Goal: Information Seeking & Learning: Learn about a topic

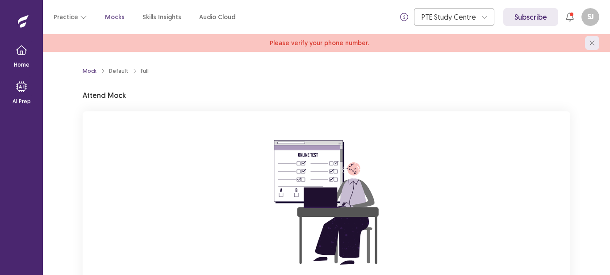
click at [594, 42] on icon "close" at bounding box center [592, 42] width 5 height 5
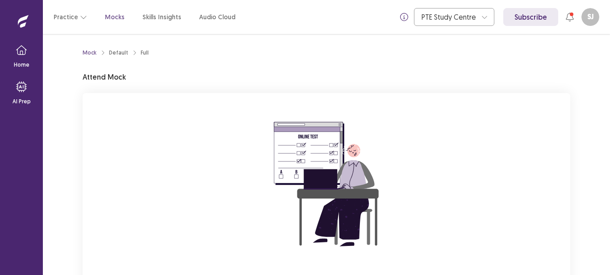
click at [472, 67] on div "Mock Default Full Attend Mock You are attempting to start a new mock. Please cl…" at bounding box center [327, 188] width 488 height 287
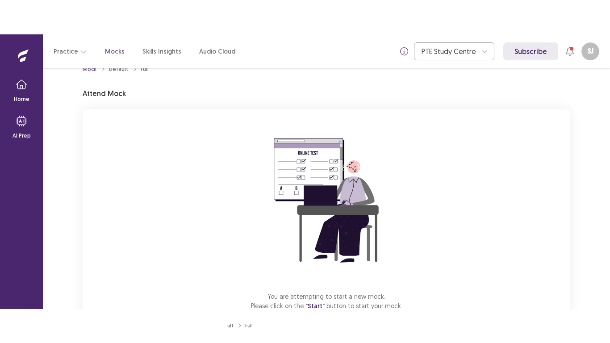
scroll to position [79, 0]
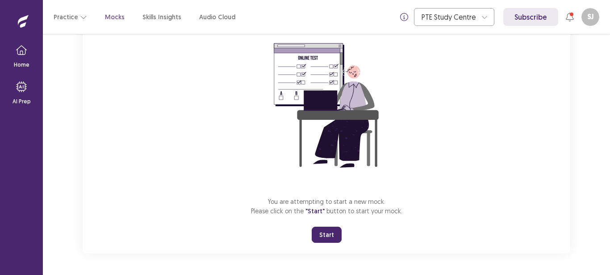
click at [326, 239] on button "Start" at bounding box center [327, 235] width 30 height 16
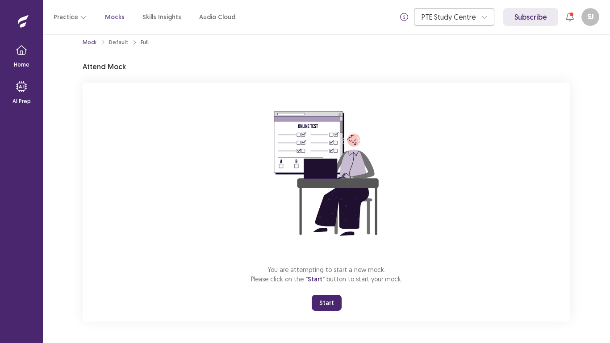
scroll to position [10, 0]
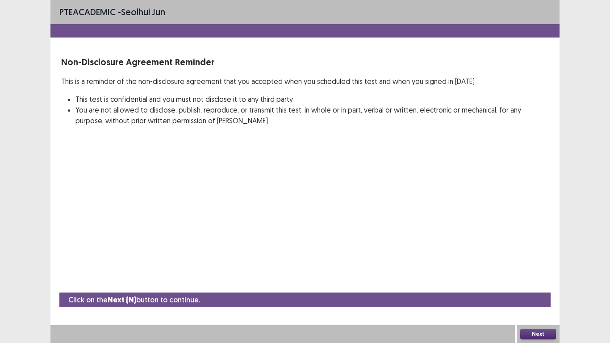
click at [525, 274] on button "Next" at bounding box center [539, 334] width 36 height 11
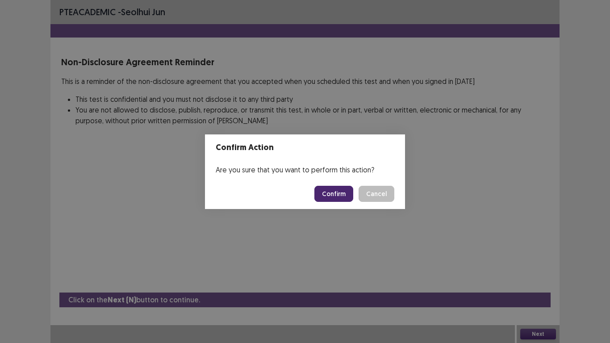
click at [334, 190] on button "Confirm" at bounding box center [334, 194] width 39 height 16
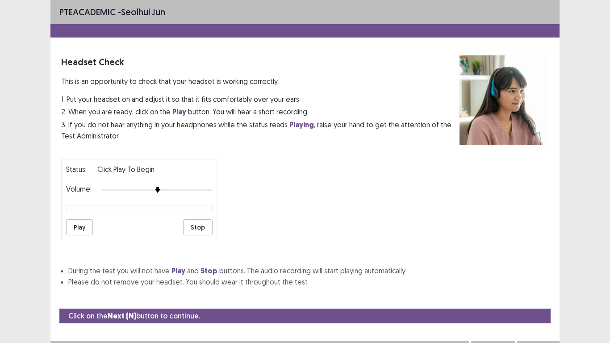
scroll to position [9, 0]
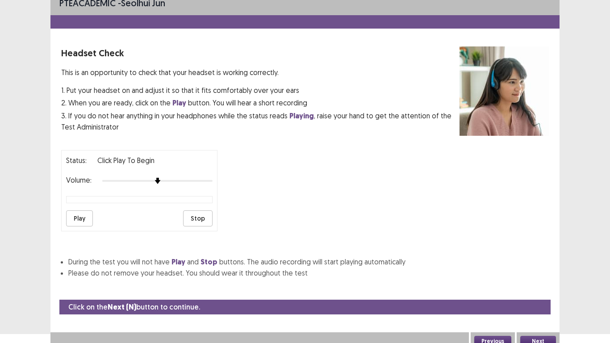
click at [71, 219] on button "Play" at bounding box center [79, 218] width 27 height 16
click at [189, 179] on div at bounding box center [157, 180] width 110 height 7
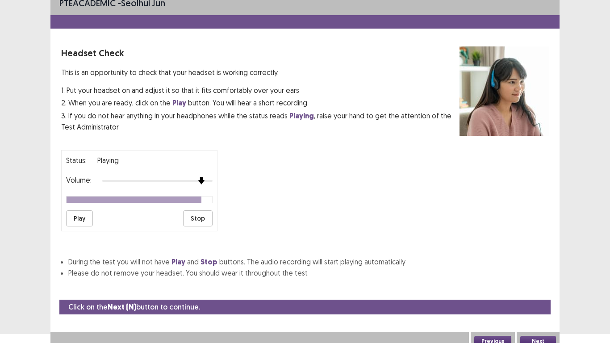
click at [201, 180] on div at bounding box center [157, 180] width 110 height 7
click at [537, 274] on button "Next" at bounding box center [539, 341] width 36 height 11
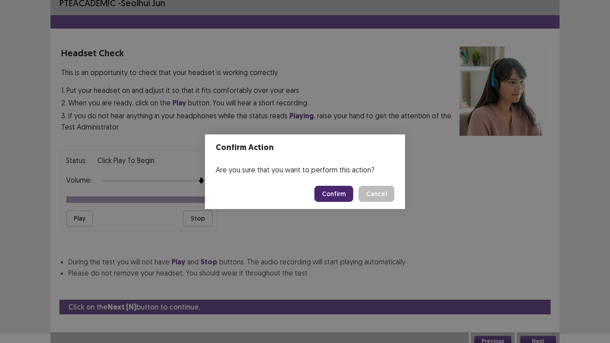
click at [332, 192] on button "Confirm" at bounding box center [334, 194] width 39 height 16
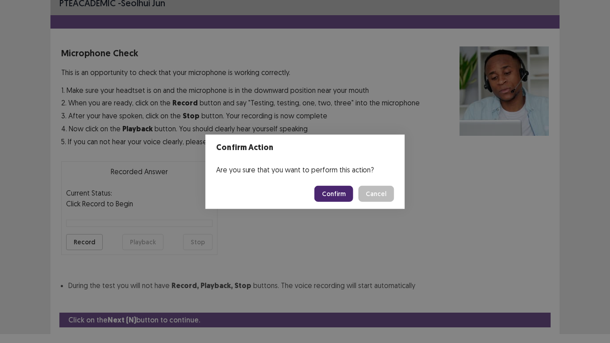
scroll to position [29, 0]
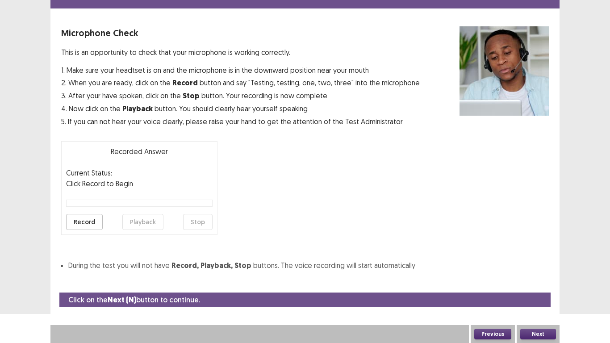
click at [85, 223] on button "Record" at bounding box center [84, 222] width 37 height 16
click at [196, 226] on button "Stop" at bounding box center [197, 222] width 29 height 16
click at [128, 223] on button "Playback" at bounding box center [142, 222] width 41 height 16
click at [548, 274] on button "Next" at bounding box center [539, 334] width 36 height 11
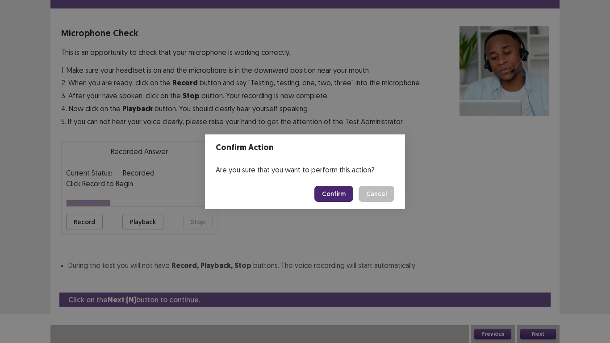
click at [324, 190] on button "Confirm" at bounding box center [334, 194] width 39 height 16
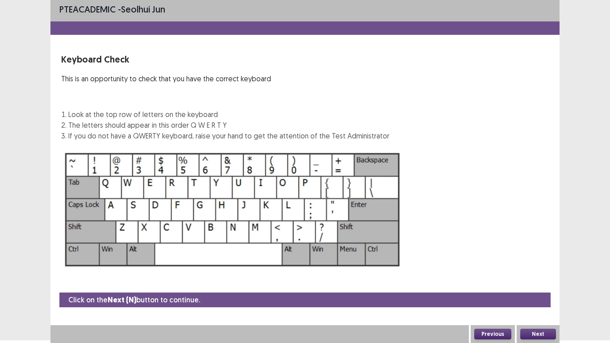
scroll to position [3, 0]
click at [538, 274] on button "Next" at bounding box center [539, 334] width 36 height 11
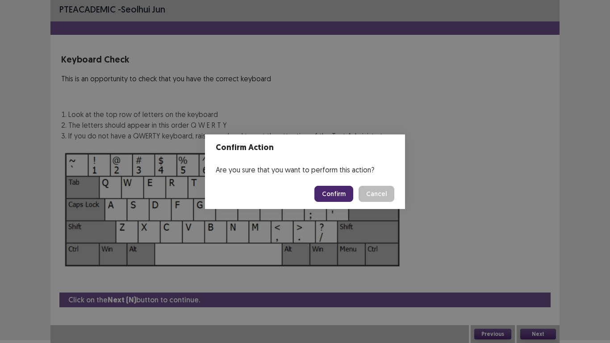
click at [331, 188] on button "Confirm" at bounding box center [334, 194] width 39 height 16
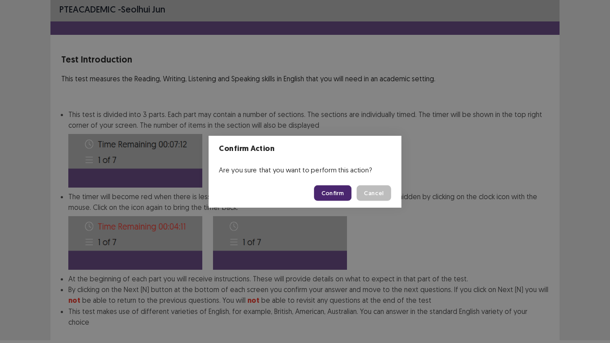
scroll to position [48, 0]
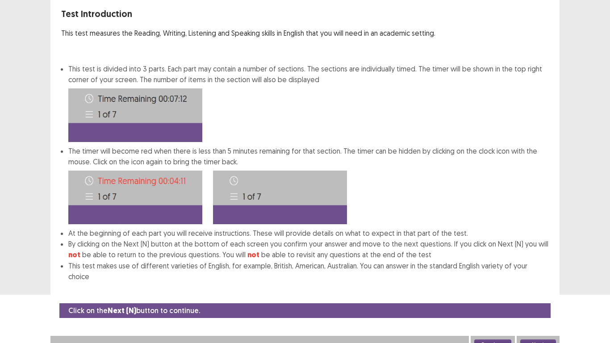
click at [541, 274] on button "Next" at bounding box center [539, 345] width 36 height 11
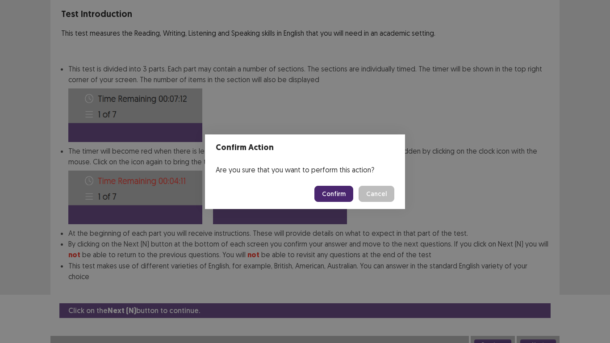
click at [338, 195] on button "Confirm" at bounding box center [334, 194] width 39 height 16
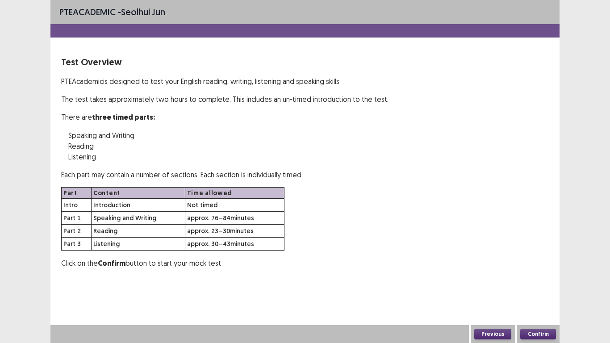
scroll to position [0, 0]
click at [546, 274] on button "Confirm" at bounding box center [539, 334] width 36 height 11
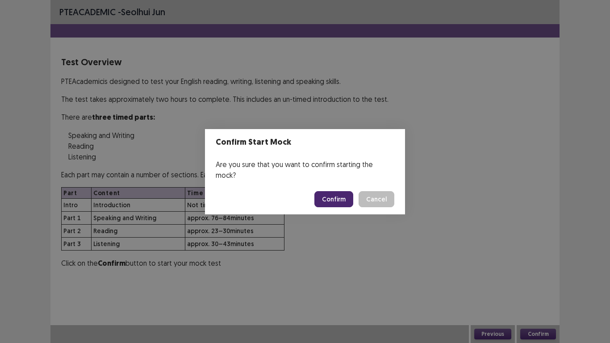
click at [332, 192] on button "Confirm" at bounding box center [334, 199] width 39 height 16
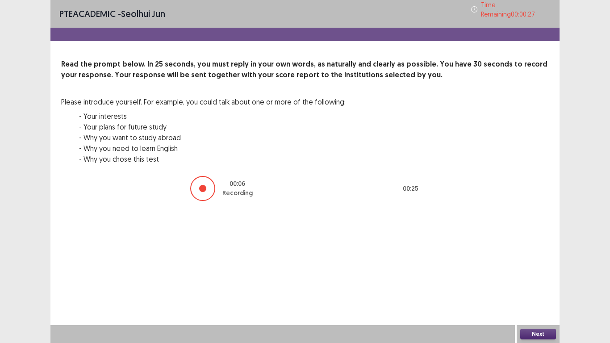
click at [538, 274] on button "Next" at bounding box center [539, 334] width 36 height 11
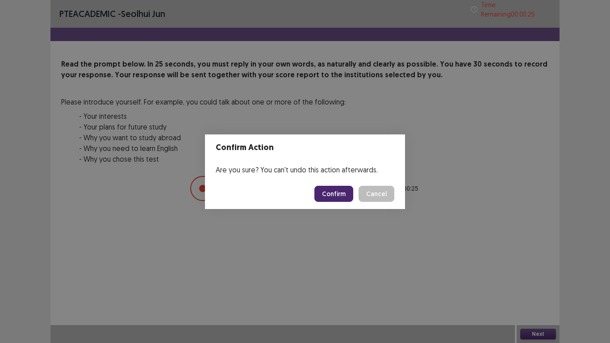
click at [328, 196] on button "Confirm" at bounding box center [334, 194] width 39 height 16
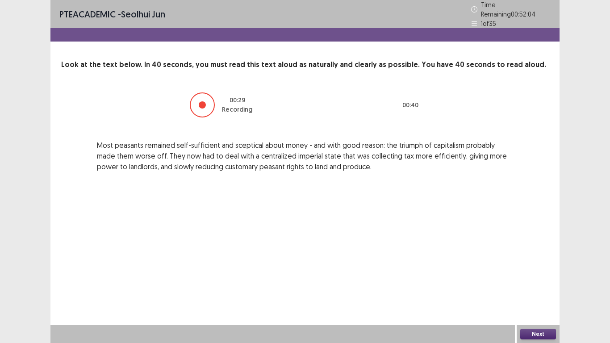
click at [530, 274] on button "Next" at bounding box center [539, 334] width 36 height 11
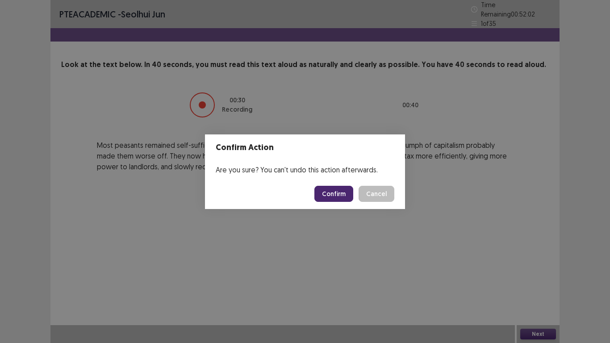
click at [341, 200] on button "Confirm" at bounding box center [334, 194] width 39 height 16
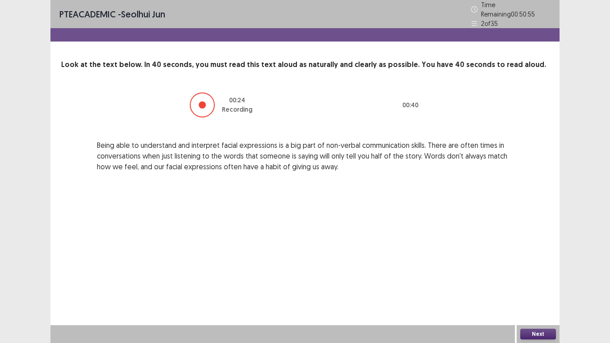
click at [545, 274] on button "Next" at bounding box center [539, 334] width 36 height 11
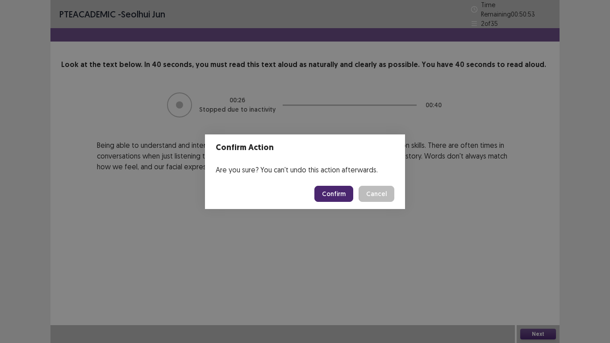
click at [338, 194] on button "Confirm" at bounding box center [334, 194] width 39 height 16
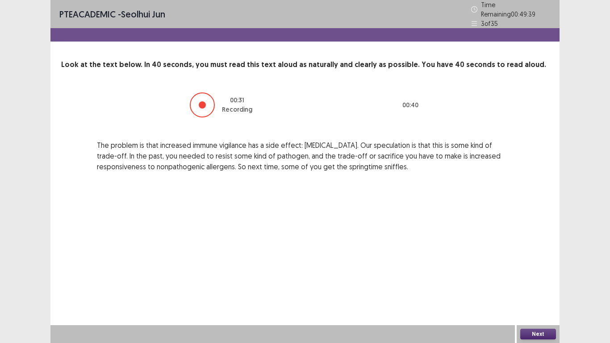
click at [538, 274] on button "Next" at bounding box center [539, 334] width 36 height 11
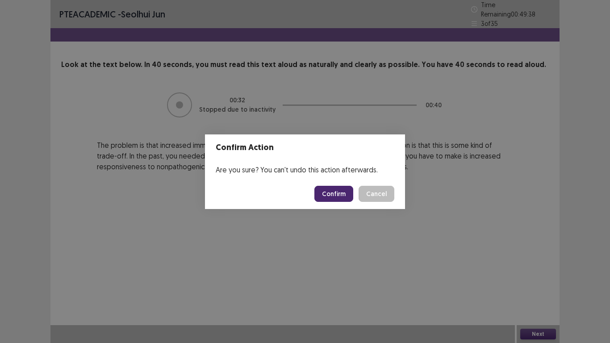
click at [328, 193] on button "Confirm" at bounding box center [334, 194] width 39 height 16
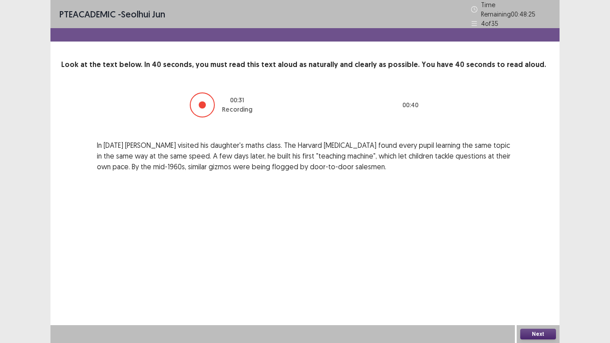
click at [537, 274] on button "Next" at bounding box center [539, 334] width 36 height 11
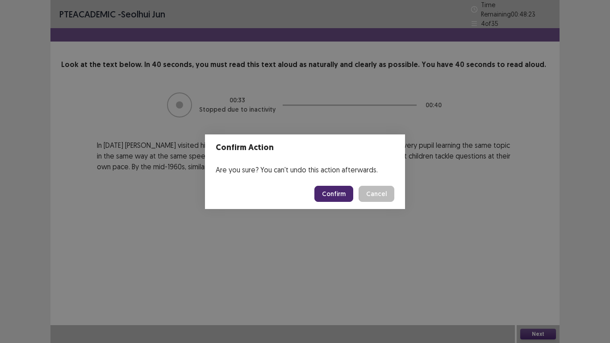
click at [340, 194] on button "Confirm" at bounding box center [334, 194] width 39 height 16
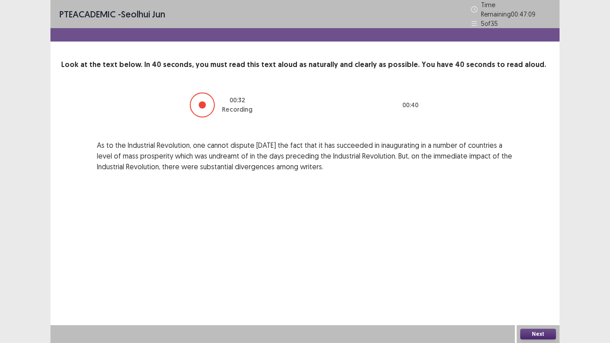
click at [528, 274] on button "Next" at bounding box center [539, 334] width 36 height 11
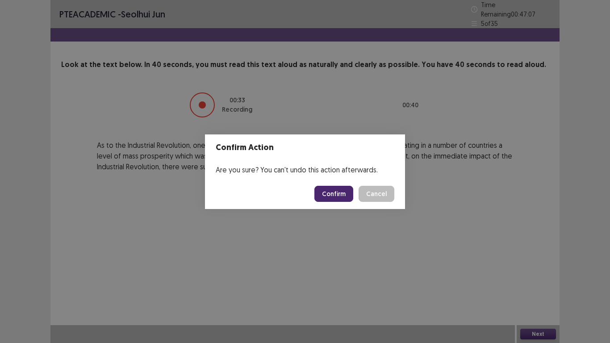
click at [337, 197] on button "Confirm" at bounding box center [334, 194] width 39 height 16
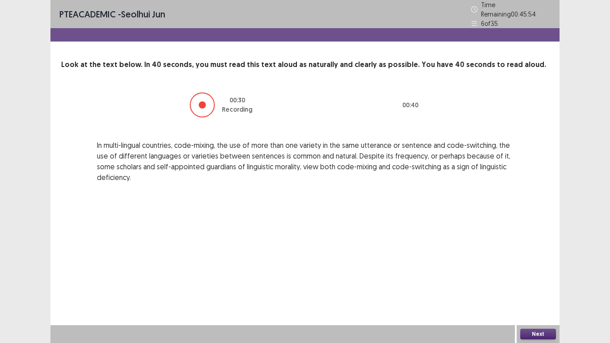
click at [538, 274] on button "Next" at bounding box center [539, 334] width 36 height 11
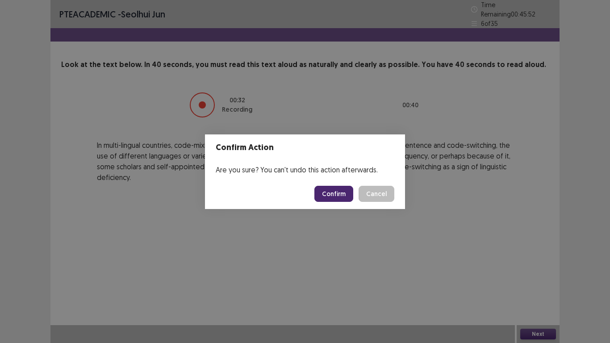
click at [336, 193] on button "Confirm" at bounding box center [334, 194] width 39 height 16
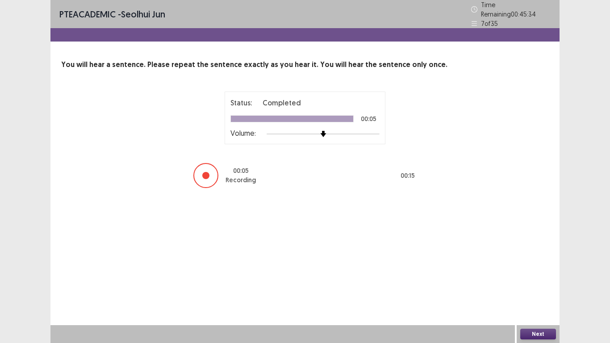
click at [217, 176] on div at bounding box center [205, 175] width 25 height 25
click at [358, 130] on div at bounding box center [323, 133] width 113 height 7
click at [374, 133] on div at bounding box center [323, 134] width 113 height 2
click at [529, 274] on button "Next" at bounding box center [539, 334] width 36 height 11
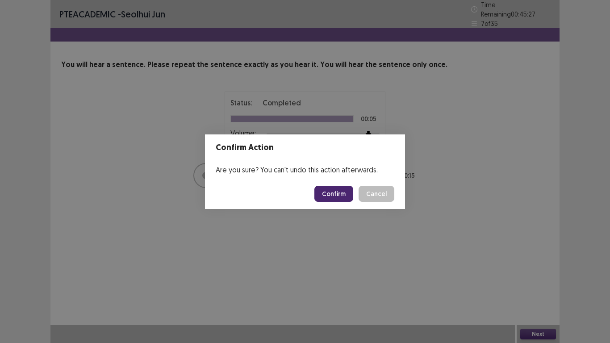
click at [331, 192] on button "Confirm" at bounding box center [334, 194] width 39 height 16
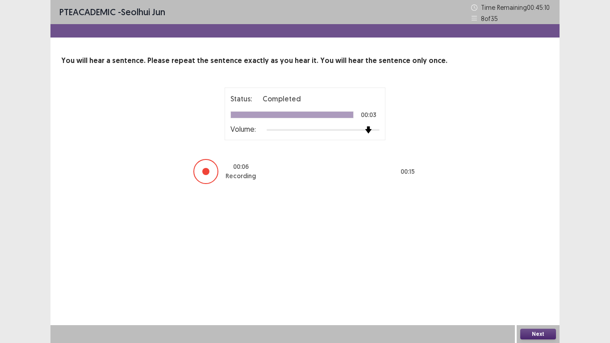
click at [363, 130] on div at bounding box center [323, 129] width 113 height 7
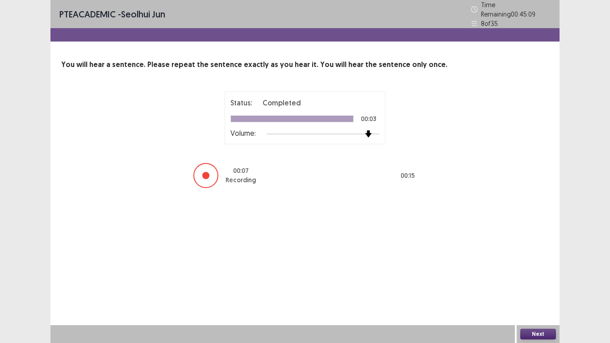
click at [374, 133] on div at bounding box center [323, 134] width 113 height 2
click at [530, 274] on button "Next" at bounding box center [539, 334] width 36 height 11
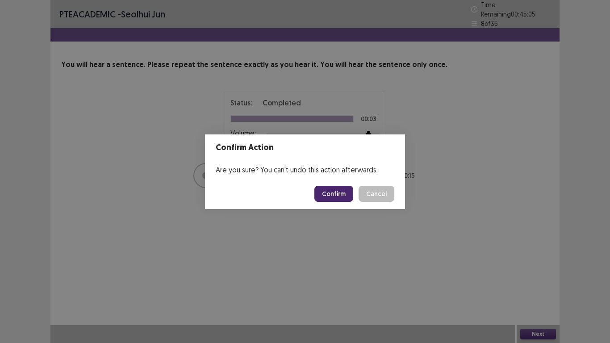
click at [331, 189] on button "Confirm" at bounding box center [334, 194] width 39 height 16
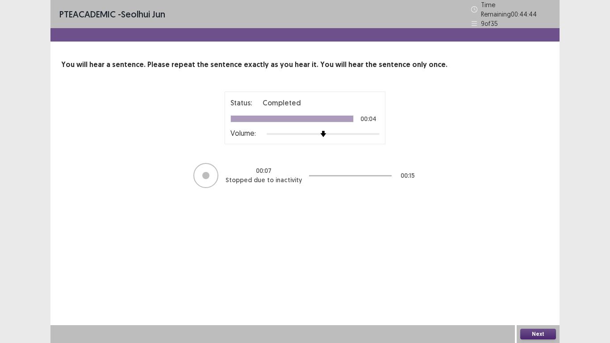
click at [524, 274] on button "Next" at bounding box center [539, 334] width 36 height 11
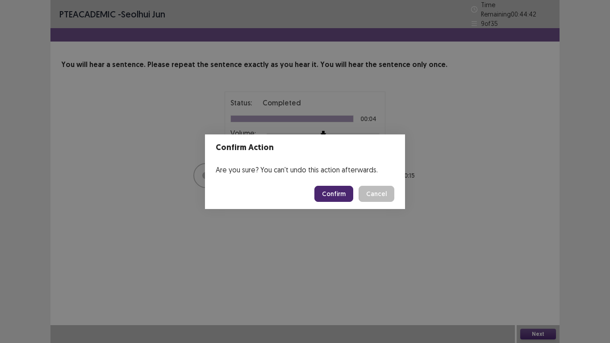
click at [325, 193] on button "Confirm" at bounding box center [334, 194] width 39 height 16
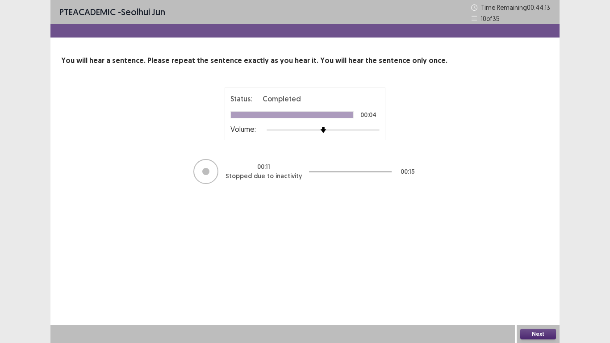
click at [531, 274] on button "Next" at bounding box center [539, 334] width 36 height 11
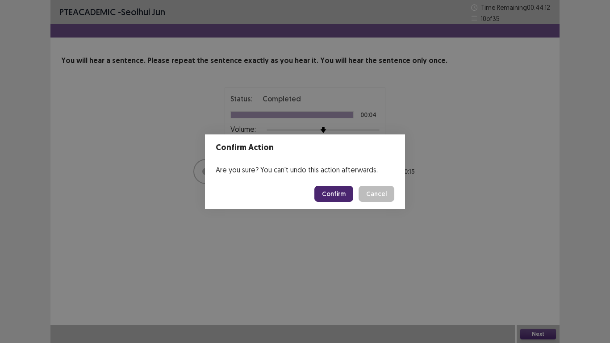
click at [326, 198] on button "Confirm" at bounding box center [334, 194] width 39 height 16
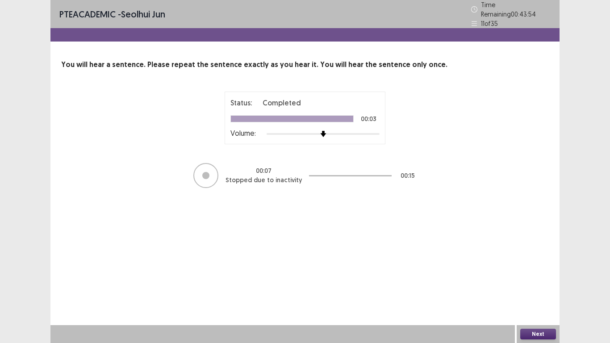
click at [374, 130] on div at bounding box center [323, 133] width 113 height 7
click at [378, 130] on div at bounding box center [323, 133] width 113 height 7
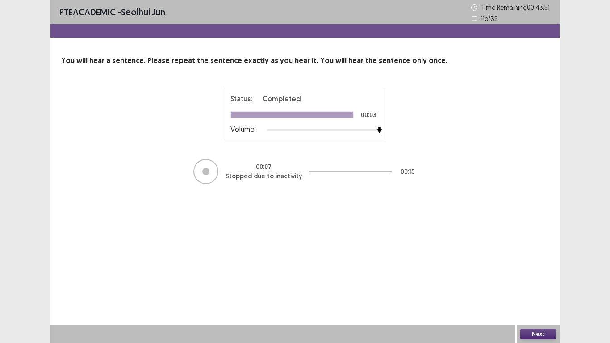
click at [539, 274] on button "Next" at bounding box center [539, 334] width 36 height 11
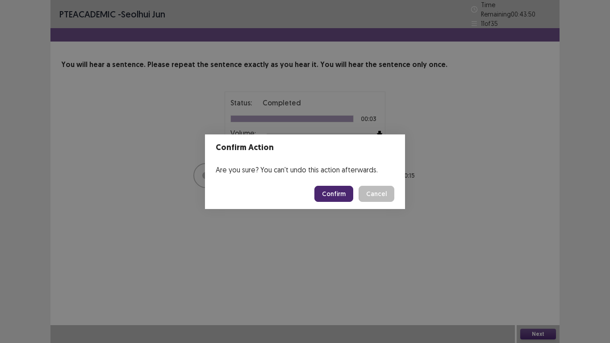
click at [340, 202] on footer "Confirm Cancel" at bounding box center [305, 194] width 200 height 30
click at [338, 194] on button "Confirm" at bounding box center [334, 194] width 39 height 16
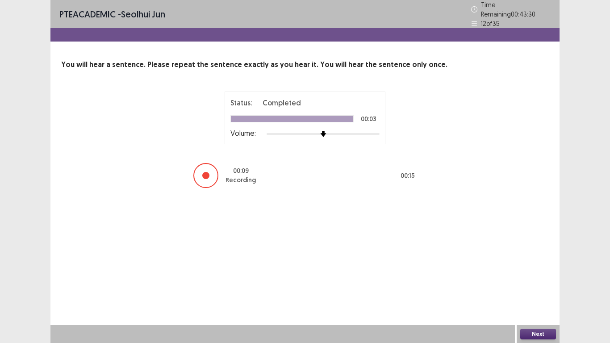
click at [536, 274] on button "Next" at bounding box center [539, 334] width 36 height 11
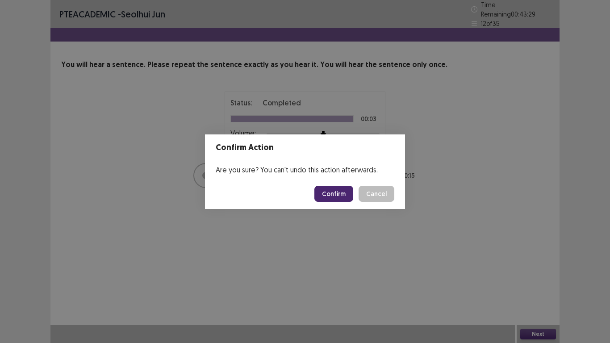
click at [344, 193] on button "Confirm" at bounding box center [334, 194] width 39 height 16
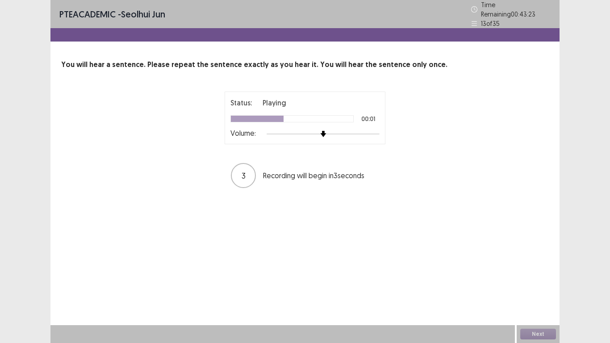
drag, startPoint x: 384, startPoint y: 134, endPoint x: 378, endPoint y: 130, distance: 7.6
click at [378, 130] on div "Status: Playing 00:01 Volume:" at bounding box center [305, 118] width 161 height 53
click at [378, 130] on div at bounding box center [323, 133] width 113 height 7
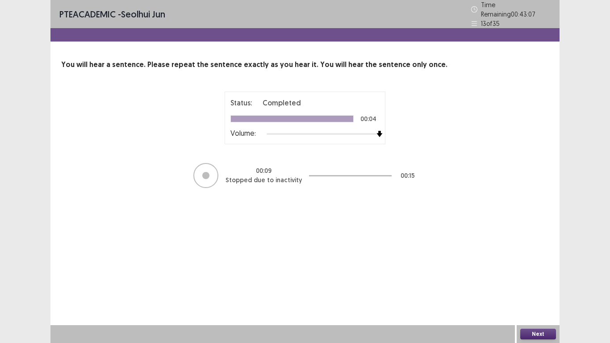
click at [544, 274] on button "Next" at bounding box center [539, 334] width 36 height 11
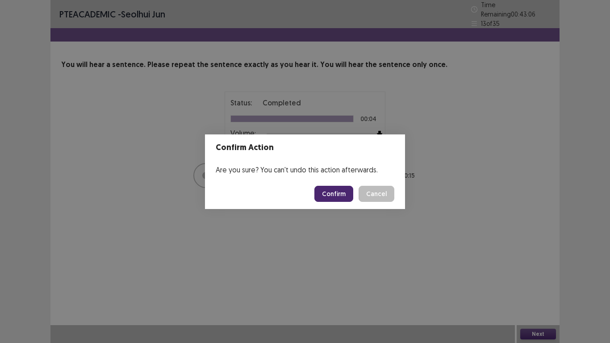
click at [338, 188] on button "Confirm" at bounding box center [334, 194] width 39 height 16
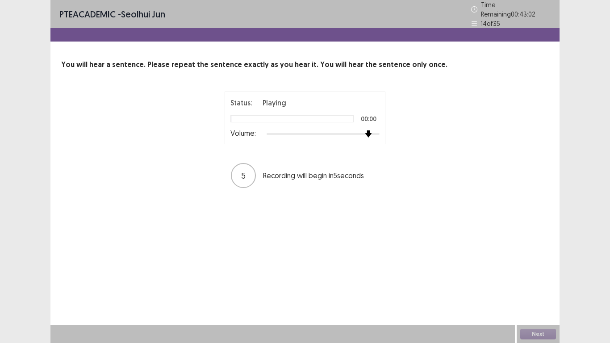
click at [370, 130] on div at bounding box center [323, 133] width 113 height 7
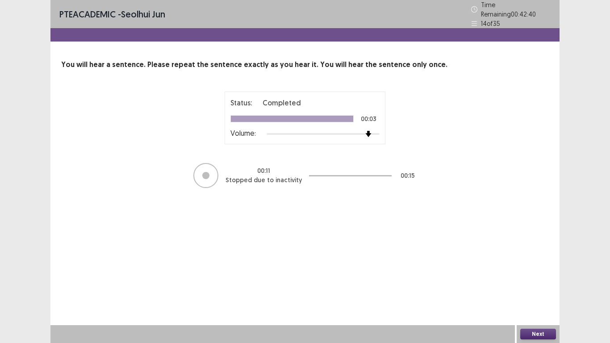
click at [532, 274] on button "Next" at bounding box center [539, 334] width 36 height 11
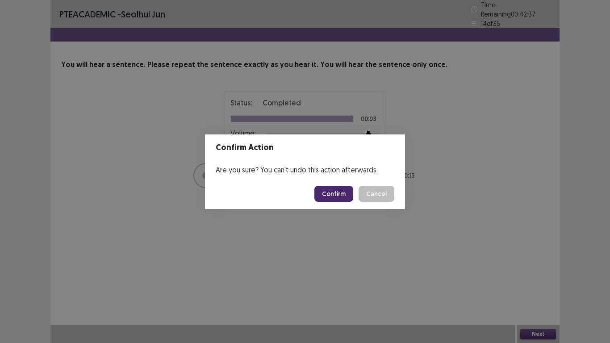
click at [348, 196] on button "Confirm" at bounding box center [334, 194] width 39 height 16
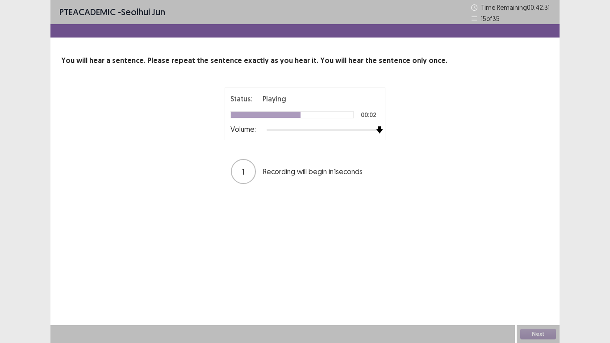
click at [374, 133] on div at bounding box center [323, 129] width 113 height 7
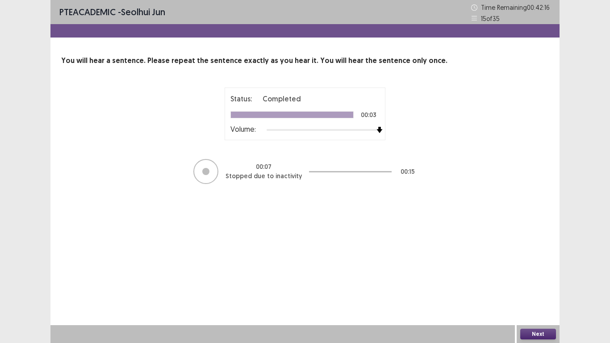
click at [530, 274] on button "Next" at bounding box center [539, 334] width 36 height 11
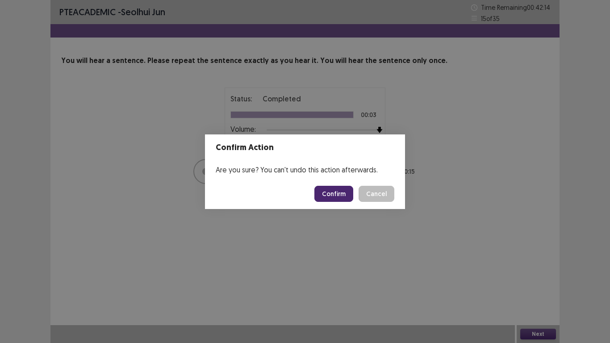
click at [339, 187] on button "Confirm" at bounding box center [334, 194] width 39 height 16
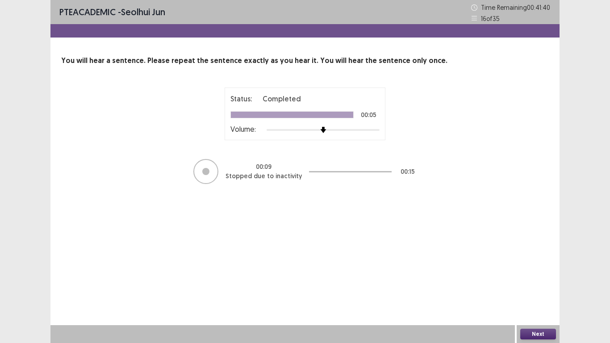
click at [525, 274] on button "Next" at bounding box center [539, 334] width 36 height 11
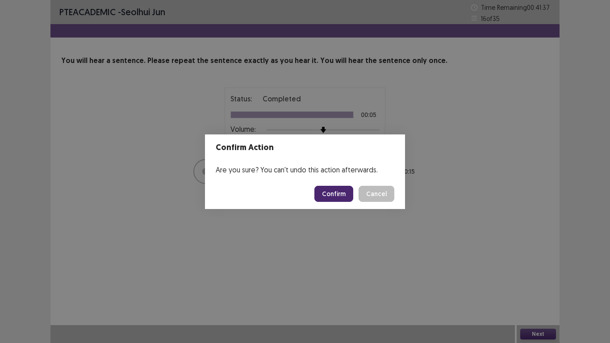
click at [333, 194] on button "Confirm" at bounding box center [334, 194] width 39 height 16
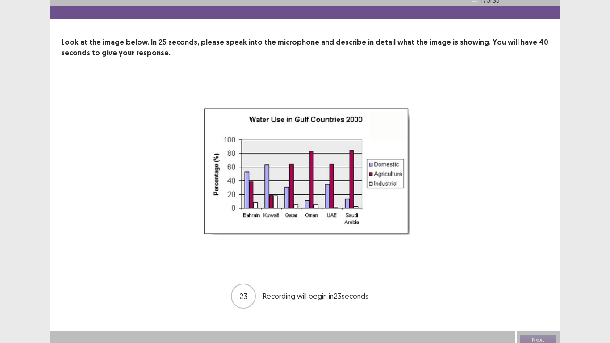
scroll to position [24, 0]
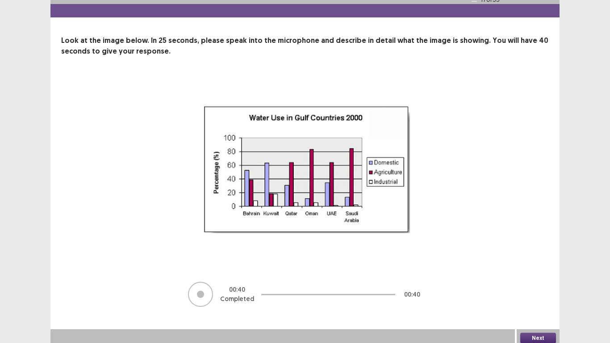
click at [549, 274] on button "Next" at bounding box center [539, 338] width 36 height 11
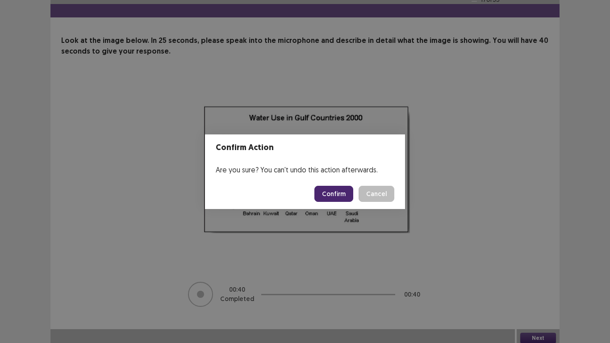
click at [334, 195] on button "Confirm" at bounding box center [334, 194] width 39 height 16
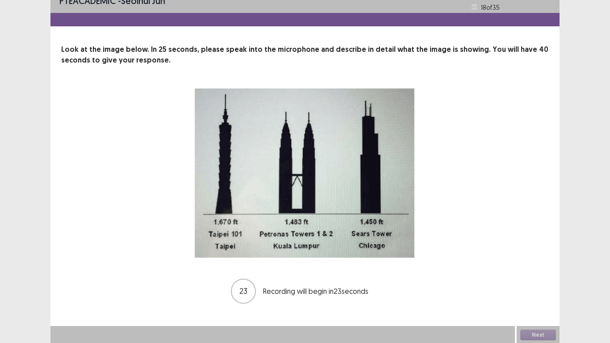
scroll to position [12, 0]
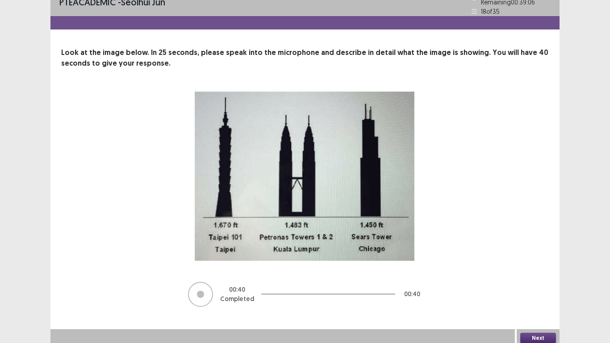
click at [534, 274] on button "Next" at bounding box center [539, 338] width 36 height 11
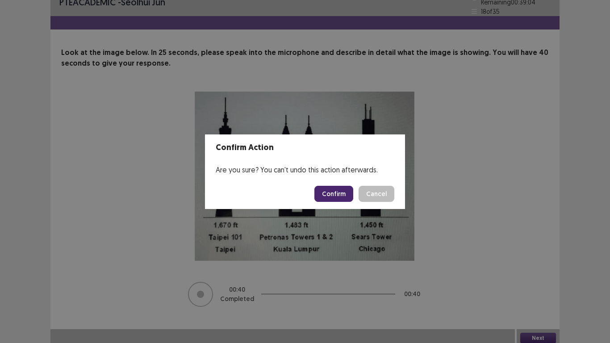
click at [336, 192] on button "Confirm" at bounding box center [334, 194] width 39 height 16
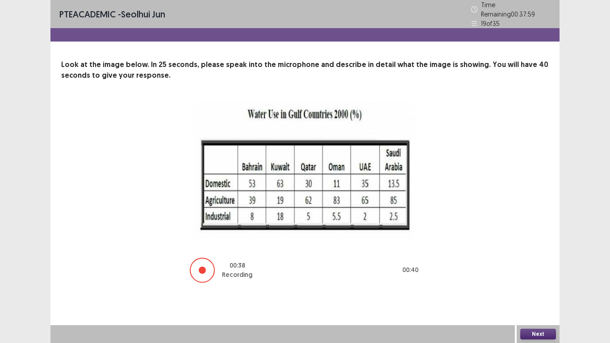
click at [542, 274] on button "Next" at bounding box center [539, 334] width 36 height 11
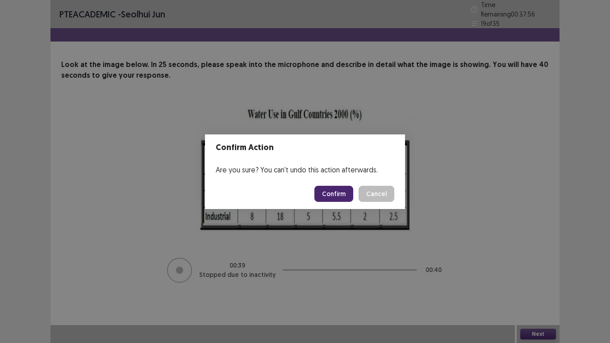
click at [335, 192] on button "Confirm" at bounding box center [334, 194] width 39 height 16
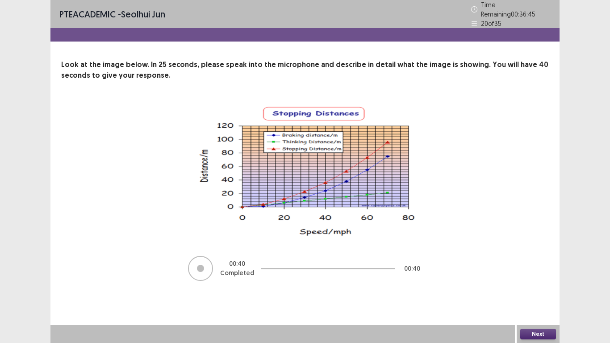
click at [535, 274] on button "Next" at bounding box center [539, 334] width 36 height 11
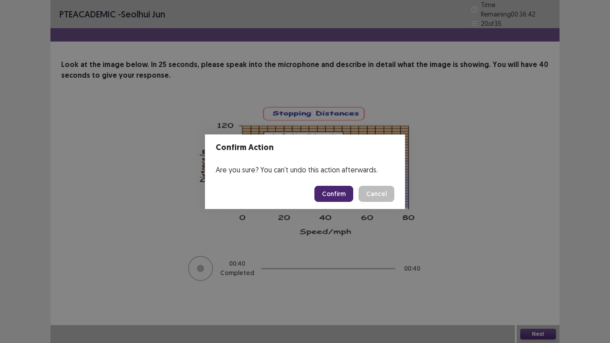
click at [343, 190] on button "Confirm" at bounding box center [334, 194] width 39 height 16
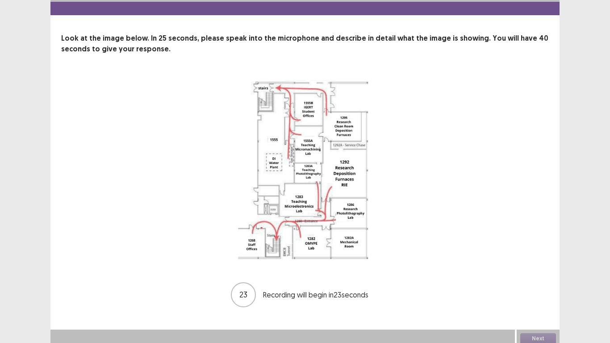
scroll to position [27, 0]
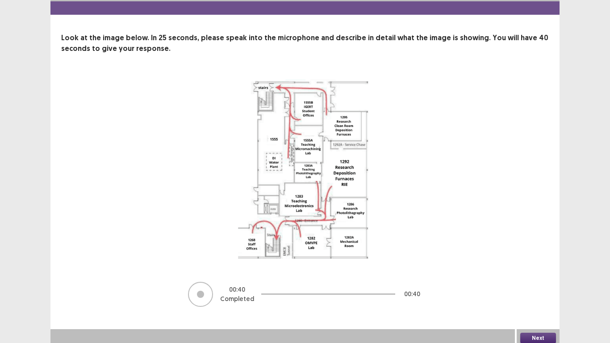
click at [539, 274] on button "Next" at bounding box center [539, 338] width 36 height 11
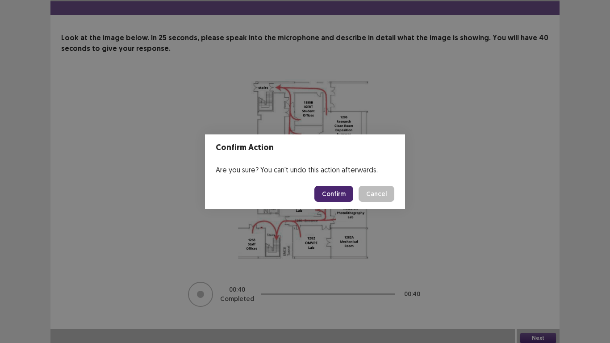
click at [340, 189] on button "Confirm" at bounding box center [334, 194] width 39 height 16
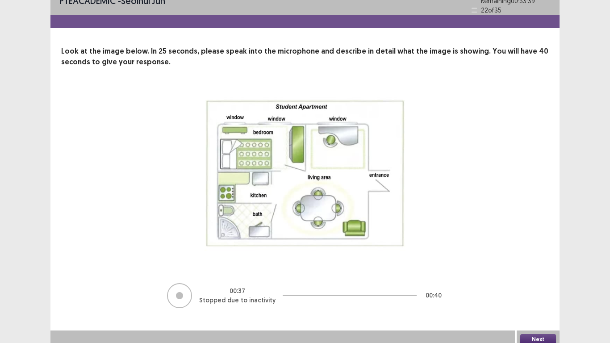
scroll to position [15, 0]
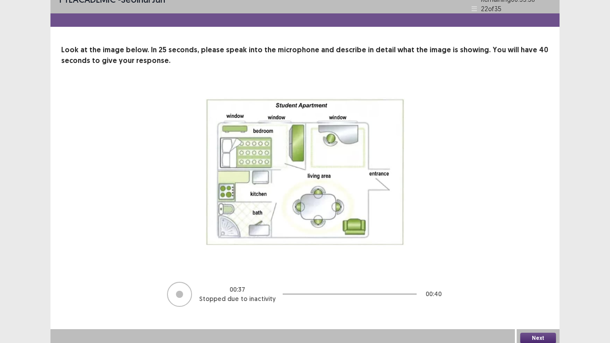
click at [543, 274] on button "Next" at bounding box center [539, 338] width 36 height 11
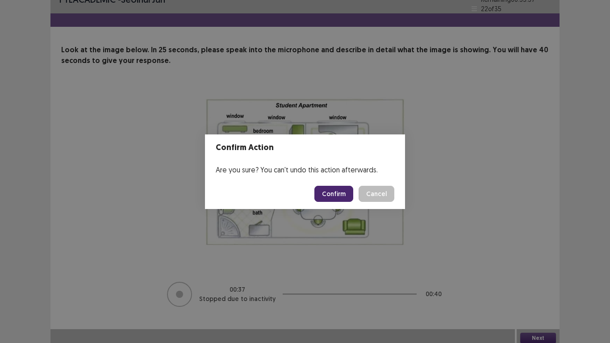
click at [332, 201] on button "Confirm" at bounding box center [334, 194] width 39 height 16
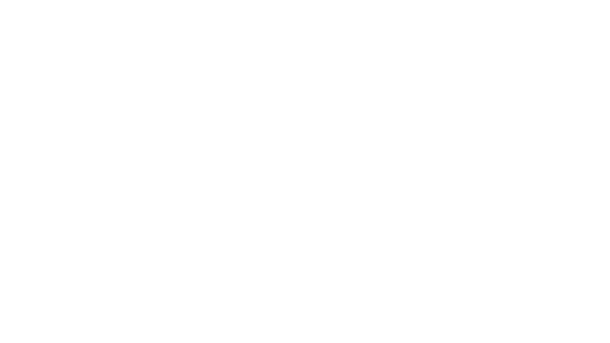
scroll to position [0, 0]
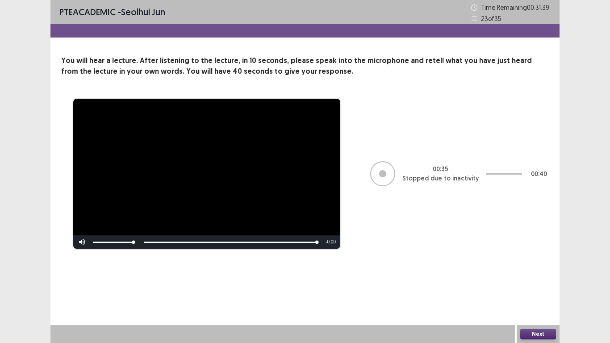
click at [546, 274] on button "Next" at bounding box center [539, 334] width 36 height 11
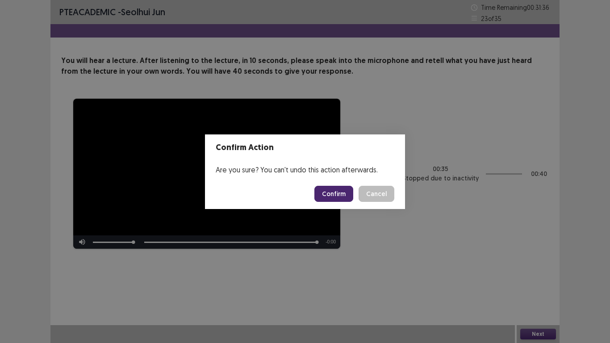
click at [340, 192] on button "Confirm" at bounding box center [334, 194] width 39 height 16
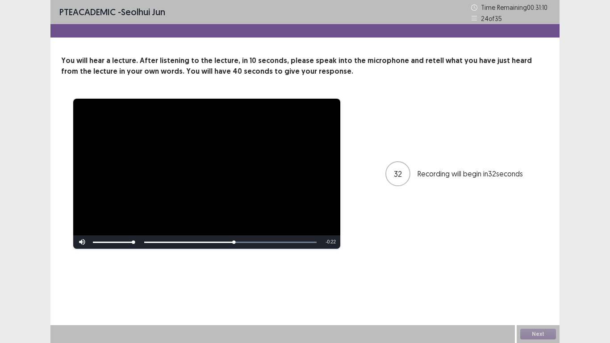
click at [374, 237] on div "**********" at bounding box center [305, 173] width 488 height 151
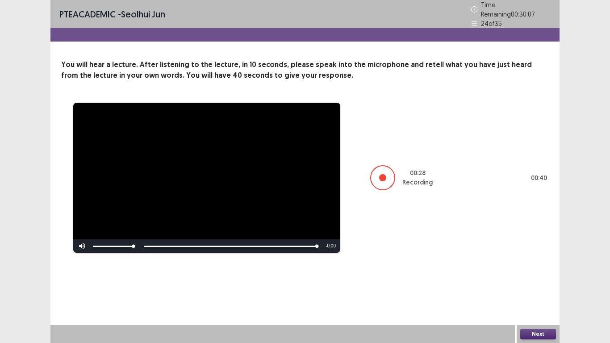
click at [388, 177] on div at bounding box center [382, 177] width 25 height 25
click at [533, 274] on button "Next" at bounding box center [539, 334] width 36 height 11
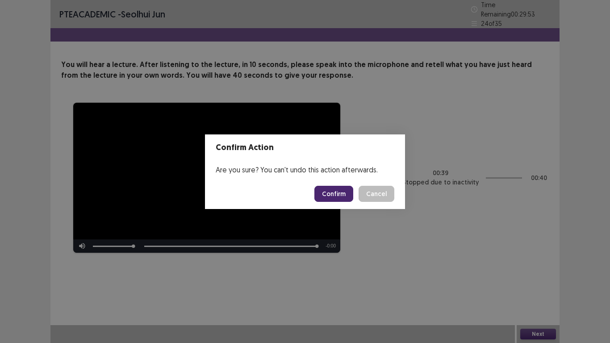
click at [339, 197] on button "Confirm" at bounding box center [334, 194] width 39 height 16
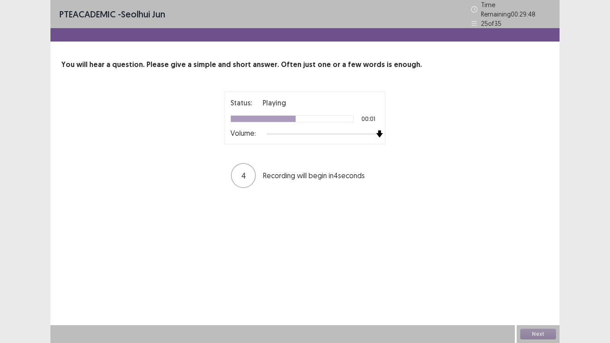
click at [378, 130] on div at bounding box center [323, 133] width 113 height 7
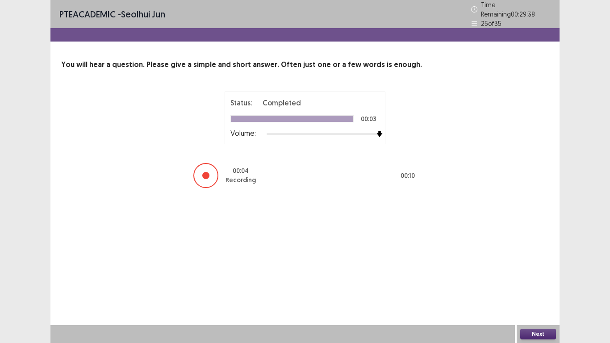
click at [530, 274] on button "Next" at bounding box center [539, 334] width 36 height 11
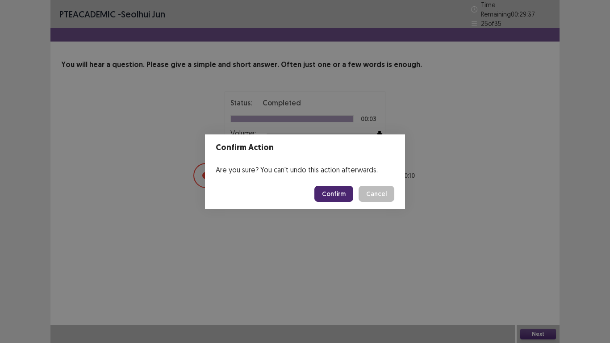
click at [349, 194] on button "Confirm" at bounding box center [334, 194] width 39 height 16
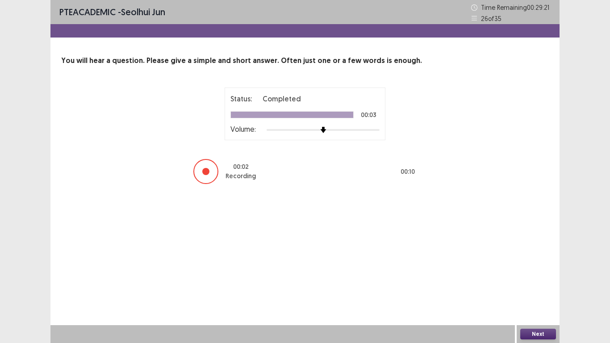
click at [536, 274] on button "Next" at bounding box center [539, 334] width 36 height 11
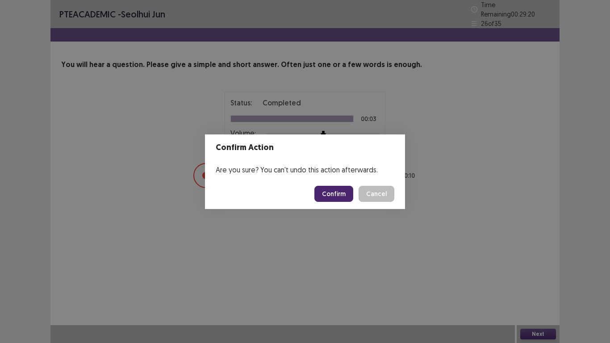
click at [341, 194] on button "Confirm" at bounding box center [334, 194] width 39 height 16
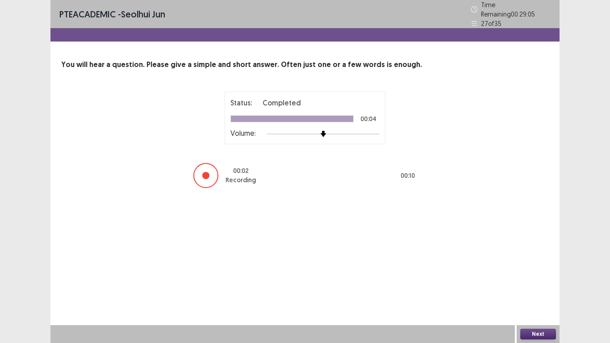
click at [542, 274] on button "Next" at bounding box center [539, 334] width 36 height 11
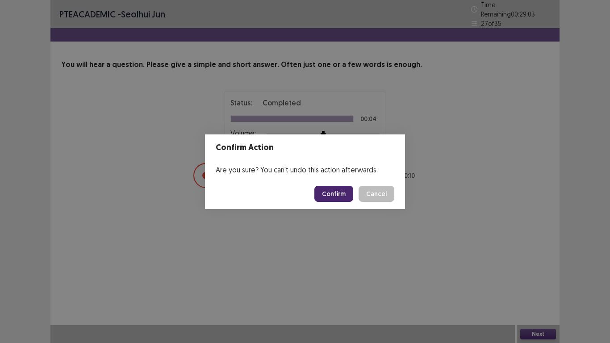
click at [328, 197] on button "Confirm" at bounding box center [334, 194] width 39 height 16
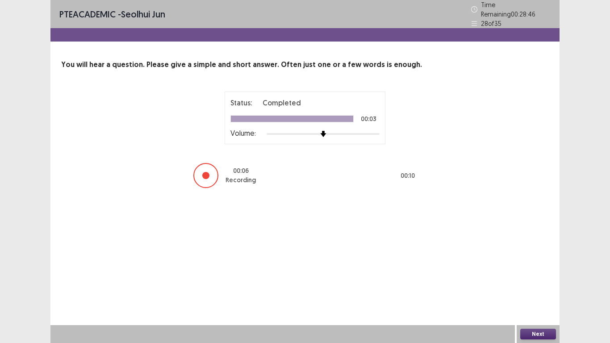
click at [531, 274] on button "Next" at bounding box center [539, 334] width 36 height 11
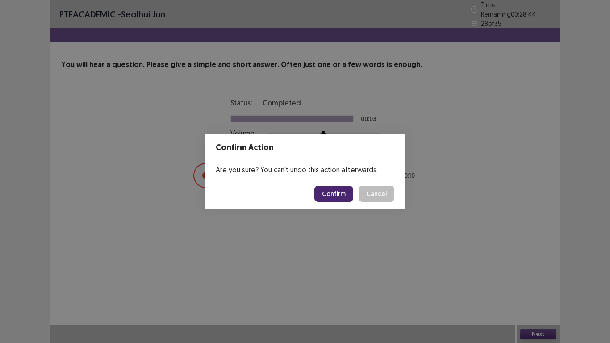
click at [336, 200] on button "Confirm" at bounding box center [334, 194] width 39 height 16
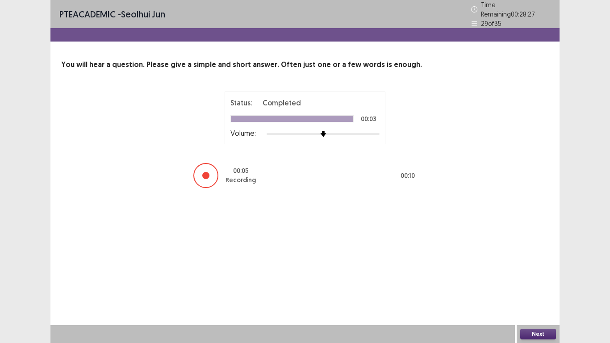
click at [543, 274] on button "Next" at bounding box center [539, 334] width 36 height 11
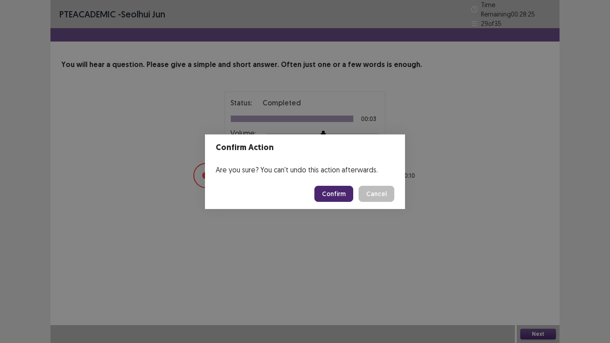
click at [329, 190] on button "Confirm" at bounding box center [334, 194] width 39 height 16
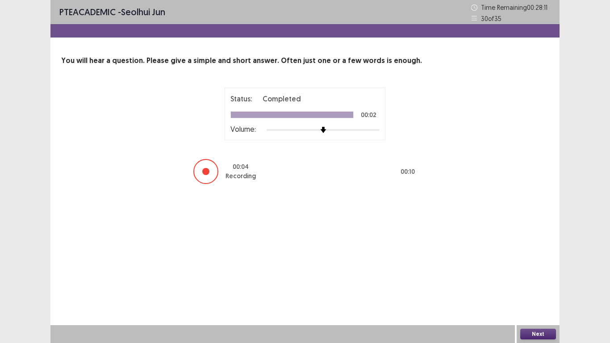
click at [542, 274] on button "Next" at bounding box center [539, 334] width 36 height 11
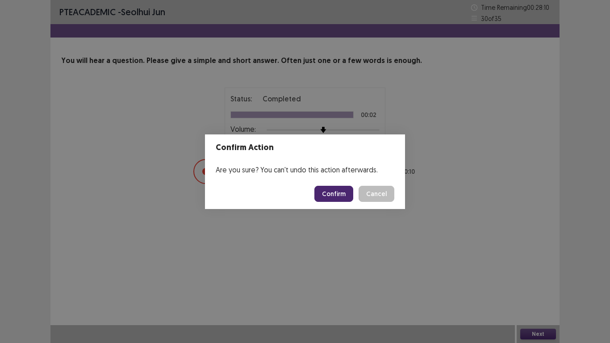
click at [323, 196] on button "Confirm" at bounding box center [334, 194] width 39 height 16
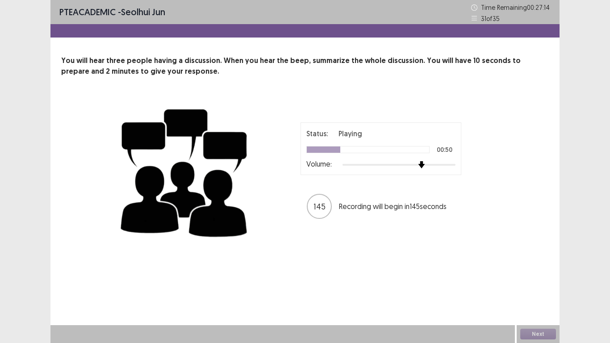
click at [423, 165] on div at bounding box center [399, 164] width 113 height 7
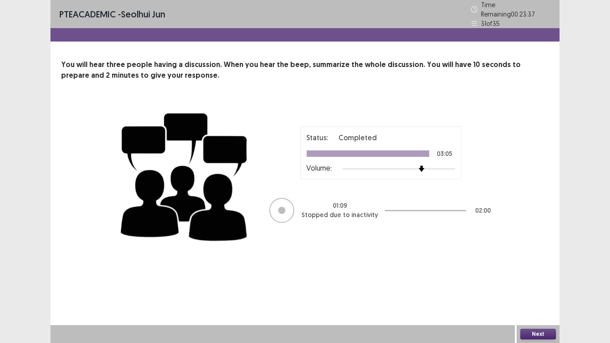
click at [548, 274] on button "Next" at bounding box center [539, 334] width 36 height 11
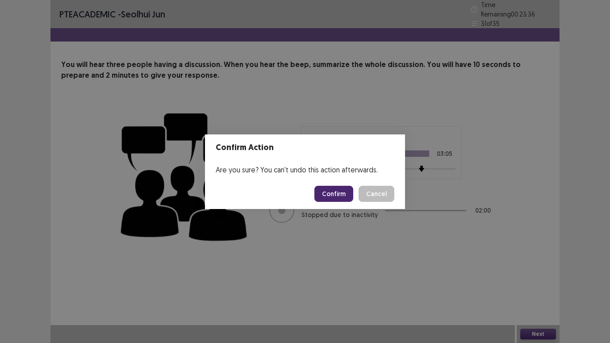
click at [332, 196] on button "Confirm" at bounding box center [334, 194] width 39 height 16
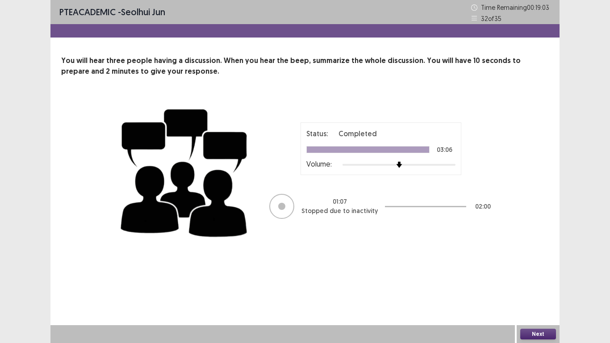
click at [535, 274] on button "Next" at bounding box center [539, 334] width 36 height 11
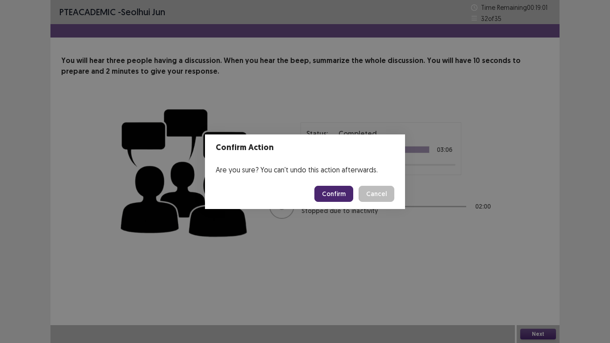
click at [347, 190] on button "Confirm" at bounding box center [334, 194] width 39 height 16
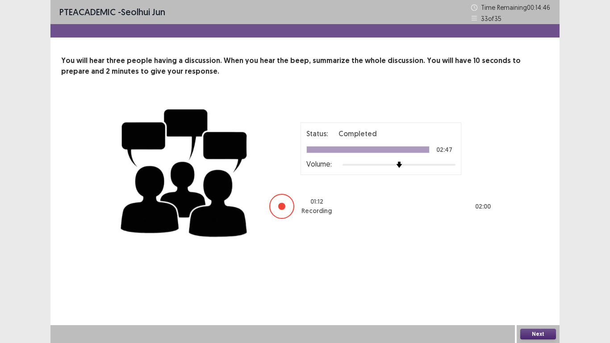
click at [544, 274] on button "Next" at bounding box center [539, 334] width 36 height 11
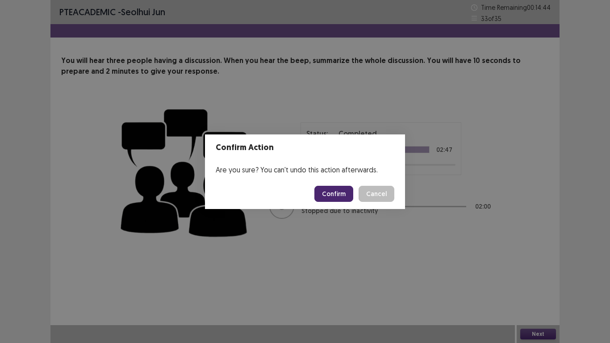
click at [338, 191] on button "Confirm" at bounding box center [334, 194] width 39 height 16
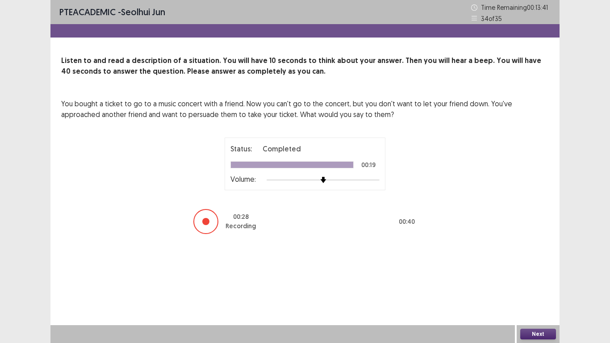
click at [539, 274] on button "Next" at bounding box center [539, 334] width 36 height 11
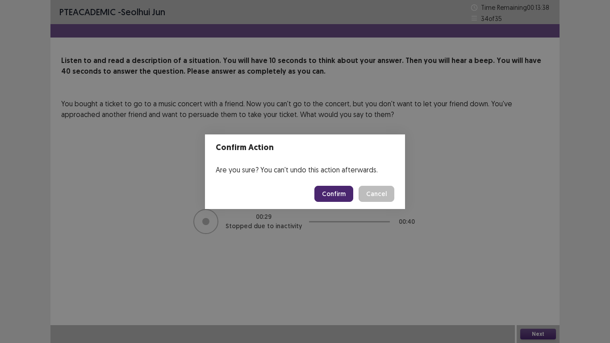
click at [340, 192] on button "Confirm" at bounding box center [334, 194] width 39 height 16
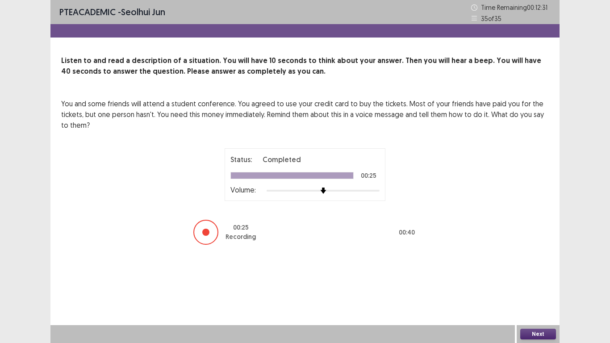
click at [535, 274] on button "Next" at bounding box center [539, 334] width 36 height 11
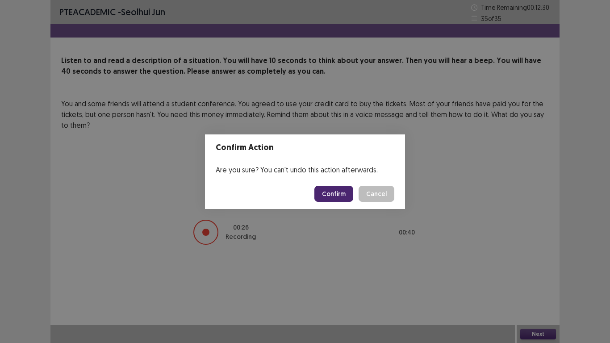
click at [330, 197] on button "Confirm" at bounding box center [334, 194] width 39 height 16
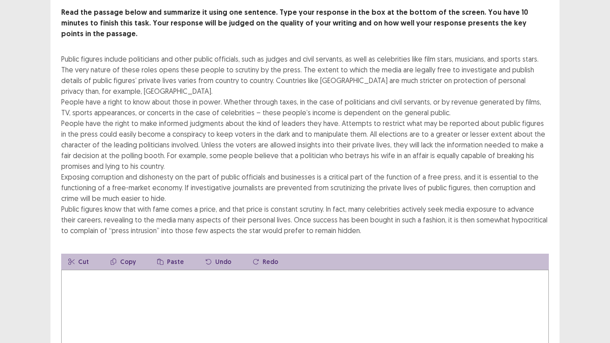
scroll to position [54, 0]
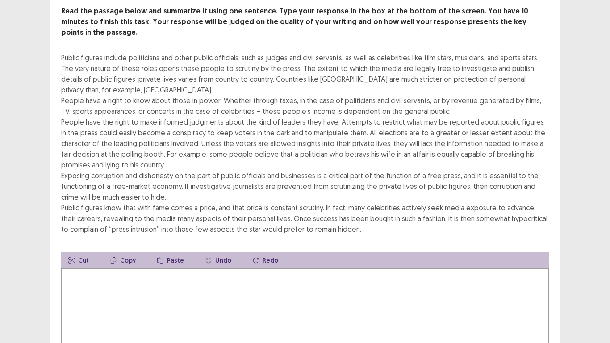
click at [269, 274] on textarea at bounding box center [305, 318] width 488 height 98
type textarea "*"
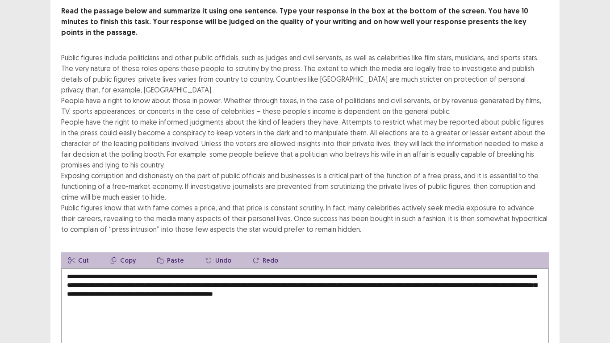
type textarea "**********"
click at [26, 214] on div "PTE academic - Seolhui Jun Time Remaining 00 : 02 : 52 1 of 1 Read the passage …" at bounding box center [305, 184] width 610 height 476
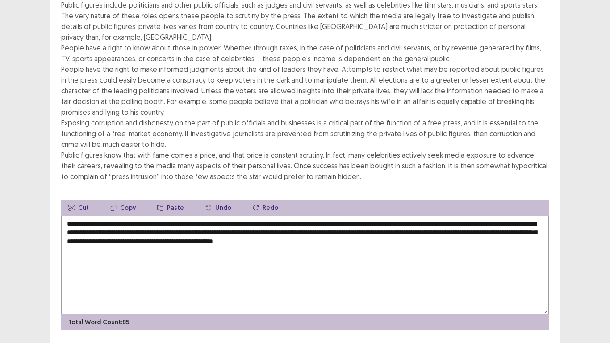
scroll to position [118, 0]
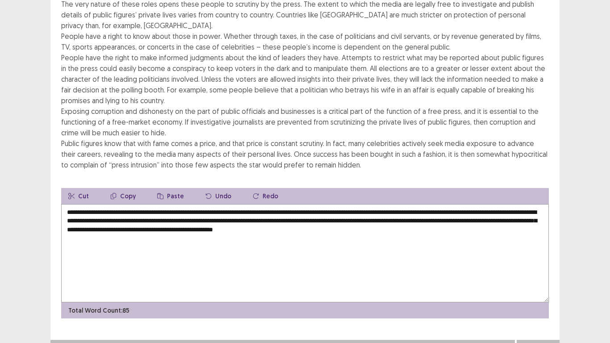
click at [561, 274] on div "PTE academic - Seolhui Jun Time Remaining 00 : 02 : 49 1 of 1 Read the passage …" at bounding box center [305, 120] width 610 height 476
click at [538, 274] on button "Next" at bounding box center [539, 349] width 36 height 11
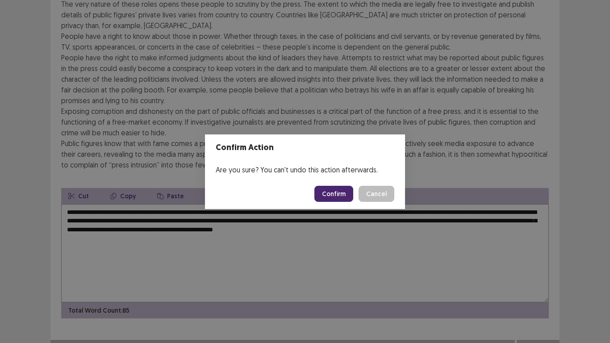
click at [335, 193] on button "Confirm" at bounding box center [334, 194] width 39 height 16
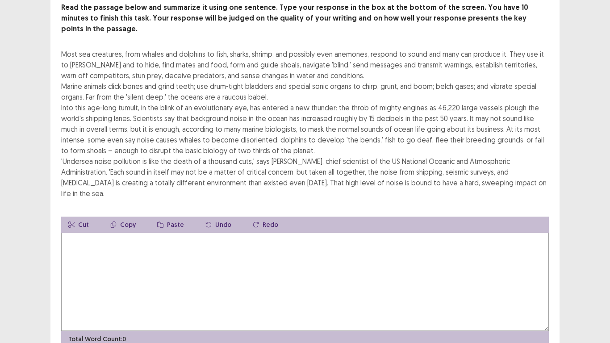
scroll to position [39, 0]
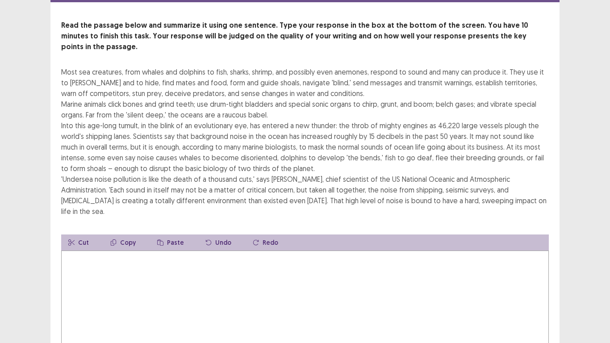
click at [263, 251] on textarea at bounding box center [305, 300] width 488 height 98
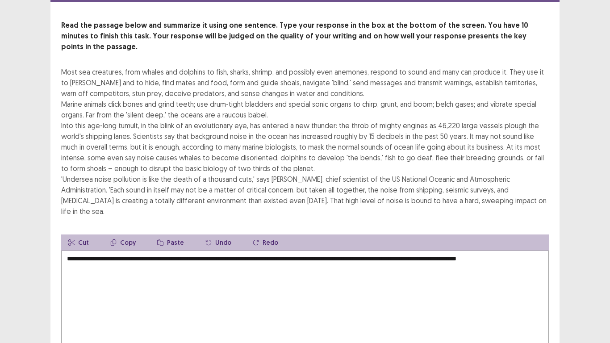
click at [382, 251] on textarea "**********" at bounding box center [305, 300] width 488 height 98
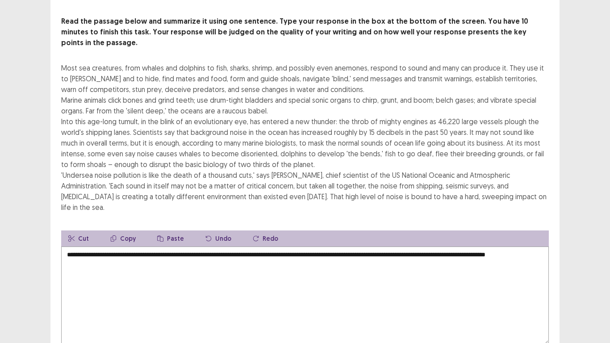
click at [540, 247] on textarea "**********" at bounding box center [305, 296] width 488 height 98
click at [202, 254] on textarea "**********" at bounding box center [305, 296] width 488 height 98
type textarea "**********"
click at [120, 135] on div "Most sea creatures, from whales and dolphins to fish, sharks, shrimp, and possi…" at bounding box center [305, 138] width 488 height 150
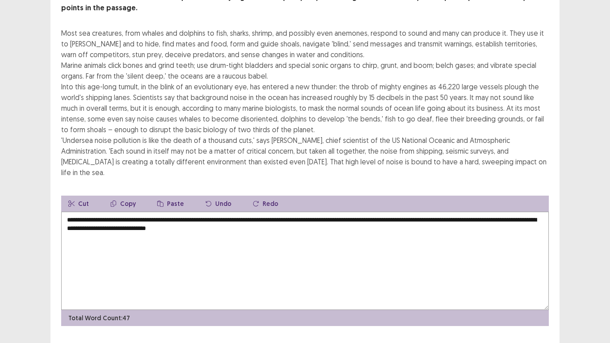
scroll to position [75, 0]
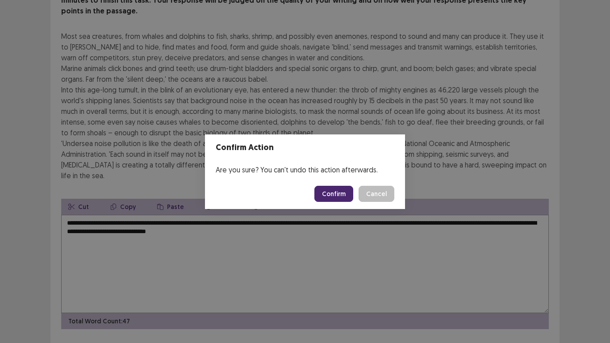
click at [334, 194] on button "Confirm" at bounding box center [334, 194] width 39 height 16
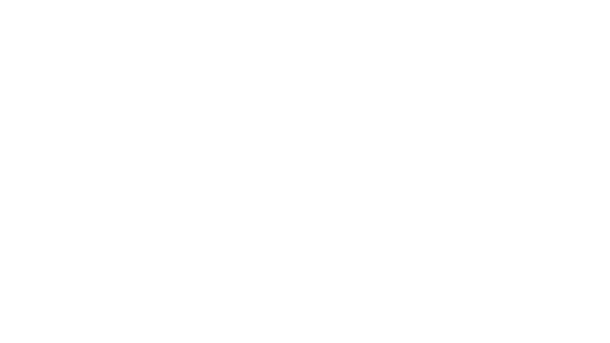
scroll to position [0, 0]
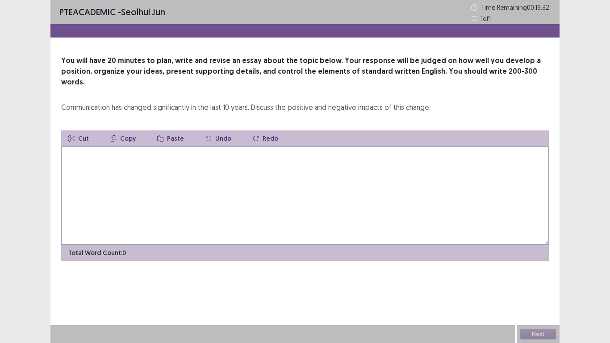
click at [365, 147] on textarea at bounding box center [305, 196] width 488 height 98
type textarea "*"
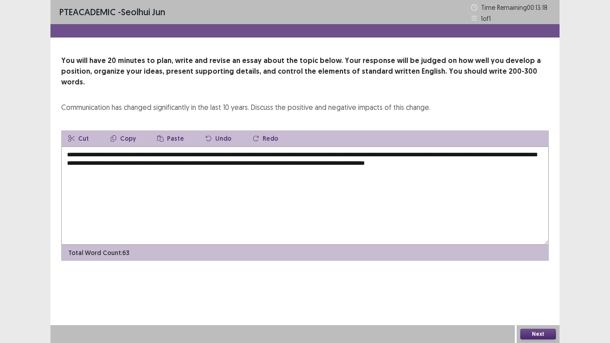
click at [442, 155] on textarea "**********" at bounding box center [305, 196] width 488 height 98
click at [517, 155] on textarea "**********" at bounding box center [305, 196] width 488 height 98
click at [370, 147] on textarea "**********" at bounding box center [305, 196] width 488 height 98
click at [182, 165] on textarea "**********" at bounding box center [305, 196] width 488 height 98
click at [101, 163] on textarea "**********" at bounding box center [305, 196] width 488 height 98
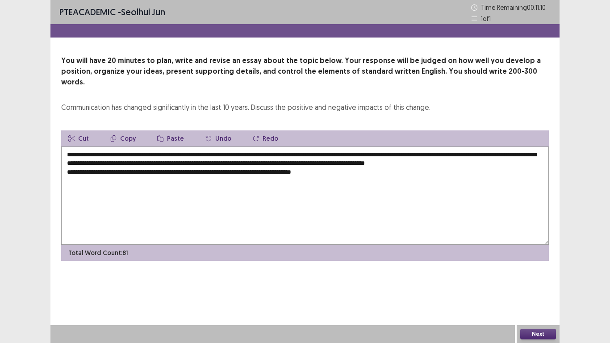
click at [159, 164] on textarea "**********" at bounding box center [305, 196] width 488 height 98
click at [205, 162] on textarea "**********" at bounding box center [305, 196] width 488 height 98
click at [354, 164] on textarea "**********" at bounding box center [305, 196] width 488 height 98
click at [338, 163] on textarea "**********" at bounding box center [305, 196] width 488 height 98
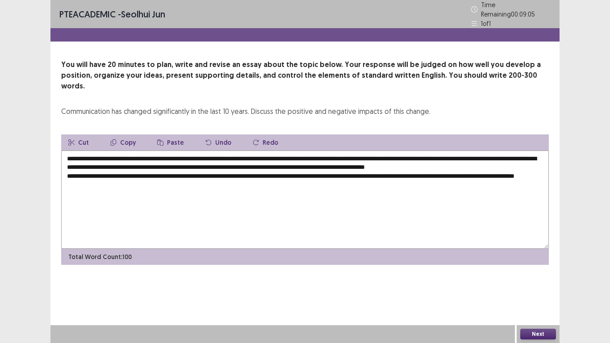
click at [424, 164] on textarea "**********" at bounding box center [305, 200] width 488 height 98
click at [188, 174] on textarea "**********" at bounding box center [305, 200] width 488 height 98
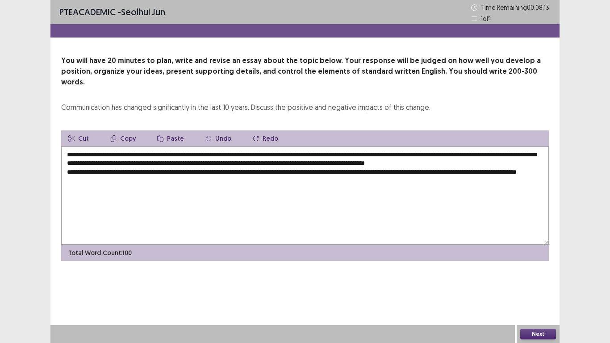
click at [265, 147] on textarea "**********" at bounding box center [305, 196] width 488 height 98
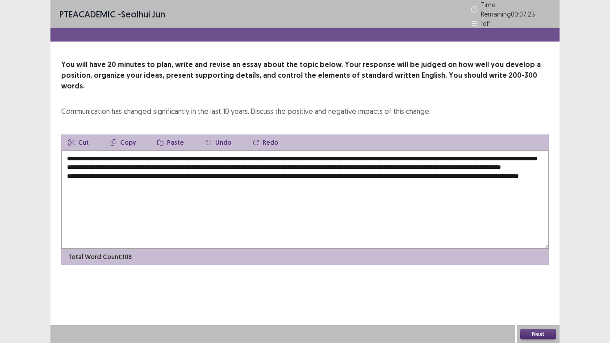
click at [216, 184] on textarea "**********" at bounding box center [305, 200] width 488 height 98
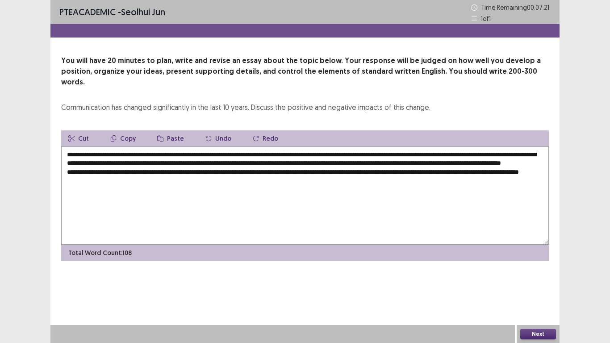
click at [153, 180] on textarea "**********" at bounding box center [305, 196] width 488 height 98
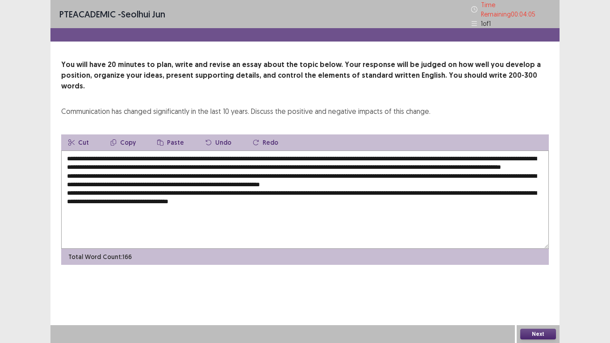
click at [67, 187] on textarea "**********" at bounding box center [305, 200] width 488 height 98
click at [137, 187] on textarea "**********" at bounding box center [305, 200] width 488 height 98
click at [264, 189] on textarea "**********" at bounding box center [305, 200] width 488 height 98
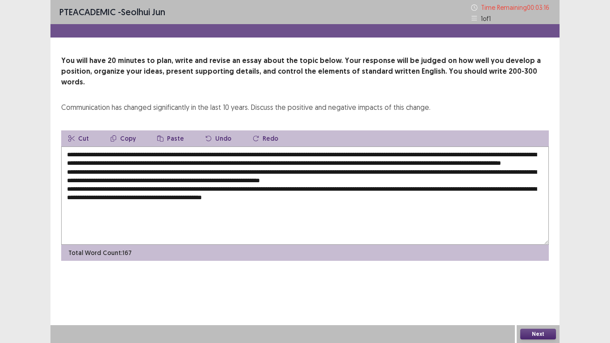
click at [371, 197] on textarea "**********" at bounding box center [305, 196] width 488 height 98
click at [70, 188] on textarea "**********" at bounding box center [305, 196] width 488 height 98
type textarea "**********"
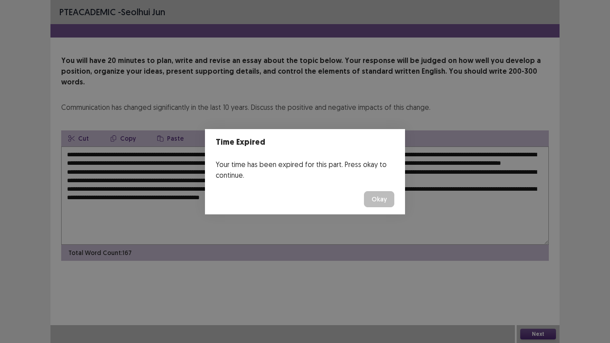
click at [381, 196] on button "Okay" at bounding box center [379, 199] width 30 height 16
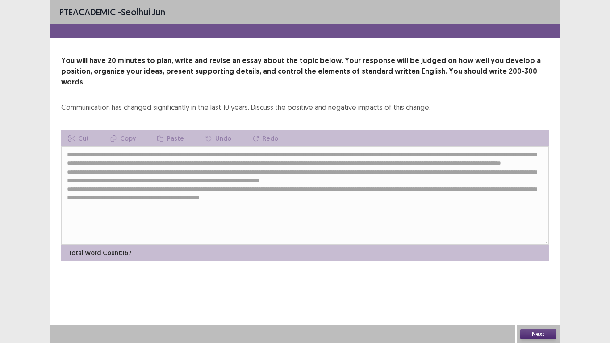
click at [531, 274] on button "Next" at bounding box center [539, 334] width 36 height 11
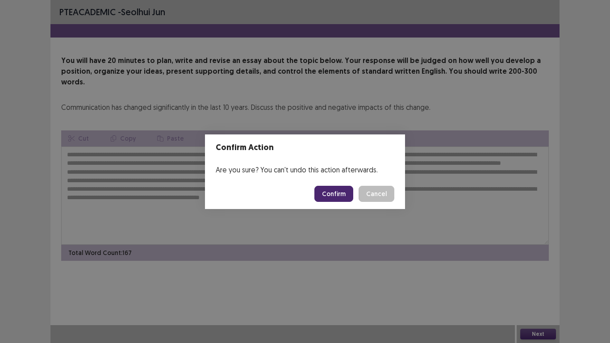
click at [340, 198] on button "Confirm" at bounding box center [334, 194] width 39 height 16
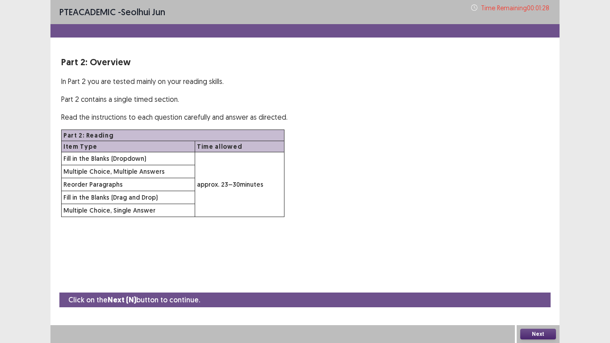
click at [526, 274] on button "Next" at bounding box center [539, 334] width 36 height 11
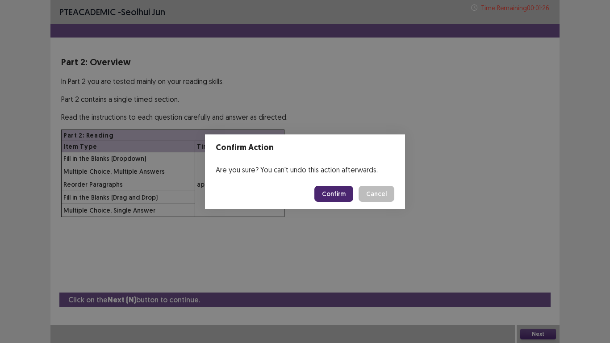
click at [327, 191] on button "Confirm" at bounding box center [334, 194] width 39 height 16
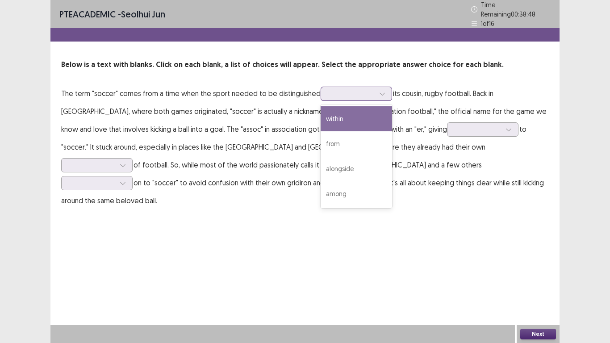
click at [328, 90] on div at bounding box center [351, 93] width 46 height 8
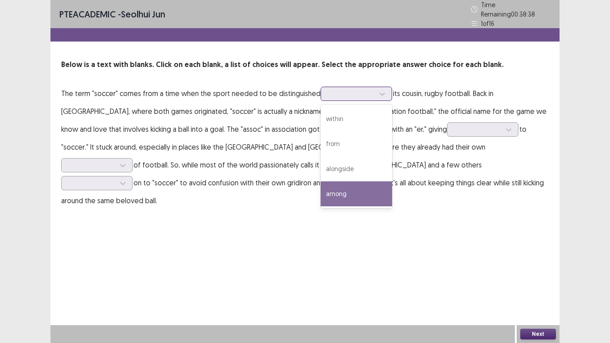
click at [361, 192] on div "among" at bounding box center [356, 193] width 71 height 25
click at [358, 92] on div at bounding box center [351, 93] width 46 height 8
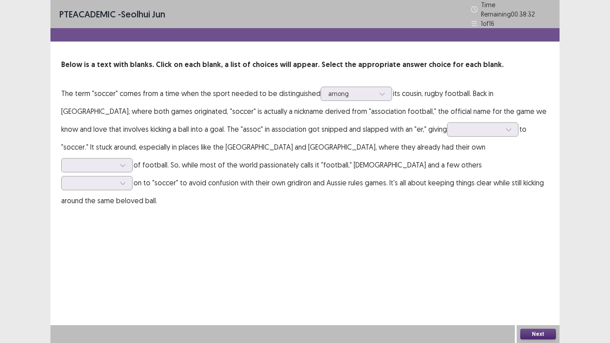
click at [414, 118] on p "The term "soccer" comes from a time when the sport needed to be distinguished a…" at bounding box center [305, 146] width 488 height 125
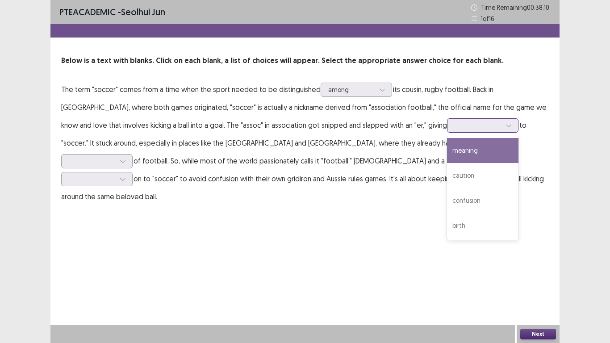
click at [455, 124] on input "text" at bounding box center [456, 125] width 2 height 7
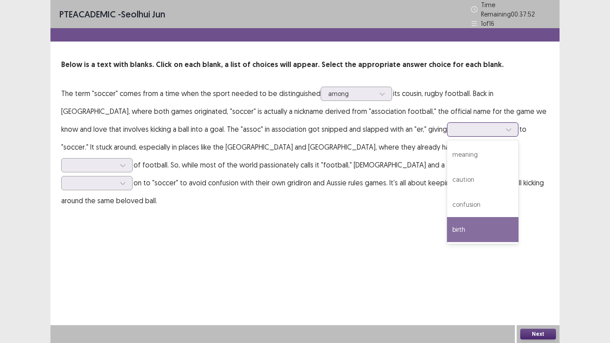
click at [447, 224] on div "birth" at bounding box center [482, 229] width 71 height 25
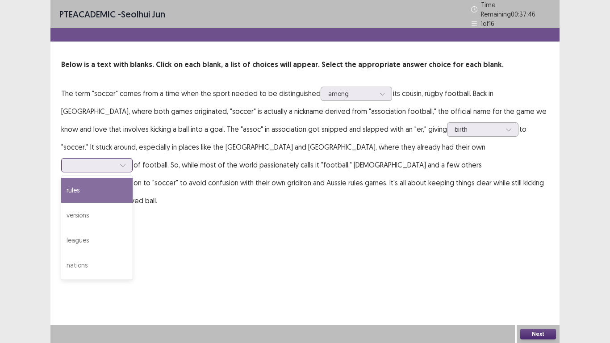
click at [115, 161] on div at bounding box center [92, 165] width 46 height 8
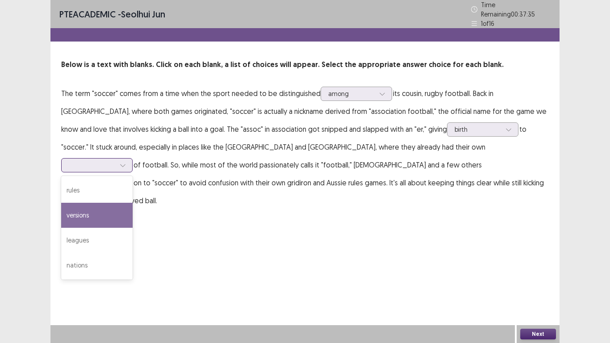
click at [133, 203] on div "versions" at bounding box center [96, 215] width 71 height 25
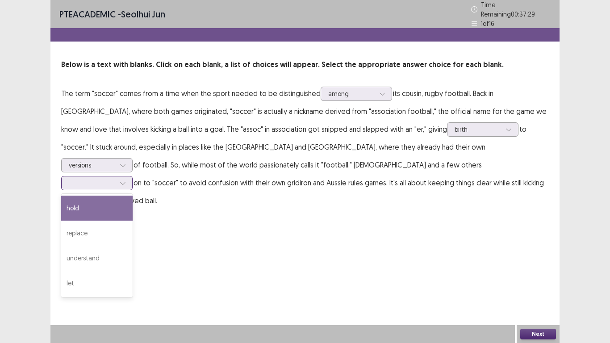
click at [115, 179] on div at bounding box center [92, 183] width 46 height 8
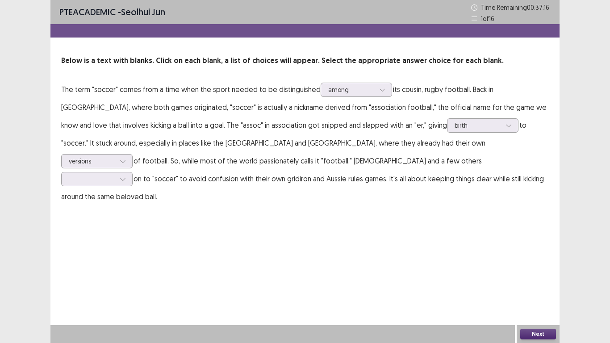
click at [323, 157] on p "The term "soccer" comes from a time when the sport needed to be distinguished a…" at bounding box center [305, 142] width 488 height 125
click at [302, 151] on p "The term "soccer" comes from a time when the sport needed to be distinguished a…" at bounding box center [305, 142] width 488 height 125
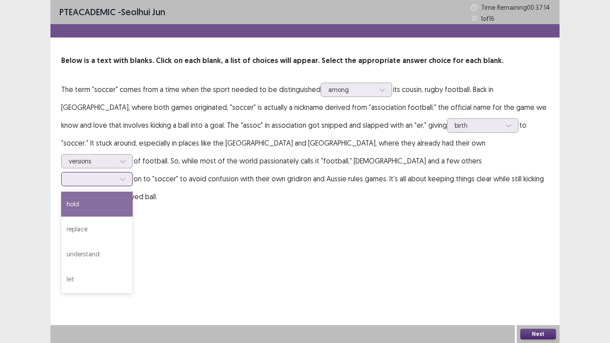
click at [130, 172] on div at bounding box center [122, 178] width 13 height 13
click at [133, 192] on div "hold" at bounding box center [96, 204] width 71 height 25
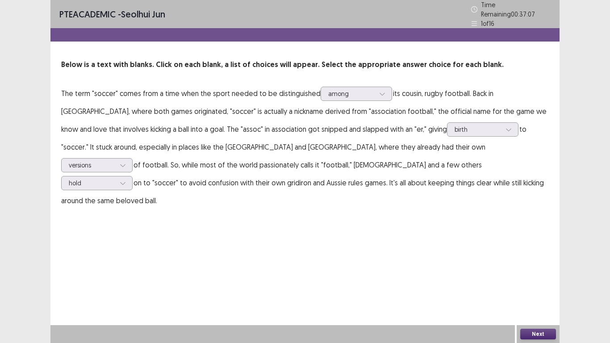
click at [543, 274] on button "Next" at bounding box center [539, 334] width 36 height 11
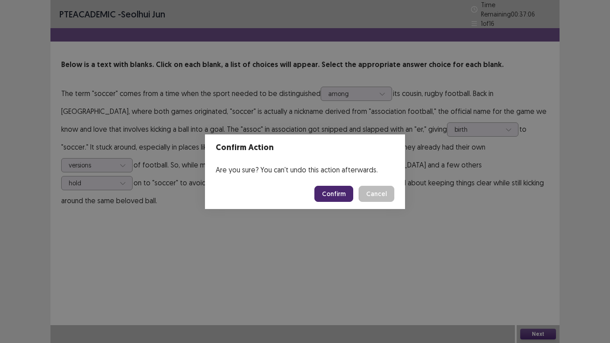
click at [337, 194] on button "Confirm" at bounding box center [334, 194] width 39 height 16
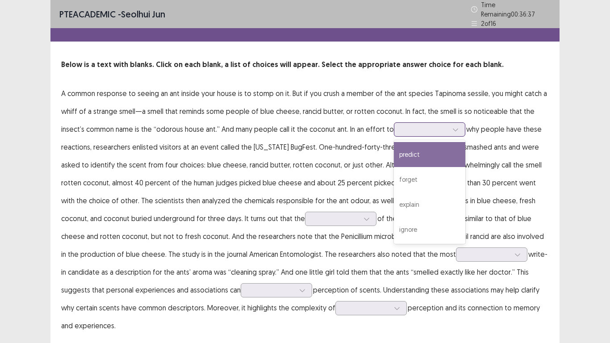
click at [403, 126] on div at bounding box center [425, 129] width 46 height 8
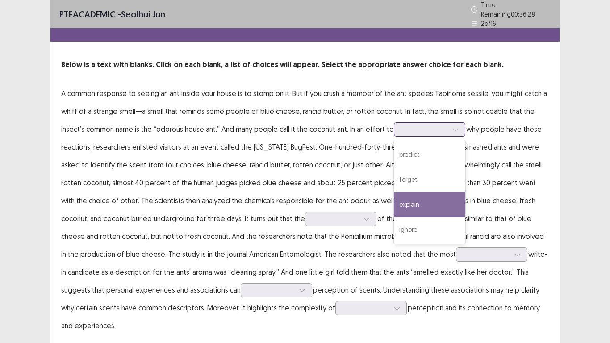
click at [433, 197] on div "explain" at bounding box center [429, 204] width 71 height 25
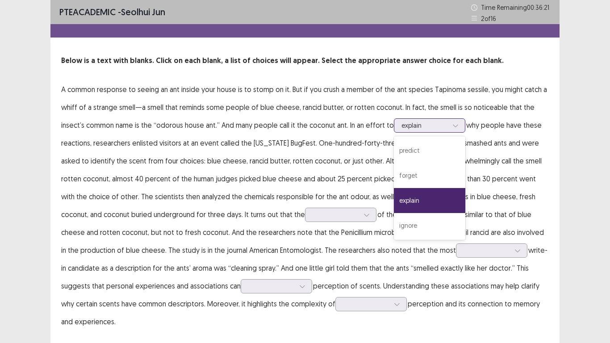
click at [411, 122] on div at bounding box center [425, 125] width 46 height 8
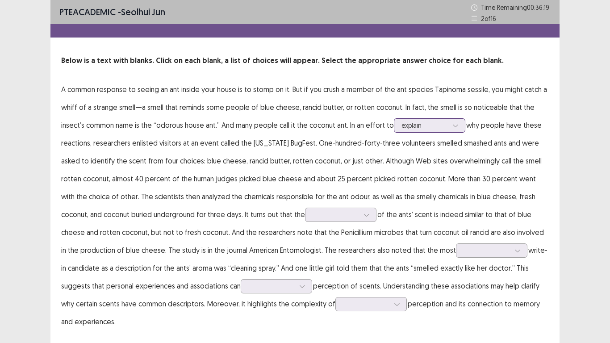
click at [411, 122] on div at bounding box center [425, 125] width 46 height 8
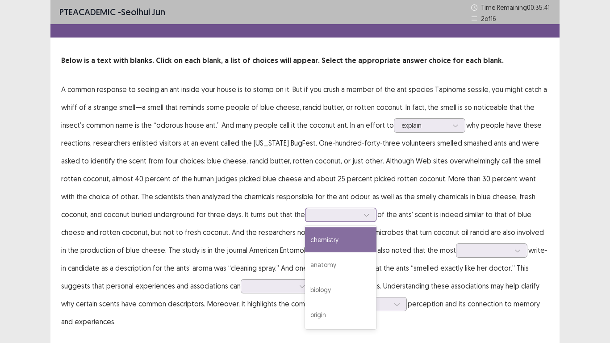
click at [313, 211] on div at bounding box center [336, 214] width 46 height 8
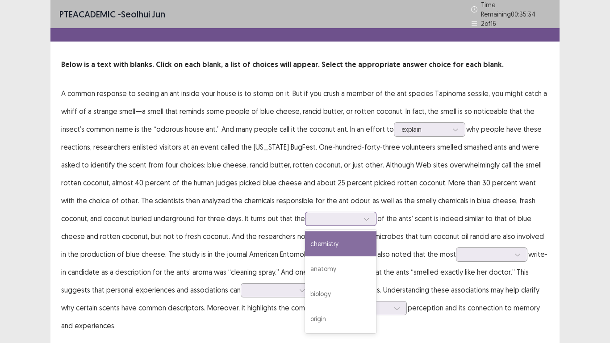
click at [330, 245] on div "chemistry" at bounding box center [340, 243] width 71 height 25
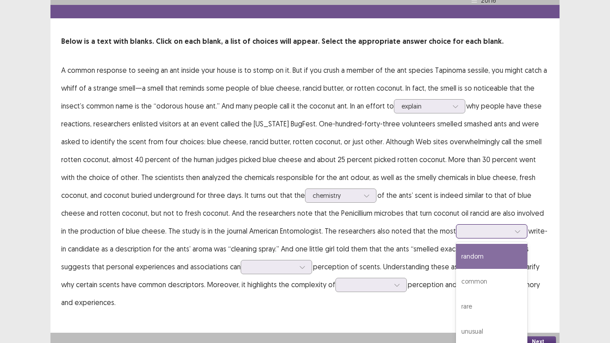
click at [457, 239] on div "4 results available. Use Up and Down to choose options, press Enter to select t…" at bounding box center [491, 231] width 71 height 14
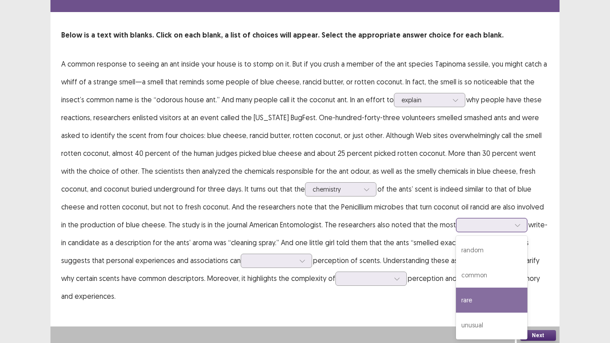
click at [476, 274] on div "rare" at bounding box center [491, 300] width 71 height 25
click at [477, 229] on div at bounding box center [487, 225] width 46 height 8
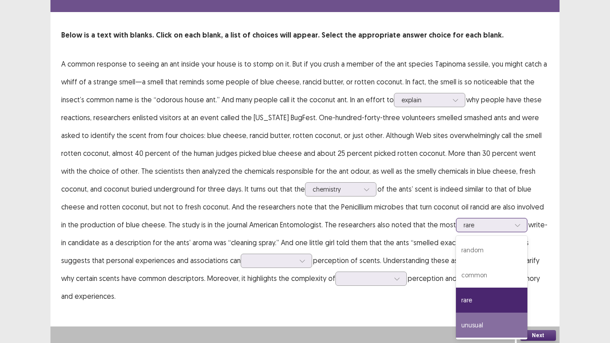
click at [479, 274] on div "unusual" at bounding box center [491, 325] width 71 height 25
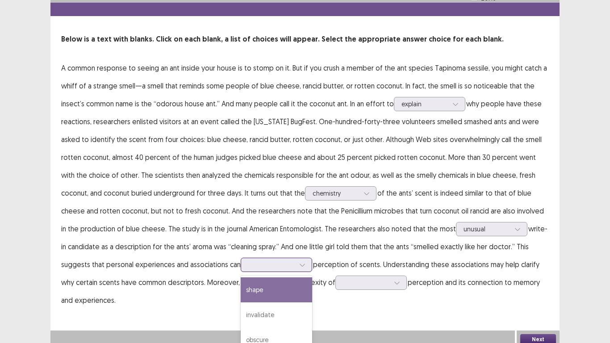
click at [248, 262] on div at bounding box center [271, 264] width 46 height 8
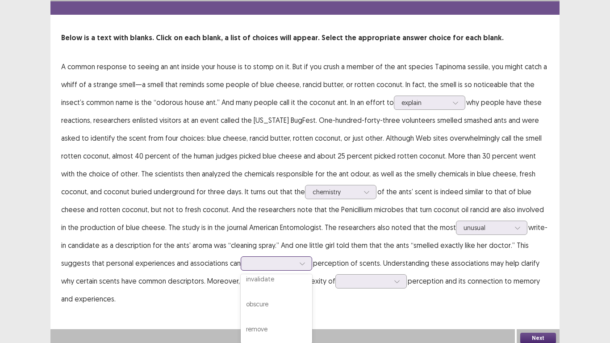
scroll to position [0, 0]
click at [262, 274] on div "shape" at bounding box center [276, 288] width 71 height 25
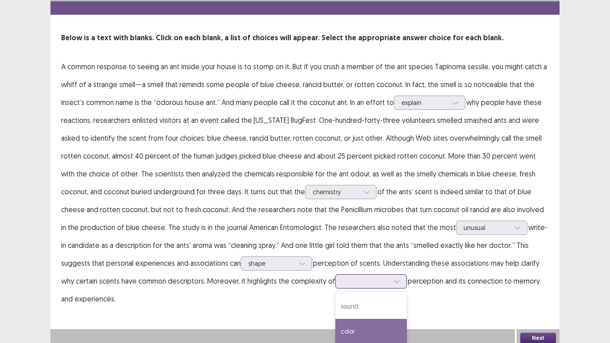
scroll to position [76, 0]
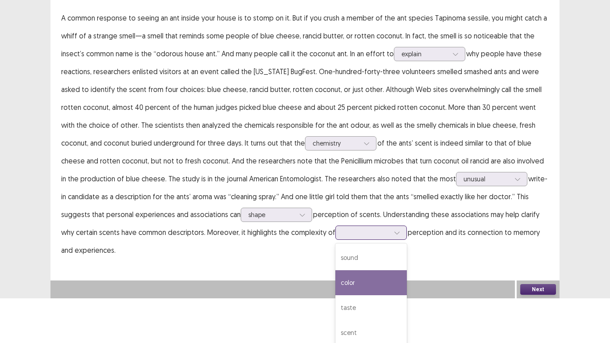
click at [336, 240] on div "4 results available. Use Up and Down to choose options, press Enter to select t…" at bounding box center [371, 233] width 71 height 14
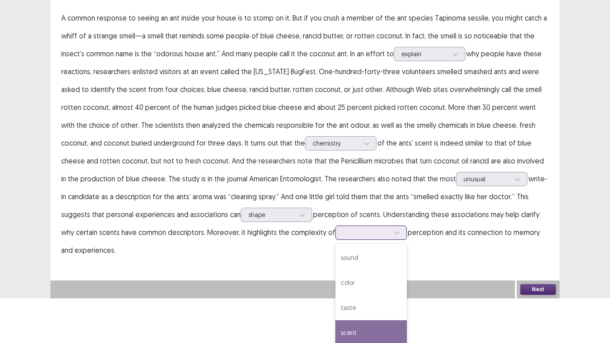
click at [336, 274] on div "scent" at bounding box center [371, 332] width 71 height 25
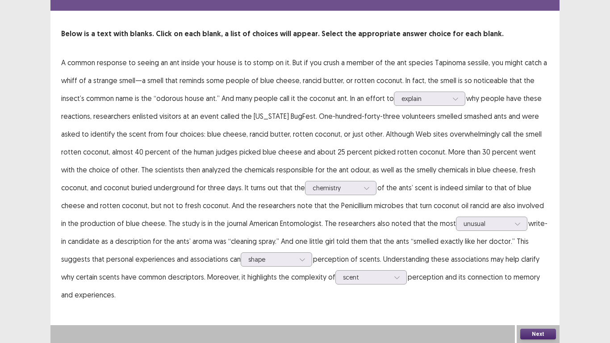
click at [528, 274] on div "Next" at bounding box center [538, 334] width 43 height 18
click at [535, 274] on button "Next" at bounding box center [539, 334] width 36 height 11
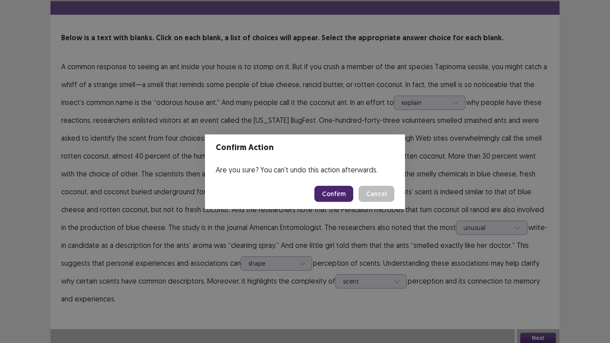
click at [344, 200] on button "Confirm" at bounding box center [334, 194] width 39 height 16
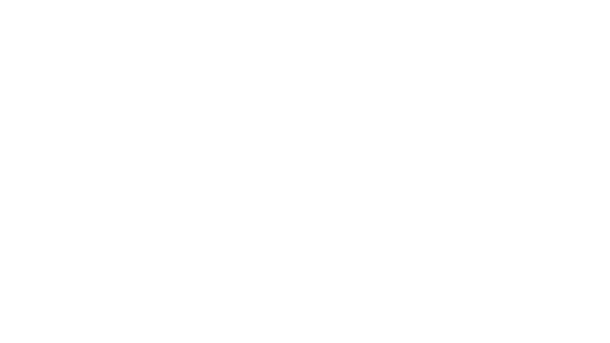
scroll to position [0, 0]
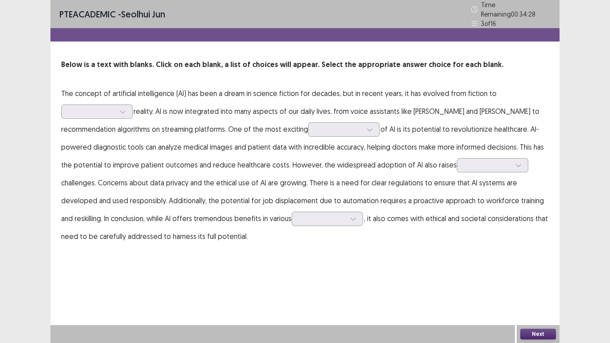
drag, startPoint x: 324, startPoint y: 102, endPoint x: 225, endPoint y: 84, distance: 100.9
click at [225, 84] on p "The concept of artificial intelligence (AI) has been a dream in science fiction…" at bounding box center [305, 164] width 488 height 161
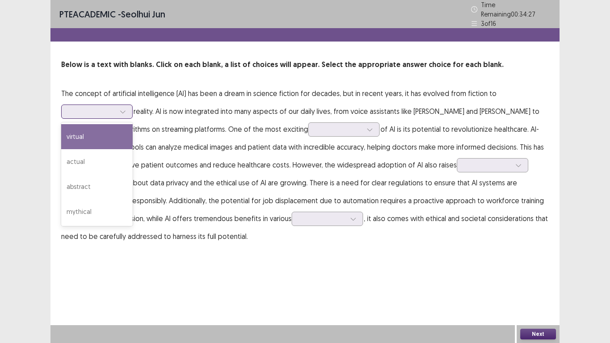
click at [126, 105] on div at bounding box center [122, 111] width 13 height 13
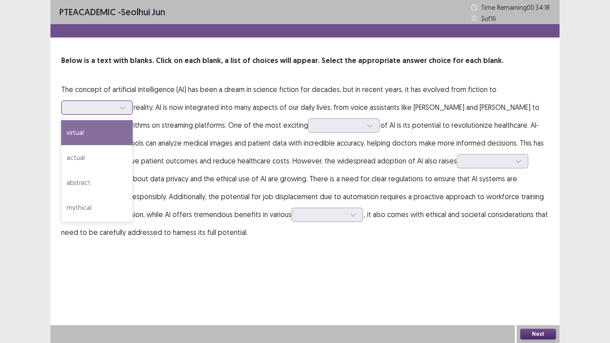
click at [109, 137] on div "virtual" at bounding box center [96, 132] width 71 height 25
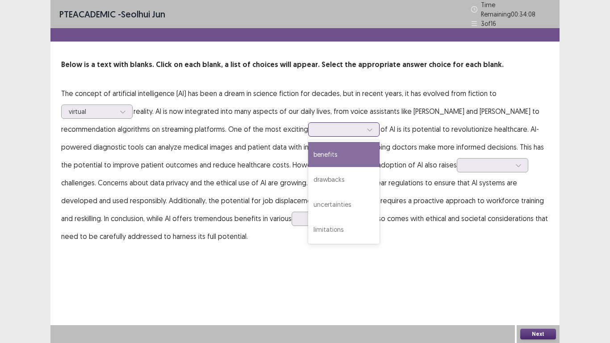
click at [316, 127] on div at bounding box center [339, 129] width 46 height 8
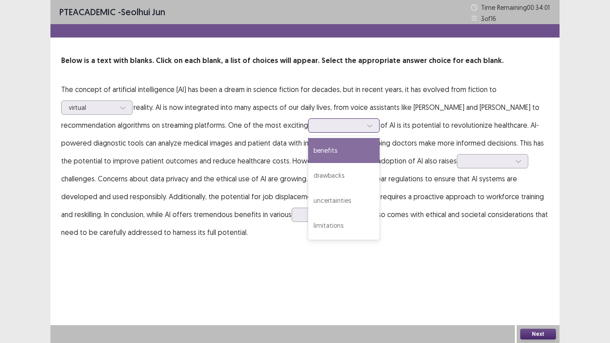
click at [308, 154] on div "benefits" at bounding box center [343, 150] width 71 height 25
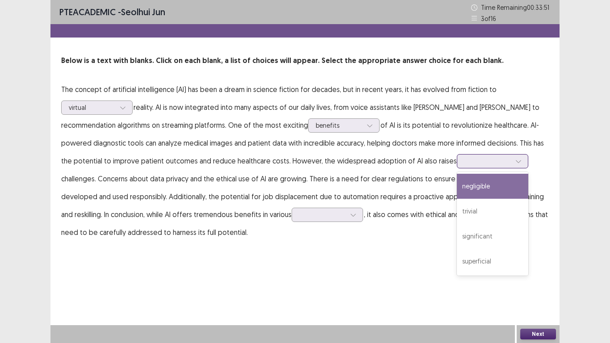
click at [465, 161] on div at bounding box center [488, 161] width 46 height 8
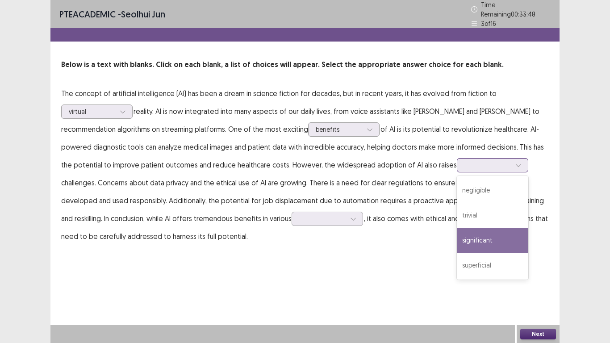
click at [457, 228] on div "significant" at bounding box center [492, 240] width 71 height 25
click at [465, 161] on div at bounding box center [488, 165] width 46 height 8
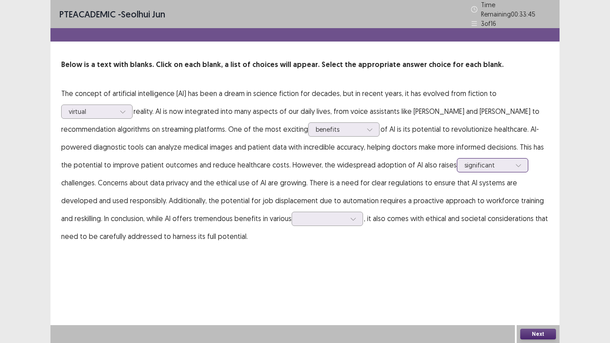
click at [465, 161] on div at bounding box center [488, 165] width 46 height 8
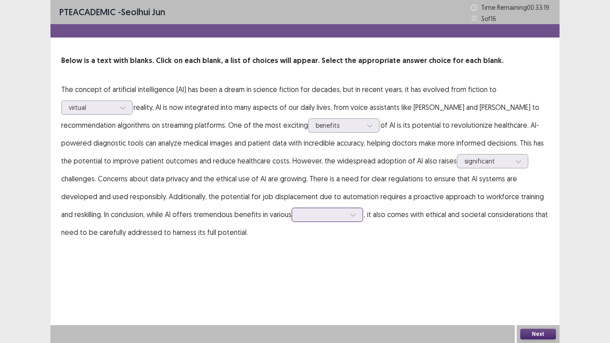
click at [299, 214] on div at bounding box center [322, 214] width 46 height 8
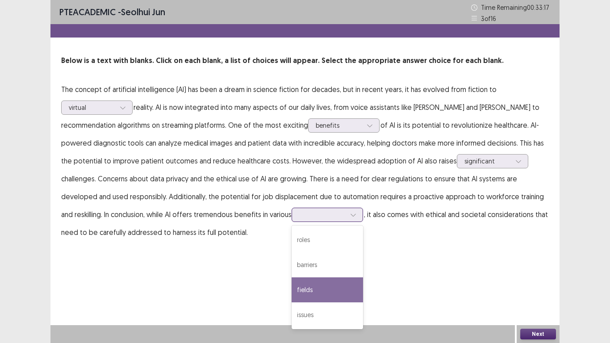
click at [292, 274] on div "fields" at bounding box center [327, 289] width 71 height 25
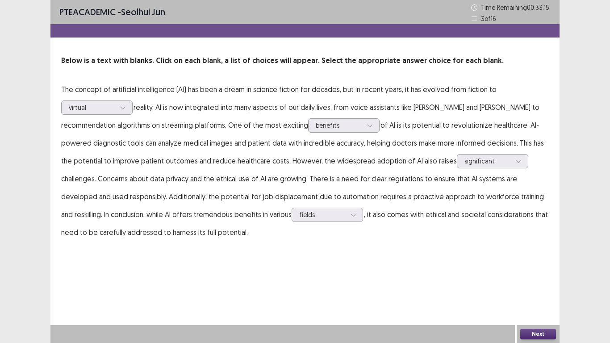
click at [551, 274] on button "Next" at bounding box center [539, 334] width 36 height 11
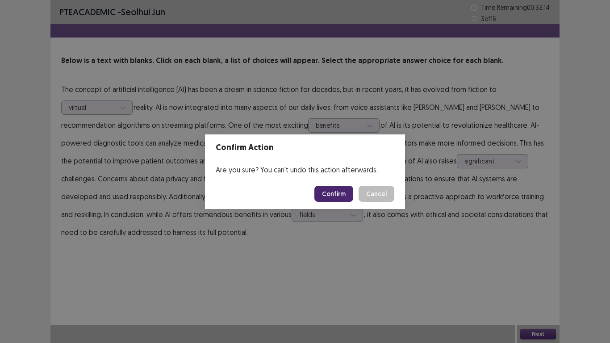
click at [335, 194] on button "Confirm" at bounding box center [334, 194] width 39 height 16
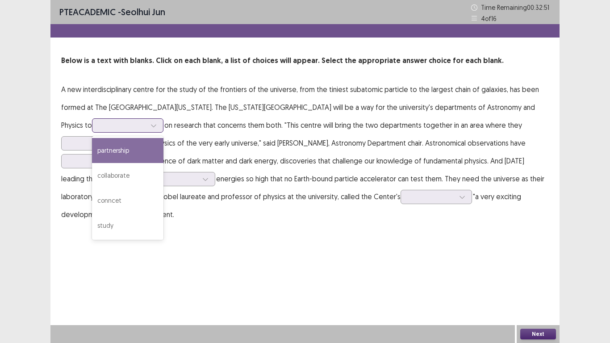
click at [147, 125] on div at bounding box center [153, 125] width 13 height 13
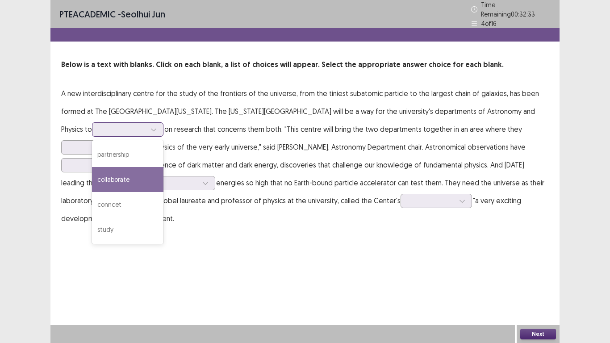
click at [117, 167] on div "collaborate" at bounding box center [127, 179] width 71 height 25
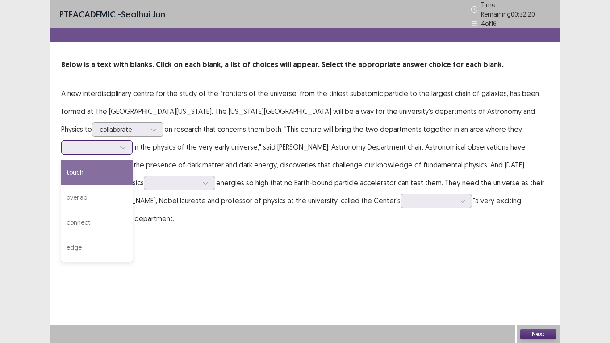
click at [119, 148] on div at bounding box center [122, 147] width 13 height 13
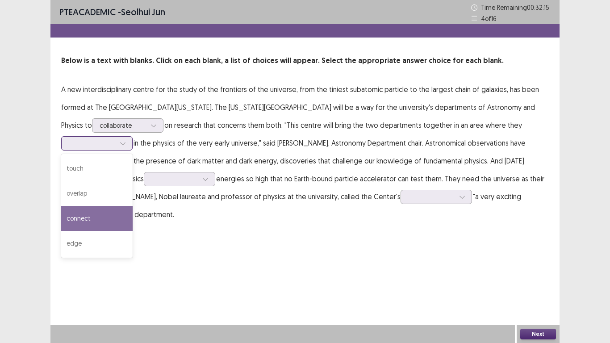
click at [111, 210] on div "connect" at bounding box center [96, 218] width 71 height 25
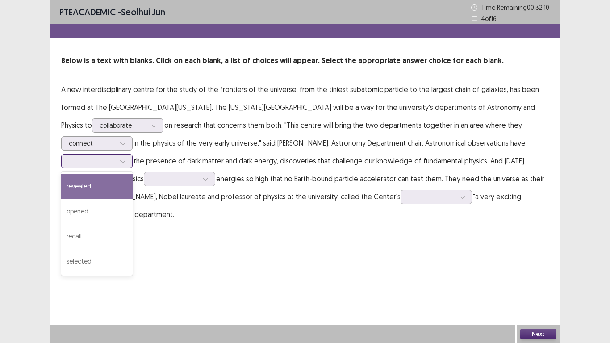
click at [114, 164] on div at bounding box center [92, 161] width 46 height 8
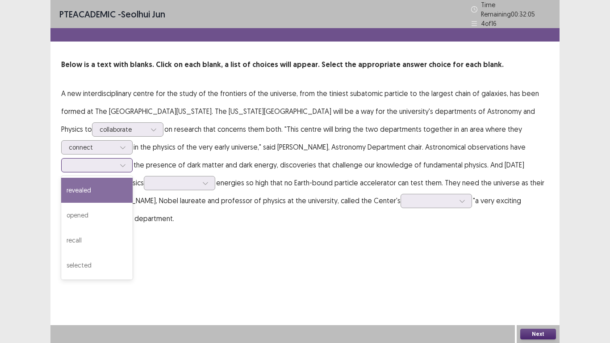
click at [124, 189] on div "revealed" at bounding box center [96, 190] width 71 height 25
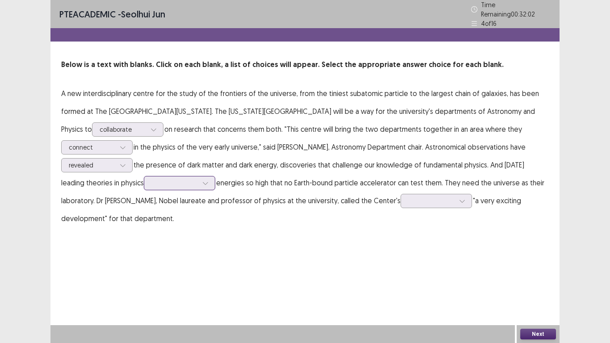
click at [165, 180] on div at bounding box center [174, 183] width 46 height 8
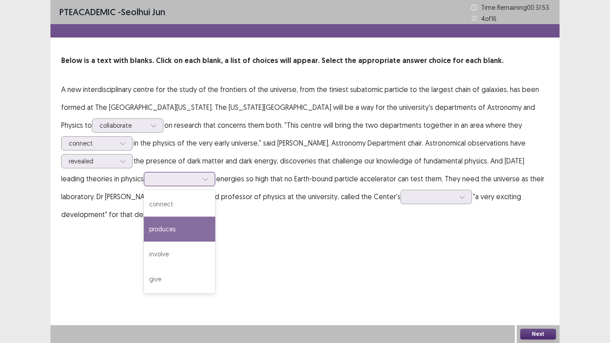
click at [195, 226] on div "produces" at bounding box center [179, 229] width 71 height 25
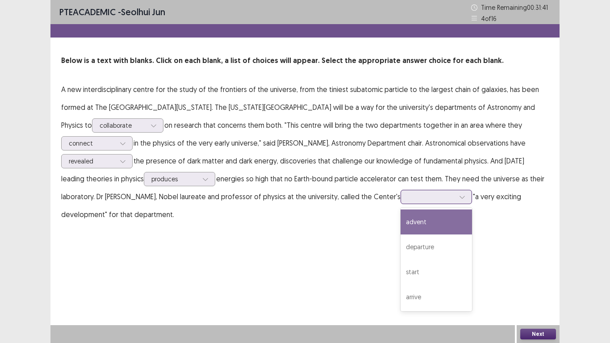
click at [415, 199] on div at bounding box center [431, 197] width 46 height 8
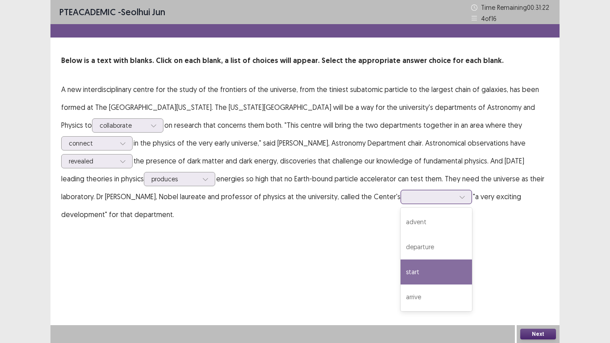
click at [433, 274] on div "start" at bounding box center [436, 272] width 71 height 25
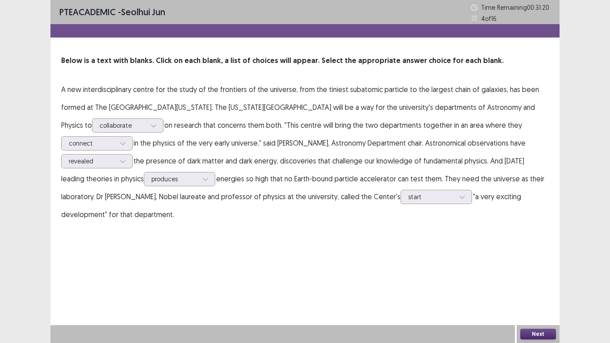
click at [526, 274] on button "Next" at bounding box center [539, 334] width 36 height 11
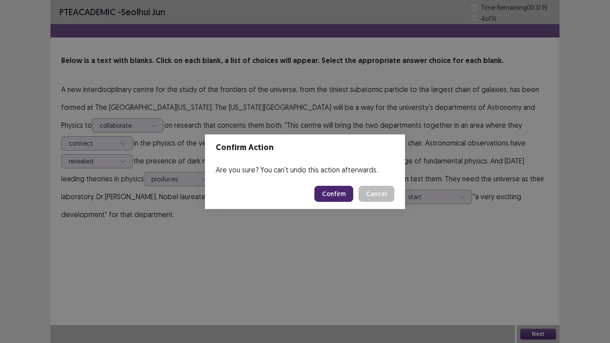
click at [334, 197] on button "Confirm" at bounding box center [334, 194] width 39 height 16
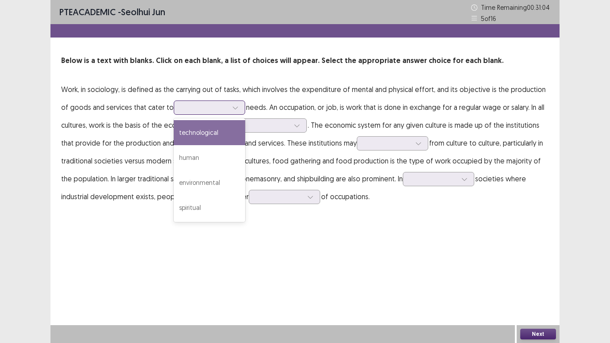
click at [193, 108] on div at bounding box center [204, 107] width 46 height 8
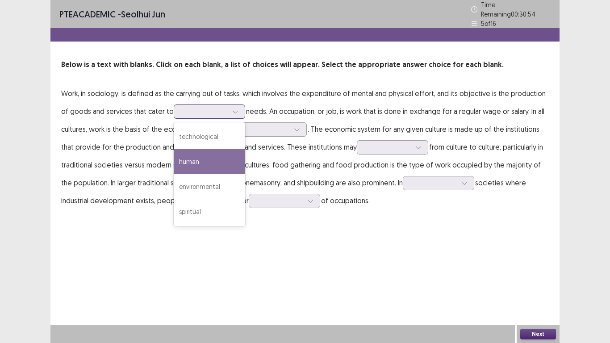
click at [218, 162] on div "human" at bounding box center [209, 161] width 71 height 25
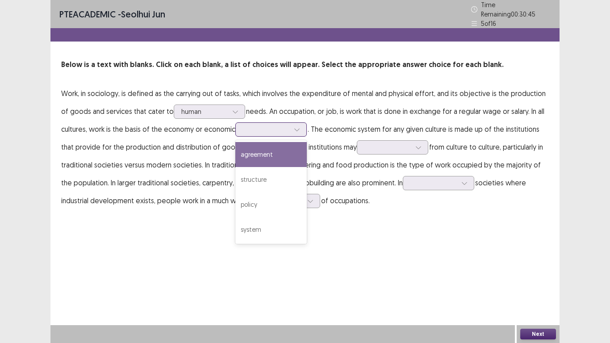
click at [255, 127] on div at bounding box center [266, 129] width 46 height 8
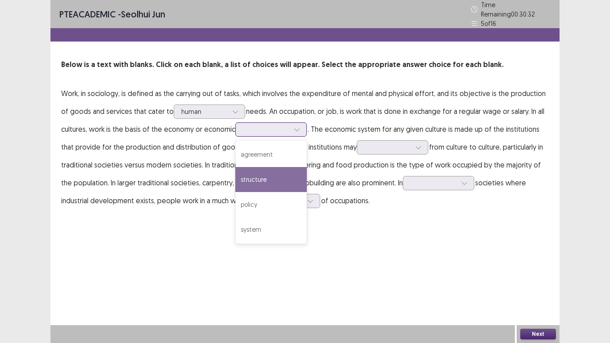
click at [276, 167] on div "structure" at bounding box center [270, 179] width 71 height 25
click at [285, 129] on div at bounding box center [266, 129] width 46 height 8
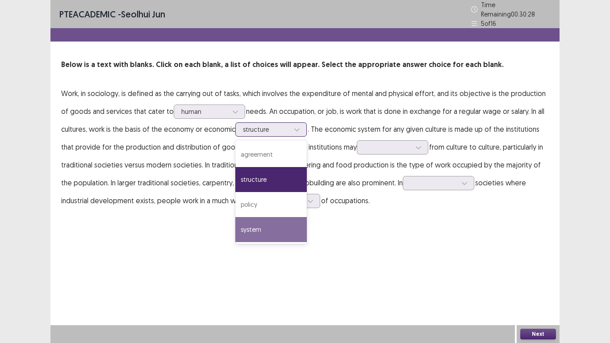
click at [264, 228] on div "system" at bounding box center [270, 229] width 71 height 25
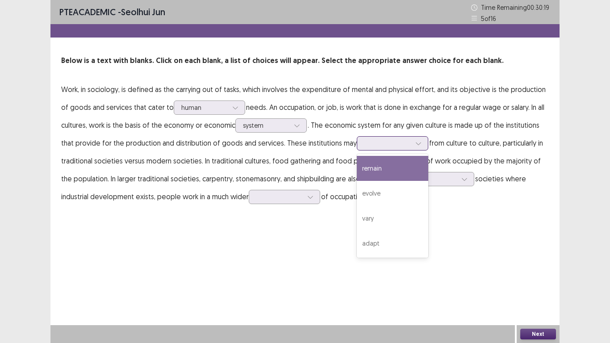
click at [368, 146] on div at bounding box center [388, 143] width 46 height 8
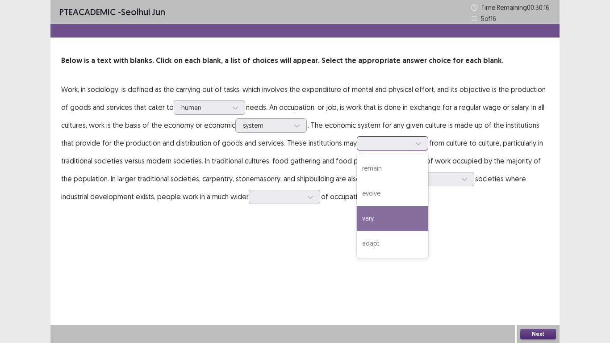
click at [384, 219] on div "vary" at bounding box center [392, 218] width 71 height 25
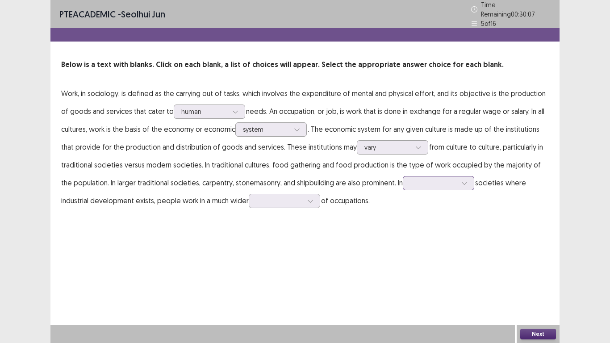
click at [411, 179] on div at bounding box center [434, 183] width 46 height 8
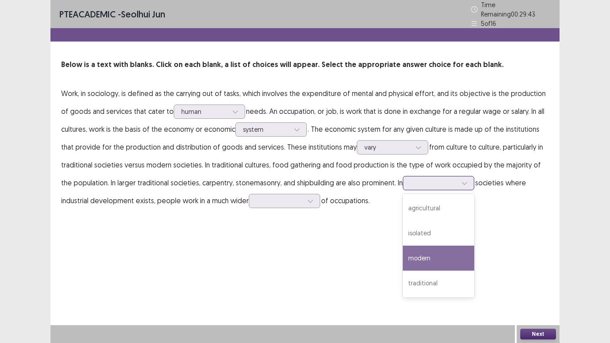
click at [442, 254] on div "modern" at bounding box center [438, 258] width 71 height 25
click at [411, 176] on div "modern" at bounding box center [434, 182] width 46 height 13
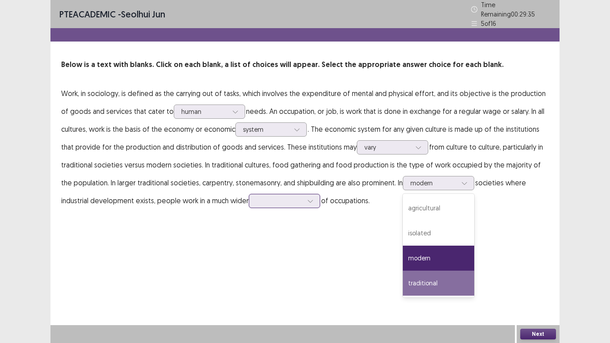
click at [304, 200] on div at bounding box center [310, 200] width 13 height 13
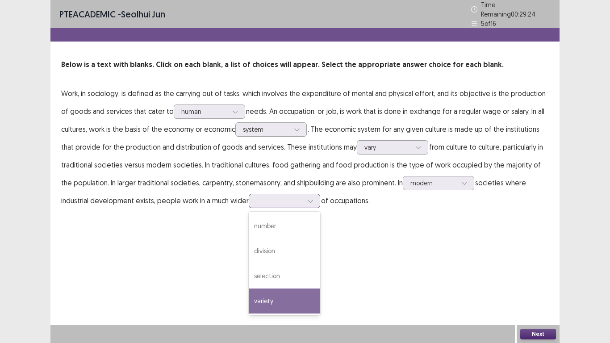
click at [259, 274] on div "variety" at bounding box center [284, 301] width 71 height 25
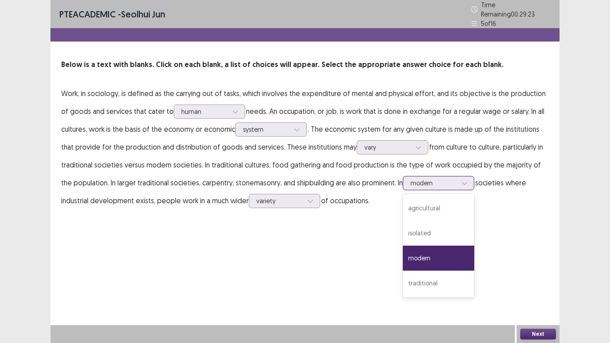
click at [420, 180] on div at bounding box center [434, 183] width 46 height 8
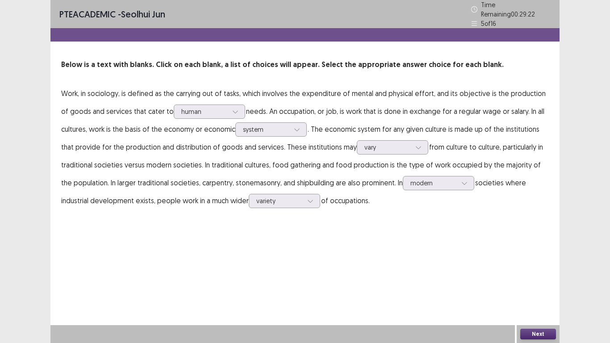
click at [487, 202] on p "Work, in sociology, is defined as the carrying out of tasks, which involves the…" at bounding box center [305, 146] width 488 height 125
click at [529, 274] on button "Next" at bounding box center [539, 334] width 36 height 11
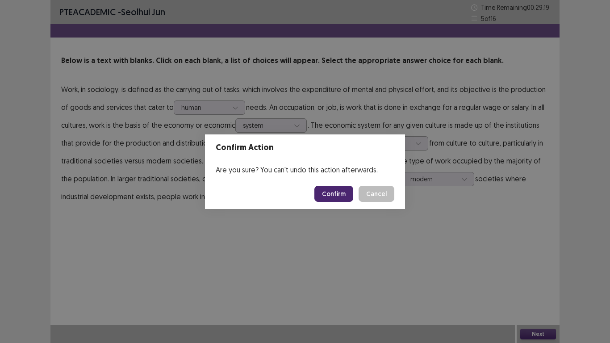
click at [332, 195] on button "Confirm" at bounding box center [334, 194] width 39 height 16
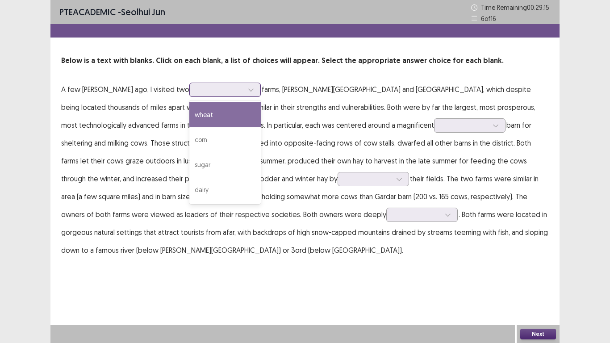
click at [211, 83] on div at bounding box center [224, 90] width 71 height 14
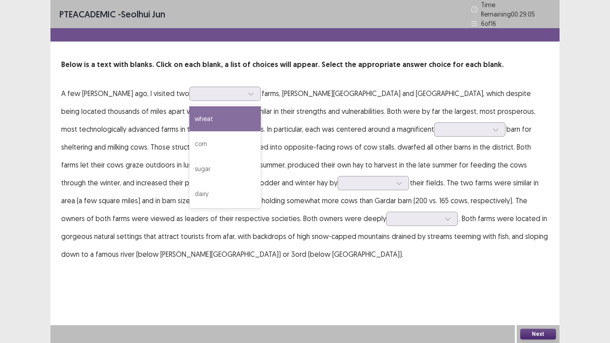
click at [245, 59] on p "Below is a text with blanks. Click on each blank, a list of choices will appear…" at bounding box center [305, 64] width 488 height 11
click at [206, 92] on div at bounding box center [220, 93] width 46 height 8
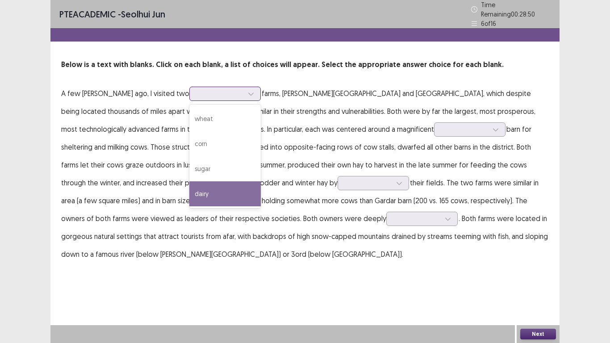
click at [189, 188] on div "dairy" at bounding box center [224, 193] width 71 height 25
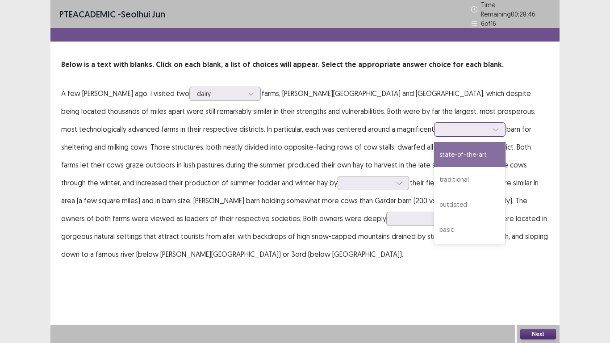
click at [442, 125] on div at bounding box center [465, 129] width 46 height 8
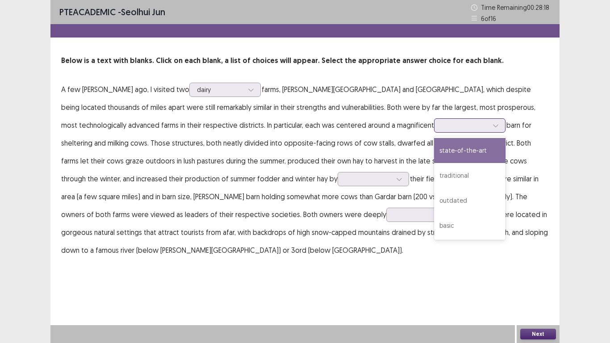
click at [434, 160] on div "state-of-the-art" at bounding box center [469, 150] width 71 height 25
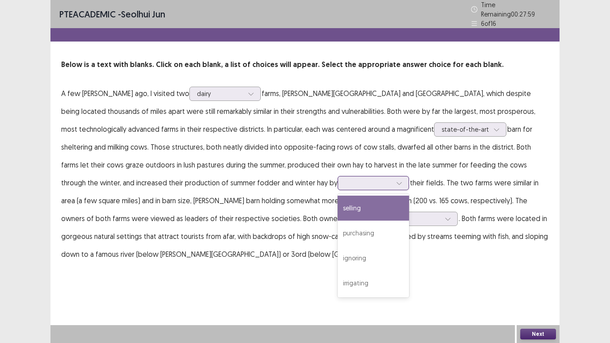
click at [345, 183] on div at bounding box center [368, 183] width 46 height 8
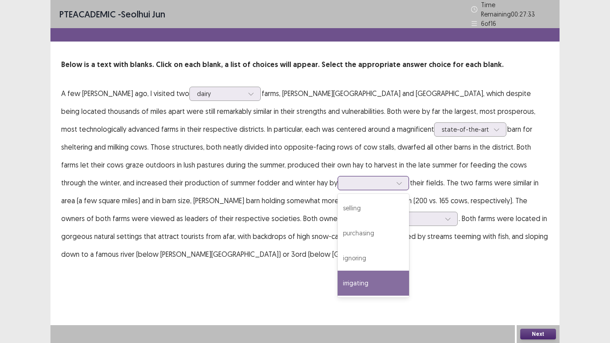
click at [338, 272] on div "irrigating" at bounding box center [373, 283] width 71 height 25
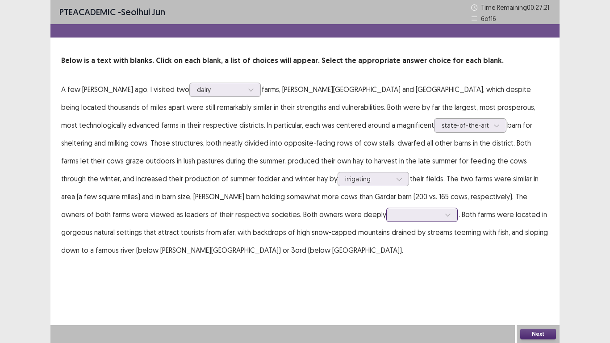
click at [394, 213] on div at bounding box center [417, 214] width 46 height 8
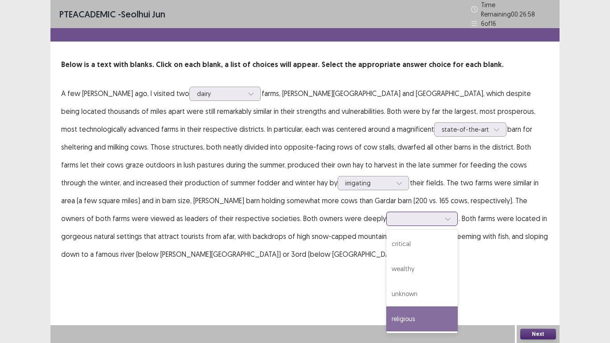
click at [386, 274] on div "religious" at bounding box center [421, 319] width 71 height 25
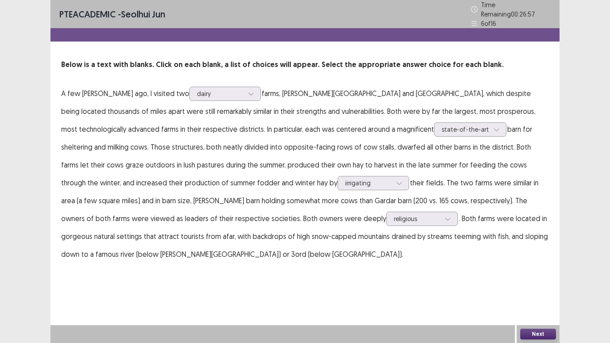
click at [262, 260] on div "PTE academic - Seolhui Jun Time Remaining 00 : 26 : 57 6 of 16 Below is a text …" at bounding box center [304, 140] width 509 height 281
click at [540, 274] on button "Next" at bounding box center [539, 334] width 36 height 11
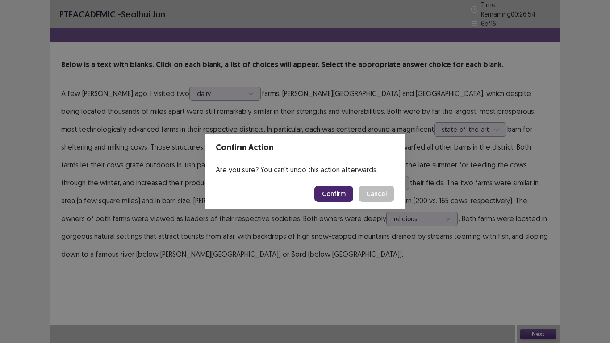
drag, startPoint x: 540, startPoint y: 334, endPoint x: 358, endPoint y: 218, distance: 215.3
click at [358, 218] on div "Confirm Action Are you sure? You can't undo this action afterwards. Confirm Can…" at bounding box center [305, 171] width 610 height 343
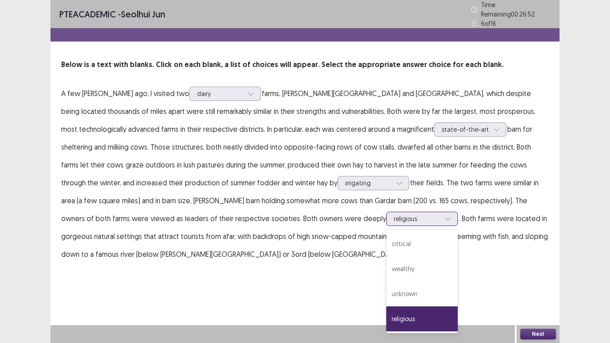
click at [441, 219] on div at bounding box center [447, 218] width 13 height 13
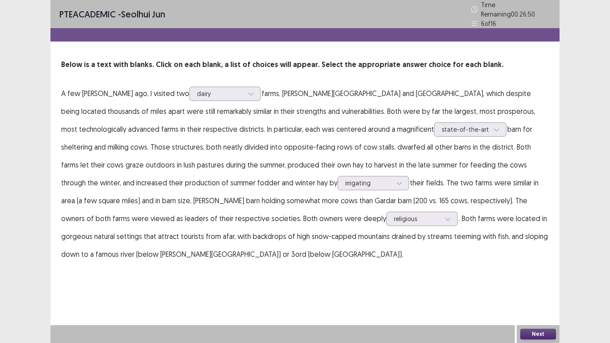
click at [534, 274] on button "Next" at bounding box center [539, 334] width 36 height 11
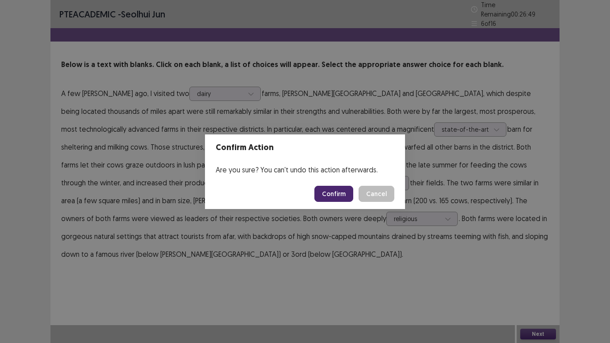
click at [332, 197] on button "Confirm" at bounding box center [334, 194] width 39 height 16
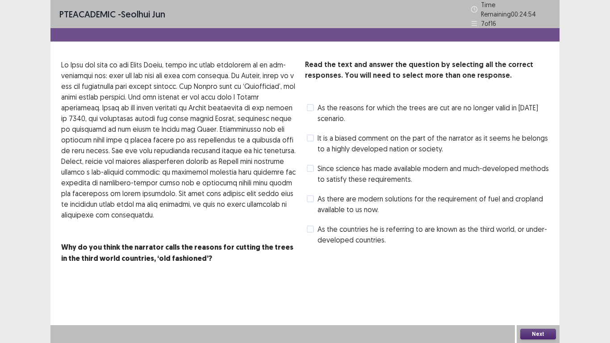
click at [323, 137] on span "It is a biased comment on the part of the narrator as it seems he belongs to a …" at bounding box center [433, 143] width 231 height 21
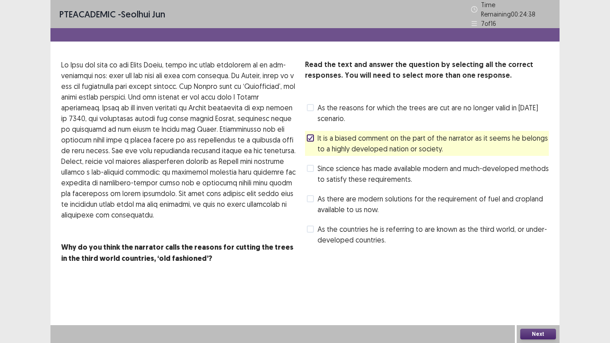
click at [352, 177] on span "Since science has made available modern and much-developed methods to satisfy t…" at bounding box center [433, 173] width 231 height 21
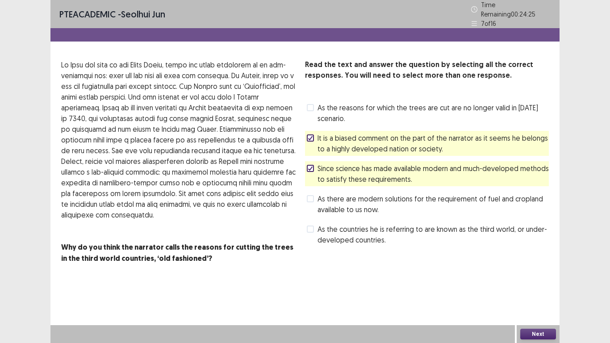
click at [535, 274] on button "Next" at bounding box center [539, 334] width 36 height 11
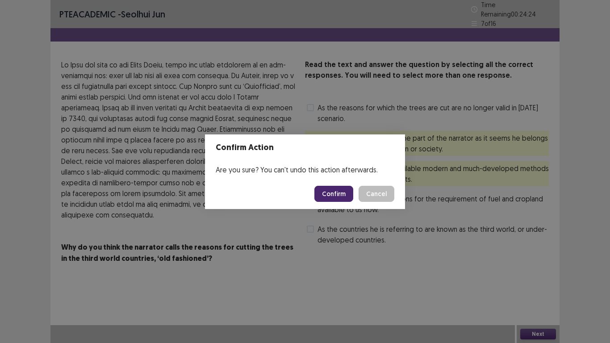
click at [343, 188] on button "Confirm" at bounding box center [334, 194] width 39 height 16
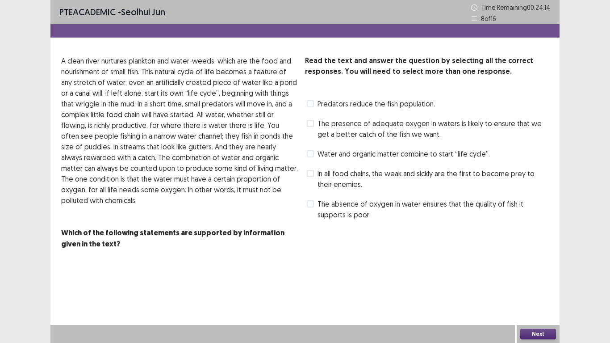
click at [325, 92] on div "Read the text and answer the question by selecting all the correct responses. Y…" at bounding box center [427, 138] width 244 height 166
click at [388, 135] on span "The presence of adequate oxygen in waters is likely to ensure that we get a bet…" at bounding box center [433, 128] width 231 height 21
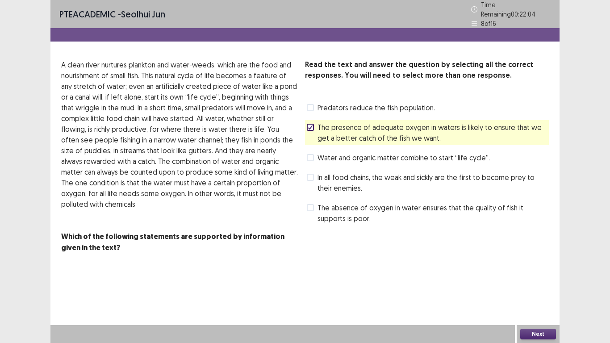
click at [328, 206] on span "The absence of oxygen in water ensures that the quality of fish it supports is …" at bounding box center [433, 212] width 231 height 21
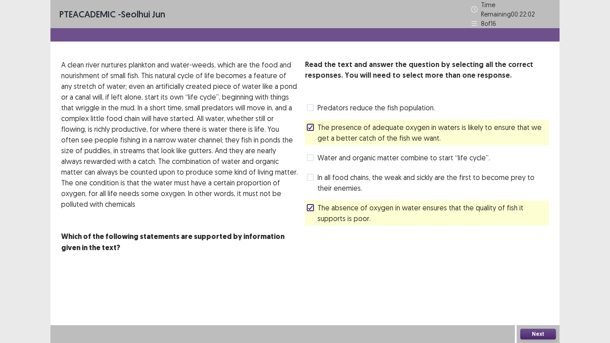
click at [532, 274] on button "Next" at bounding box center [539, 334] width 36 height 11
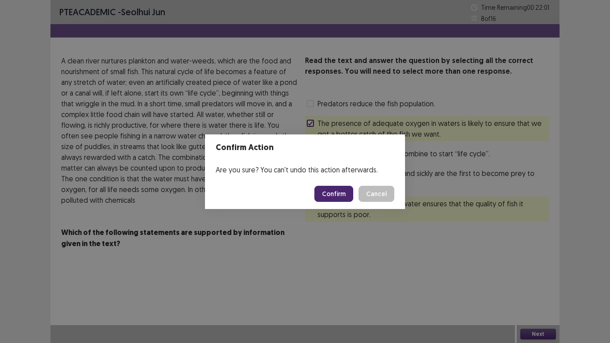
click at [344, 186] on button "Confirm" at bounding box center [334, 194] width 39 height 16
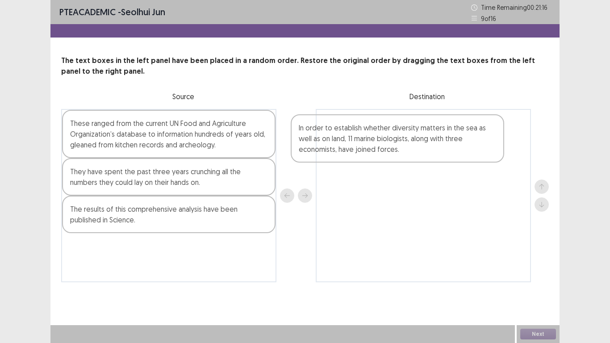
drag, startPoint x: 199, startPoint y: 213, endPoint x: 435, endPoint y: 132, distance: 249.5
click at [435, 132] on div "These ranged from the current UN Food and Agriculture Organization’s database t…" at bounding box center [305, 195] width 488 height 173
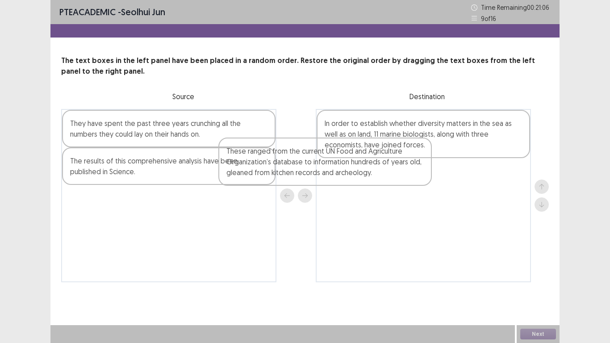
drag, startPoint x: 207, startPoint y: 139, endPoint x: 403, endPoint y: 167, distance: 198.5
click at [371, 165] on div "These ranged from the current UN Food and Agriculture Organization’s database t…" at bounding box center [305, 195] width 488 height 173
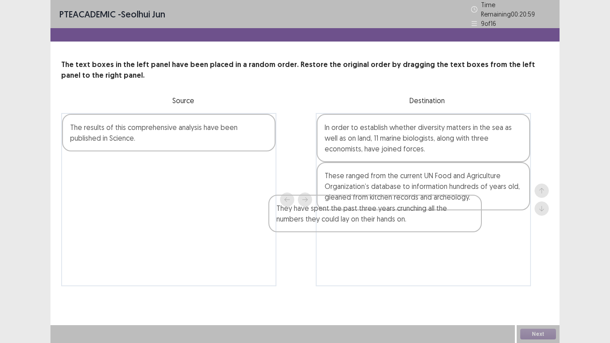
drag, startPoint x: 200, startPoint y: 142, endPoint x: 410, endPoint y: 227, distance: 226.9
click at [410, 227] on div "They have spent the past three years crunching all the numbers they could lay o…" at bounding box center [305, 199] width 488 height 173
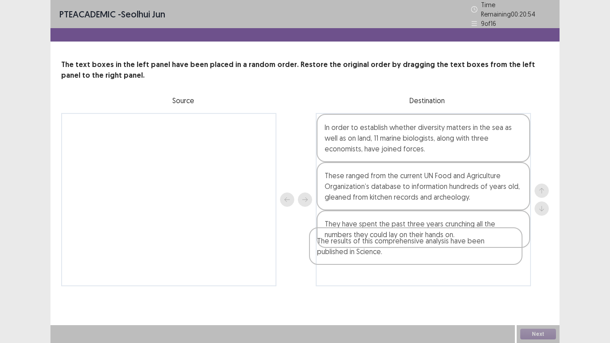
drag, startPoint x: 205, startPoint y: 133, endPoint x: 455, endPoint y: 251, distance: 276.8
click at [455, 251] on div "The results of this comprehensive analysis have been published in Science. In o…" at bounding box center [305, 199] width 488 height 173
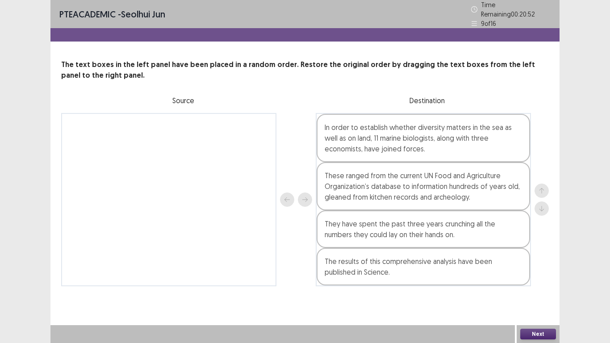
click at [533, 274] on button "Next" at bounding box center [539, 334] width 36 height 11
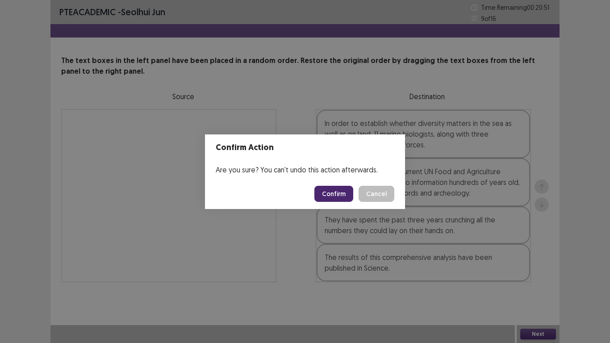
click at [335, 199] on button "Confirm" at bounding box center [334, 194] width 39 height 16
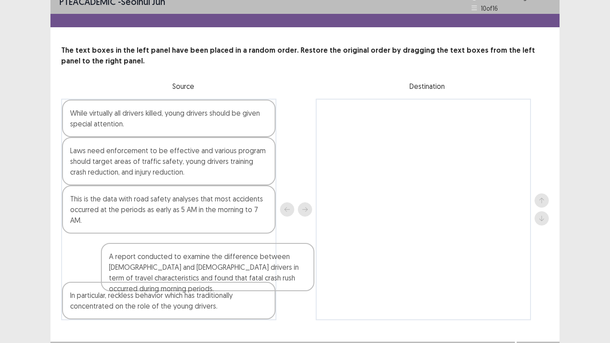
scroll to position [13, 0]
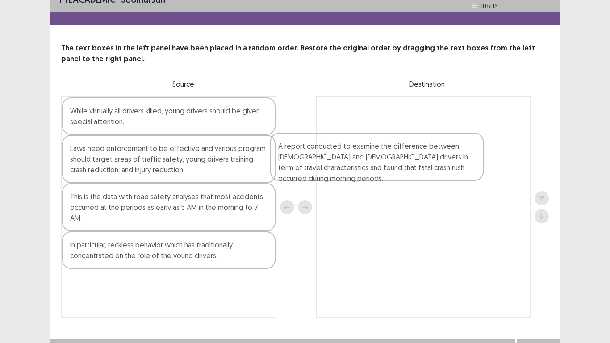
drag, startPoint x: 154, startPoint y: 269, endPoint x: 402, endPoint y: 122, distance: 288.3
click at [402, 122] on div "While virtually all drivers killed, young drivers should be given special atten…" at bounding box center [305, 208] width 488 height 222
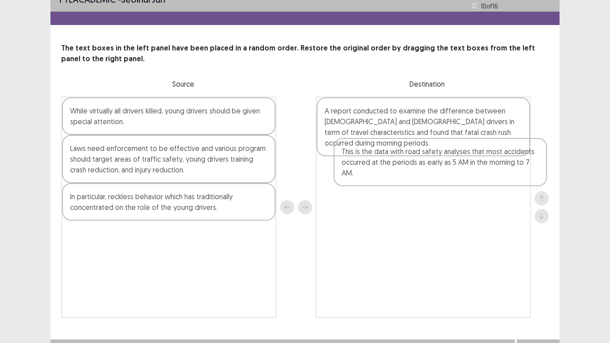
drag, startPoint x: 144, startPoint y: 206, endPoint x: 422, endPoint y: 160, distance: 281.6
click at [422, 160] on div "While virtually all drivers killed, young drivers should be given special atten…" at bounding box center [305, 208] width 488 height 222
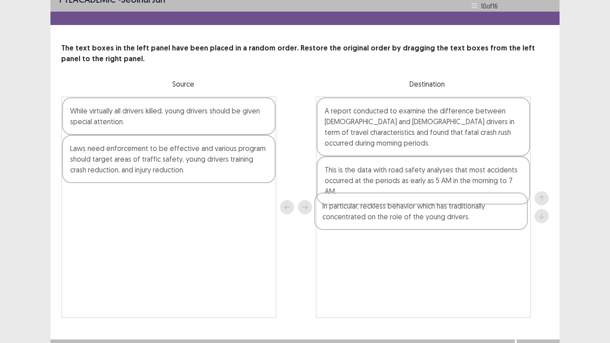
drag, startPoint x: 206, startPoint y: 194, endPoint x: 461, endPoint y: 203, distance: 254.8
click at [461, 203] on div "While virtually all drivers killed, young drivers should be given special atten…" at bounding box center [305, 208] width 488 height 222
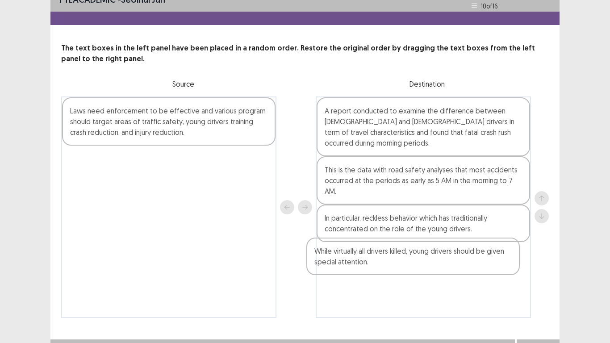
drag, startPoint x: 235, startPoint y: 115, endPoint x: 482, endPoint y: 257, distance: 284.4
click at [482, 257] on div "While virtually all drivers killed, young drivers should be given special atten…" at bounding box center [305, 208] width 488 height 222
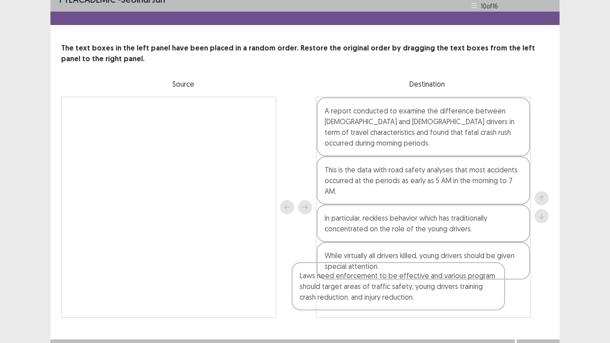
scroll to position [27, 0]
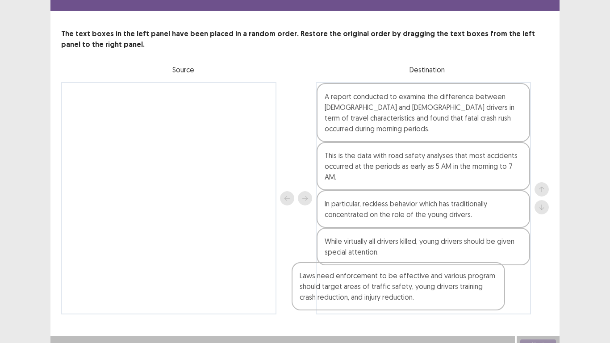
drag, startPoint x: 205, startPoint y: 130, endPoint x: 437, endPoint y: 295, distance: 285.8
click at [437, 274] on div "Laws need enforcement to be effective and various program should target areas o…" at bounding box center [305, 198] width 488 height 232
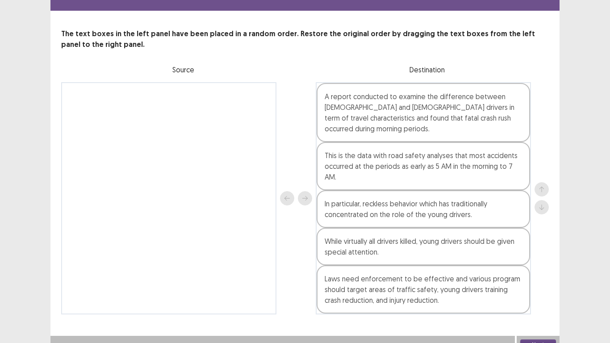
click at [551, 274] on button "Next" at bounding box center [539, 345] width 36 height 11
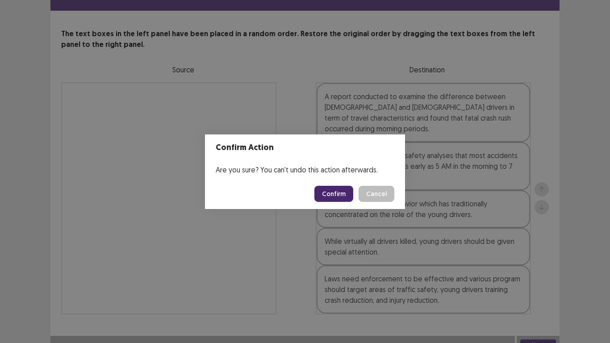
click at [343, 188] on button "Confirm" at bounding box center [334, 194] width 39 height 16
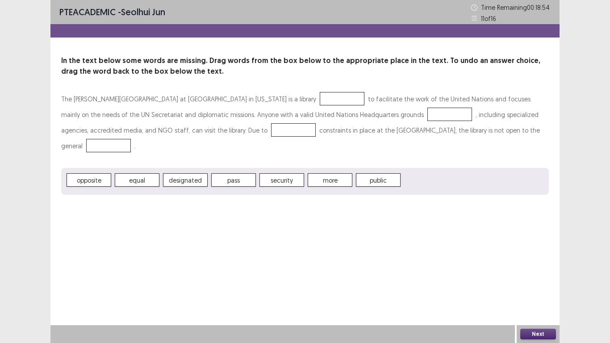
drag, startPoint x: 195, startPoint y: 180, endPoint x: 270, endPoint y: 166, distance: 76.7
click at [270, 166] on div "The Dag Hammarskjold Library at United Nations Headquarters in New York is a li…" at bounding box center [305, 143] width 488 height 104
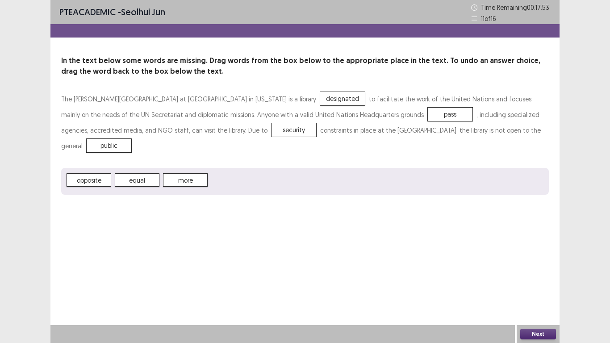
click at [533, 274] on button "Next" at bounding box center [539, 334] width 36 height 11
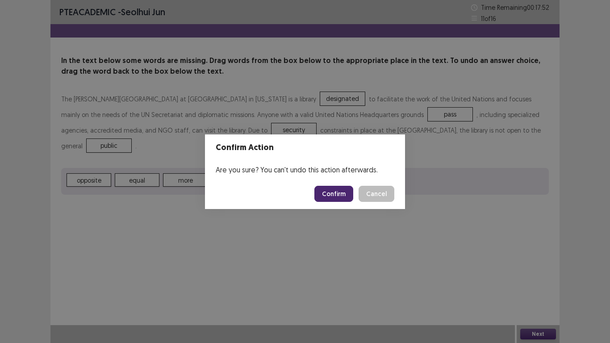
click at [340, 191] on button "Confirm" at bounding box center [334, 194] width 39 height 16
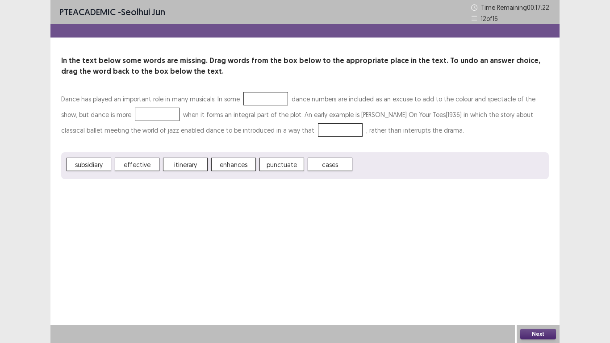
click at [337, 166] on span "cases" at bounding box center [330, 164] width 45 height 13
click at [263, 97] on span "effective" at bounding box center [266, 98] width 45 height 13
drag, startPoint x: 165, startPoint y: 112, endPoint x: 128, endPoint y: 113, distance: 37.1
click at [128, 113] on p "Dance has played an important role in many musicals. In some effective dance nu…" at bounding box center [305, 114] width 488 height 47
click at [540, 274] on button "Next" at bounding box center [539, 334] width 36 height 11
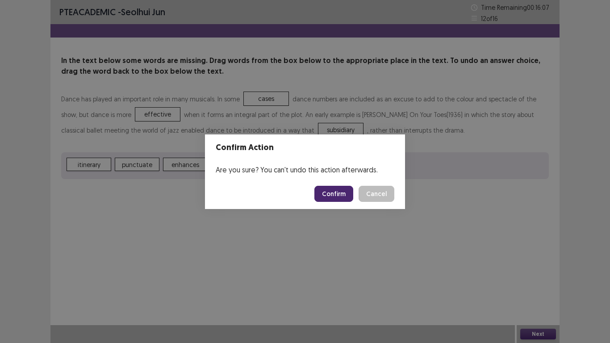
click at [349, 189] on button "Confirm" at bounding box center [334, 194] width 39 height 16
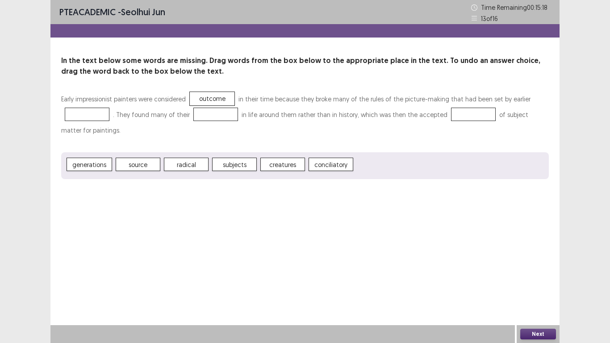
drag, startPoint x: 94, startPoint y: 138, endPoint x: 95, endPoint y: 126, distance: 11.3
click at [95, 126] on div "Early impressionist painters were considered outcome in their time because they…" at bounding box center [305, 135] width 488 height 88
click at [227, 166] on span "conciliatory" at bounding box center [233, 164] width 45 height 13
drag, startPoint x: 340, startPoint y: 131, endPoint x: 345, endPoint y: 130, distance: 6.0
click at [344, 130] on p "Early impressionist painters were considered outcome in their time because they…" at bounding box center [305, 114] width 488 height 47
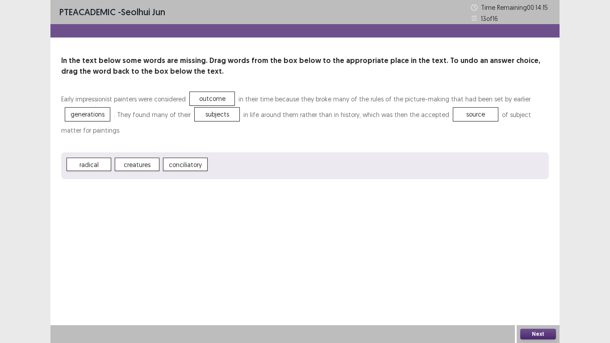
click at [531, 274] on button "Next" at bounding box center [539, 334] width 36 height 11
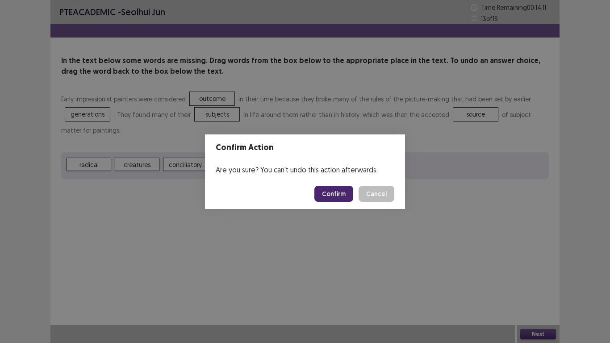
click at [331, 189] on button "Confirm" at bounding box center [334, 194] width 39 height 16
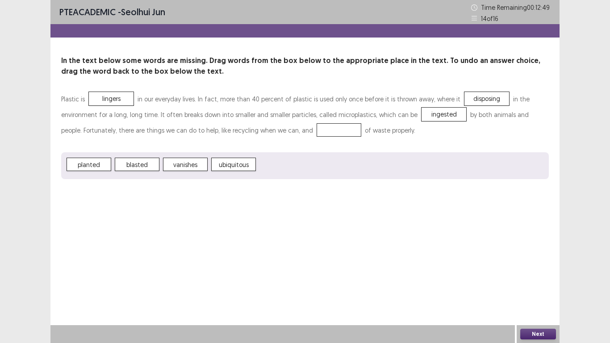
drag, startPoint x: 311, startPoint y: 122, endPoint x: 122, endPoint y: 137, distance: 189.5
click at [122, 137] on p "Plastic is lingers in our everyday lives. In fact, more than 40 percent of plas…" at bounding box center [305, 114] width 488 height 47
click at [542, 274] on button "Next" at bounding box center [539, 334] width 36 height 11
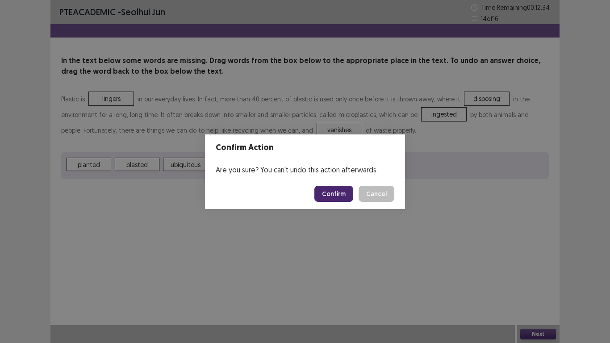
click at [331, 192] on button "Confirm" at bounding box center [334, 194] width 39 height 16
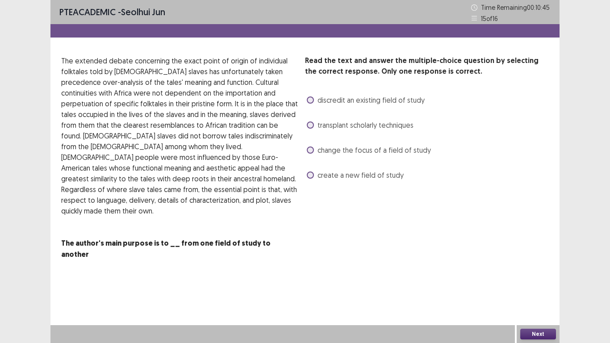
drag, startPoint x: 356, startPoint y: 118, endPoint x: 330, endPoint y: 129, distance: 28.0
click at [330, 129] on div "Read the text and answer the multiple-choice question by selecting the correct …" at bounding box center [427, 118] width 244 height 127
click at [316, 98] on label "discredit an existing field of study" at bounding box center [366, 100] width 118 height 11
click at [537, 274] on button "Next" at bounding box center [539, 334] width 36 height 11
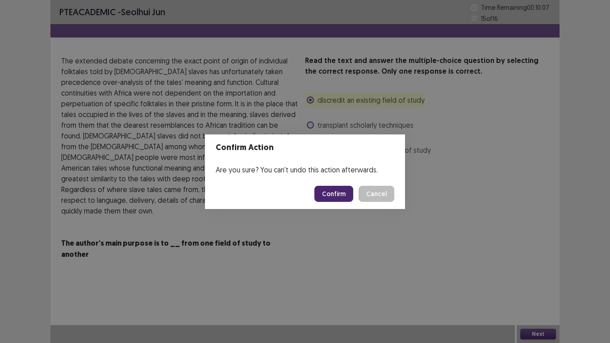
click at [331, 196] on button "Confirm" at bounding box center [334, 194] width 39 height 16
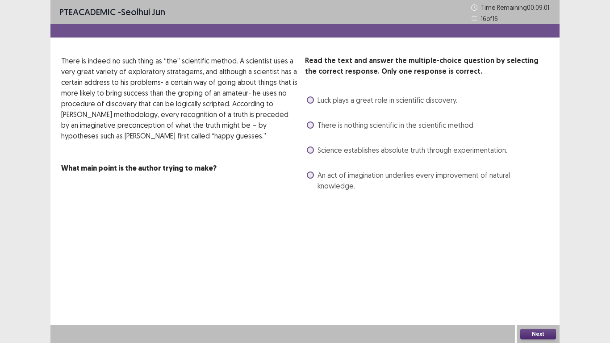
click at [315, 173] on label "An act of imagination underlies every improvement of natural knowledge." at bounding box center [428, 180] width 242 height 21
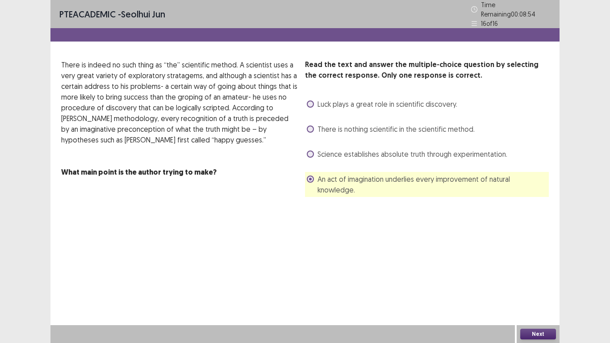
click at [538, 274] on button "Next" at bounding box center [539, 334] width 36 height 11
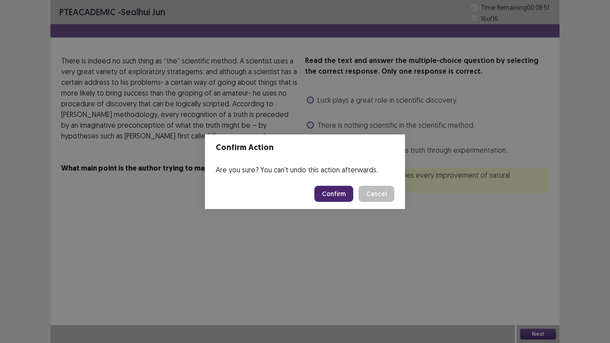
click at [318, 191] on button "Confirm" at bounding box center [334, 194] width 39 height 16
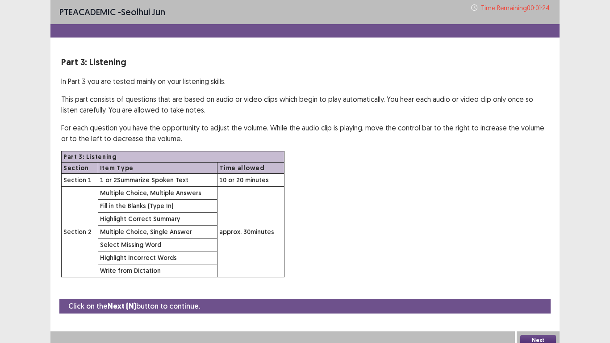
scroll to position [6, 0]
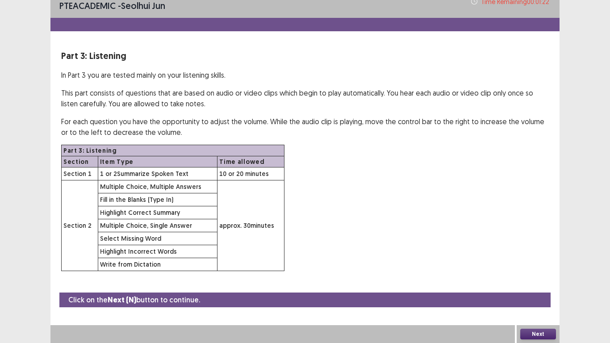
click at [531, 274] on button "Next" at bounding box center [539, 334] width 36 height 11
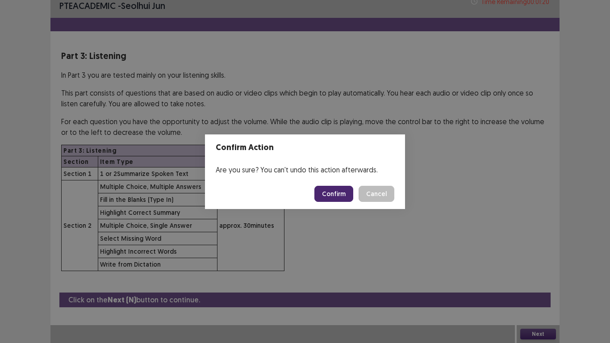
click at [340, 202] on footer "Confirm Cancel" at bounding box center [305, 194] width 200 height 30
click at [336, 196] on button "Confirm" at bounding box center [334, 194] width 39 height 16
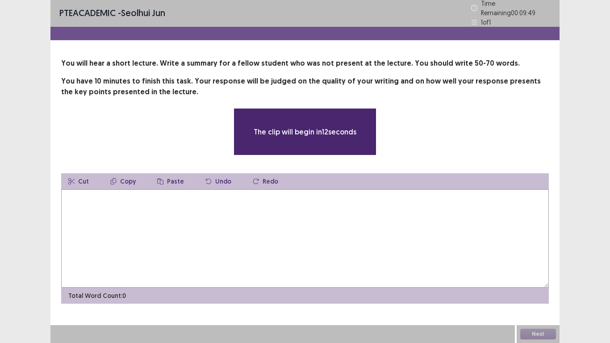
scroll to position [0, 0]
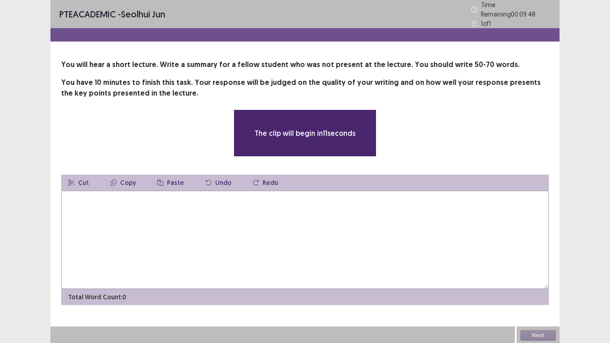
click at [325, 215] on textarea at bounding box center [305, 240] width 488 height 98
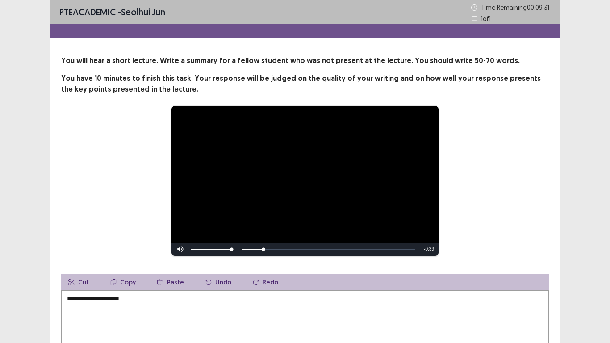
click at [117, 193] on div "**********" at bounding box center [305, 180] width 416 height 151
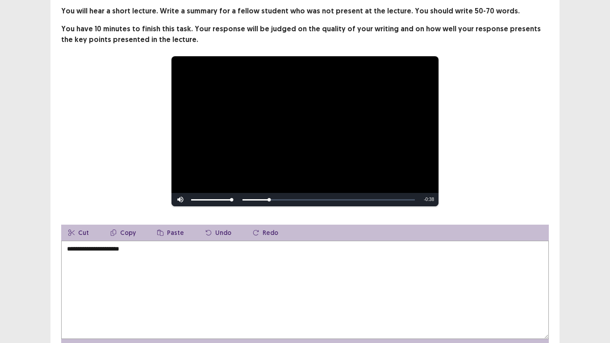
scroll to position [71, 0]
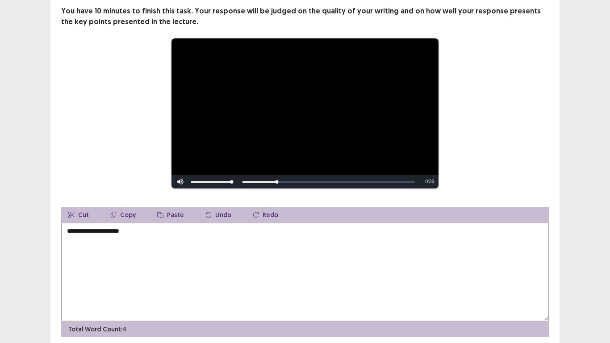
click at [138, 259] on textarea "**********" at bounding box center [305, 272] width 488 height 98
click at [100, 247] on textarea "**********" at bounding box center [305, 272] width 488 height 98
click at [132, 233] on textarea "**********" at bounding box center [305, 272] width 488 height 98
click at [135, 228] on textarea "**********" at bounding box center [305, 272] width 488 height 98
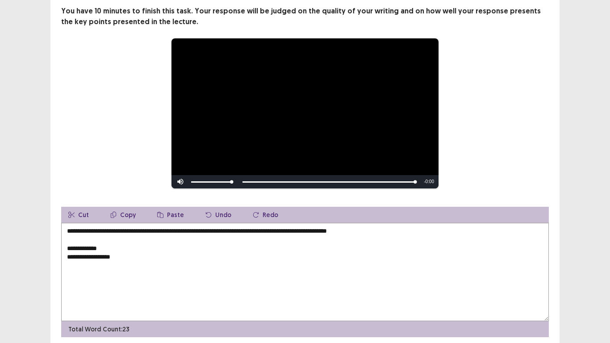
click at [117, 118] on div "**********" at bounding box center [305, 113] width 416 height 151
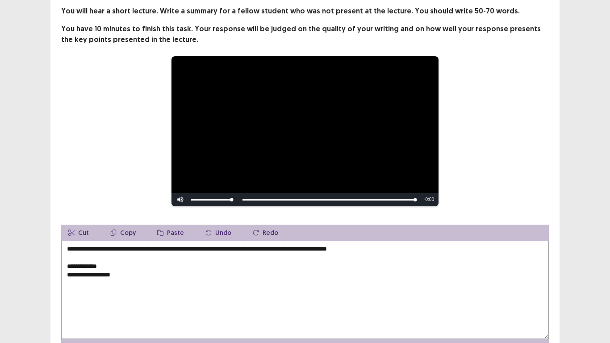
scroll to position [101, 0]
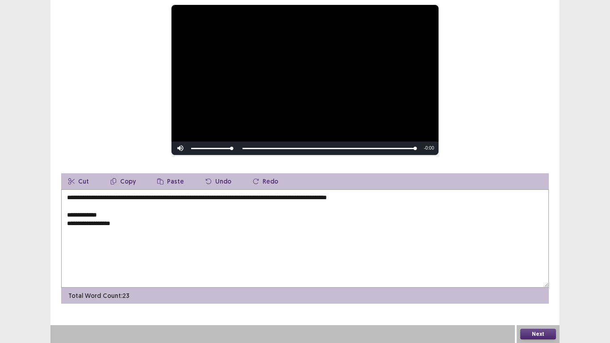
click at [414, 196] on textarea "**********" at bounding box center [305, 238] width 488 height 98
drag, startPoint x: 67, startPoint y: 215, endPoint x: 143, endPoint y: 221, distance: 75.7
click at [88, 214] on textarea "**********" at bounding box center [305, 238] width 488 height 98
click at [141, 220] on textarea "**********" at bounding box center [305, 238] width 488 height 98
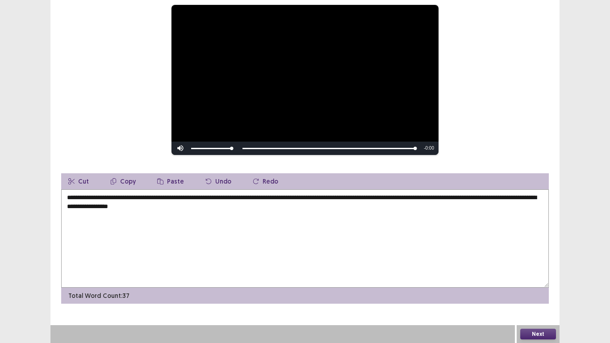
click at [286, 145] on div "Skip Backward Skip Forward Mute Current Time 0:44 / Duration 0:44 Loaded : 0.00…" at bounding box center [305, 148] width 267 height 13
click at [286, 147] on div "Skip Backward Skip Forward Mute Current Time 0:44 / Duration 0:44 Loaded : 0.00…" at bounding box center [305, 148] width 267 height 13
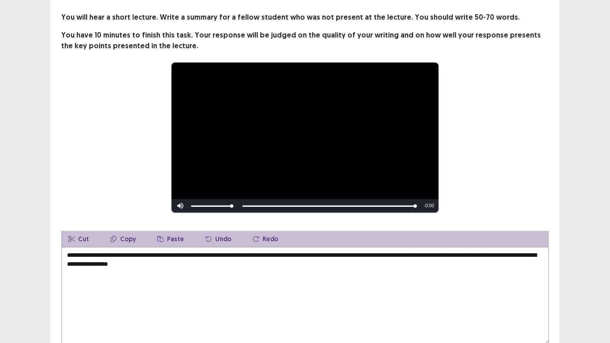
scroll to position [65, 0]
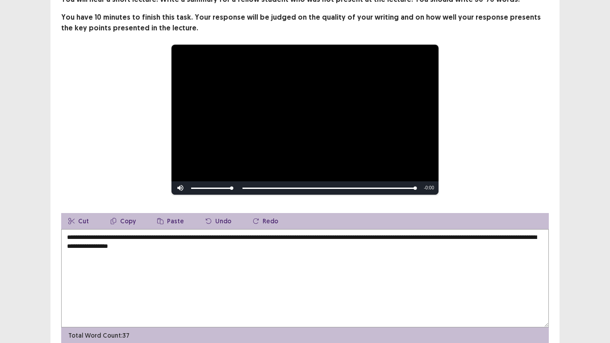
click at [275, 244] on textarea "**********" at bounding box center [305, 278] width 488 height 98
click at [458, 172] on div "**********" at bounding box center [305, 119] width 416 height 151
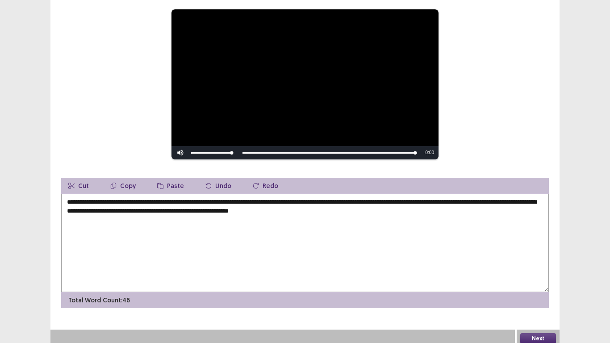
scroll to position [101, 0]
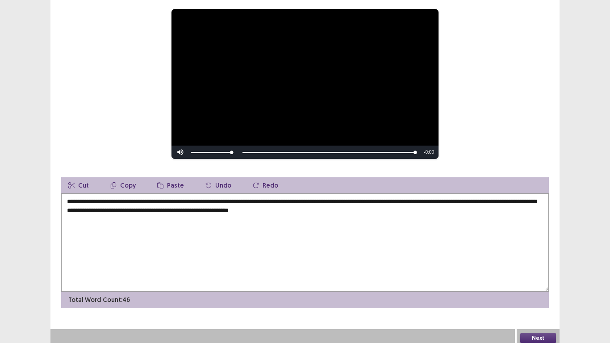
click at [387, 212] on textarea "**********" at bounding box center [305, 242] width 488 height 98
type textarea "**********"
click at [536, 274] on button "Next" at bounding box center [539, 338] width 36 height 11
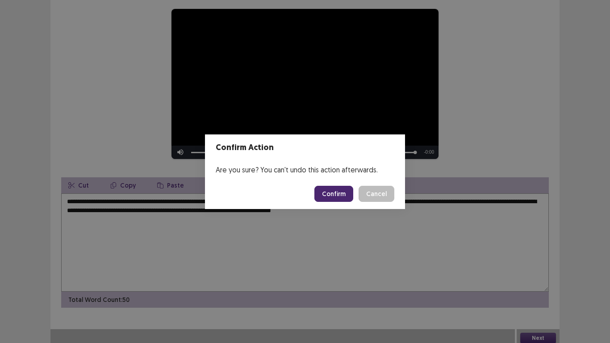
click at [326, 192] on button "Confirm" at bounding box center [334, 194] width 39 height 16
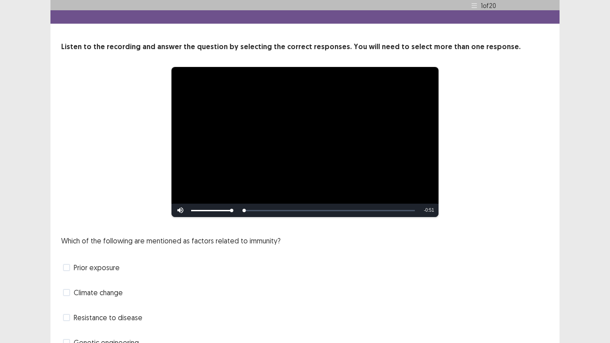
scroll to position [60, 0]
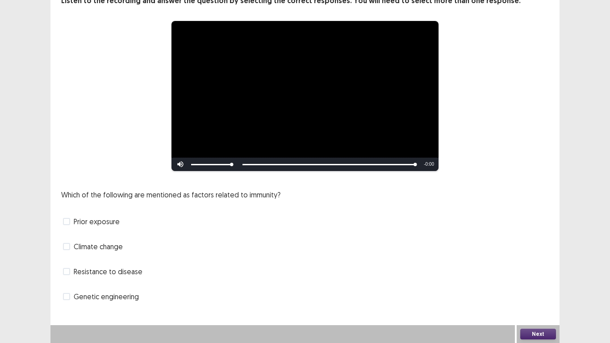
click at [98, 295] on span "Genetic engineering" at bounding box center [106, 296] width 65 height 11
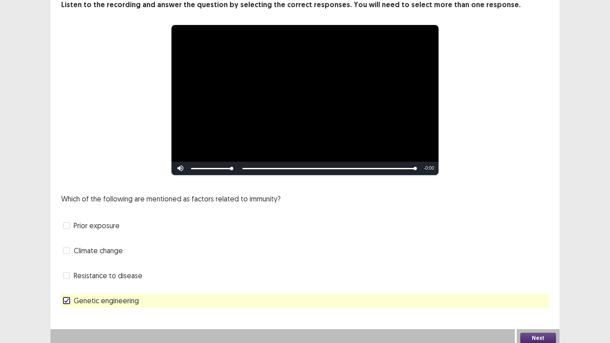
click at [245, 223] on div "Prior exposure" at bounding box center [305, 225] width 488 height 14
click at [108, 224] on span "Prior exposure" at bounding box center [97, 225] width 46 height 11
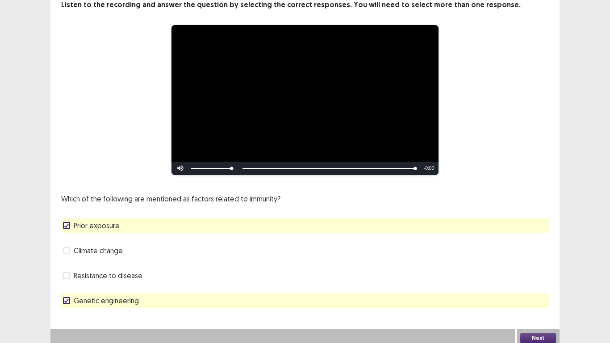
click at [554, 333] on button "Next" at bounding box center [539, 338] width 36 height 11
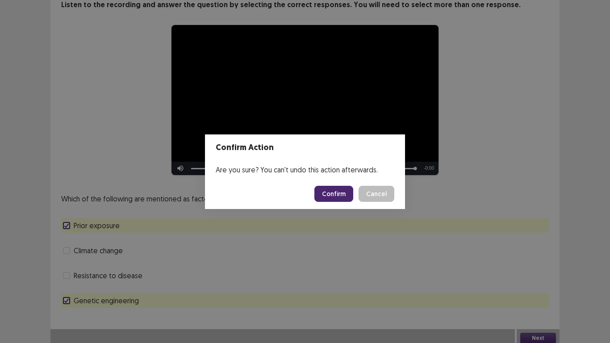
click at [336, 197] on button "Confirm" at bounding box center [334, 194] width 39 height 16
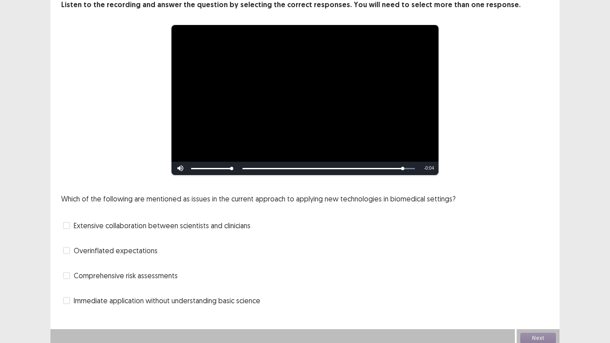
click at [63, 300] on label "Immediate application without understanding basic science" at bounding box center [161, 300] width 197 height 11
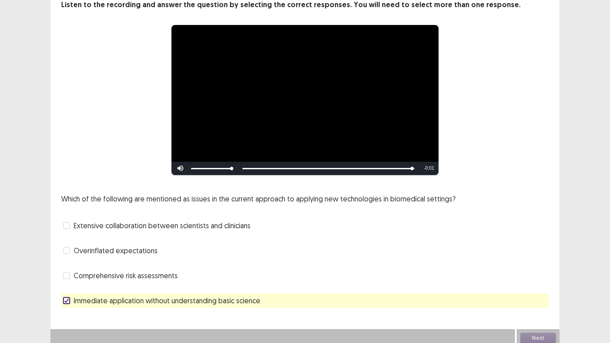
click at [67, 248] on span at bounding box center [66, 250] width 7 height 7
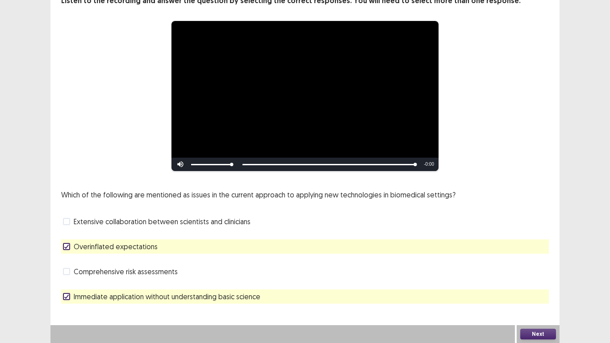
click at [67, 271] on span at bounding box center [66, 271] width 7 height 7
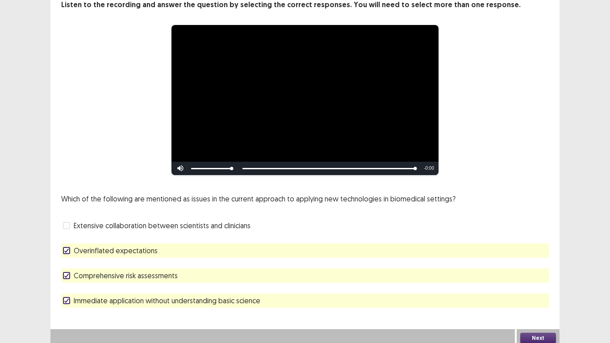
click at [68, 287] on div "Which of the following are mentioned as issues in the current approach to apply…" at bounding box center [305, 250] width 488 height 114
click at [67, 295] on label "Immediate application without understanding basic science" at bounding box center [161, 300] width 197 height 11
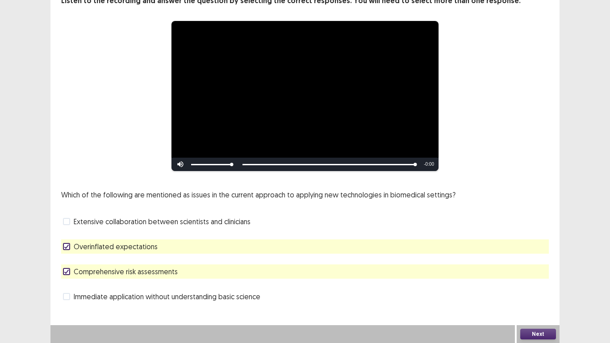
click at [537, 332] on button "Next" at bounding box center [539, 334] width 36 height 11
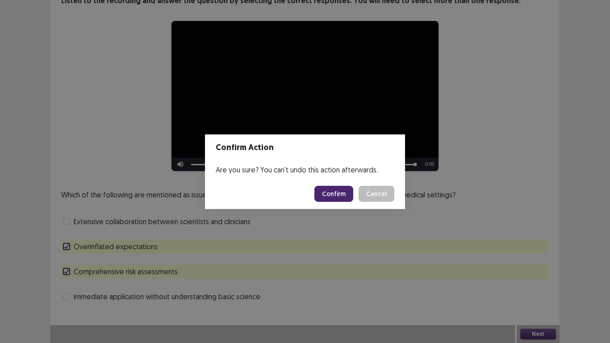
click at [331, 189] on button "Confirm" at bounding box center [334, 194] width 39 height 16
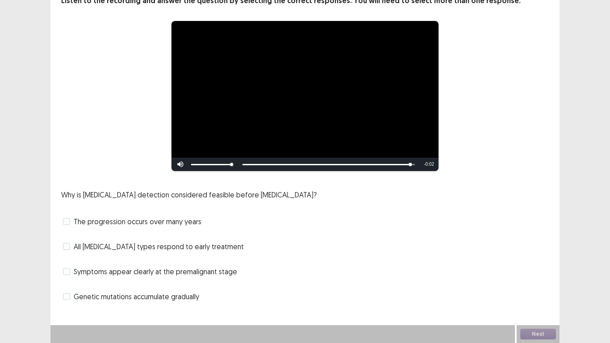
click at [129, 223] on span "The progression occurs over many years" at bounding box center [138, 221] width 128 height 11
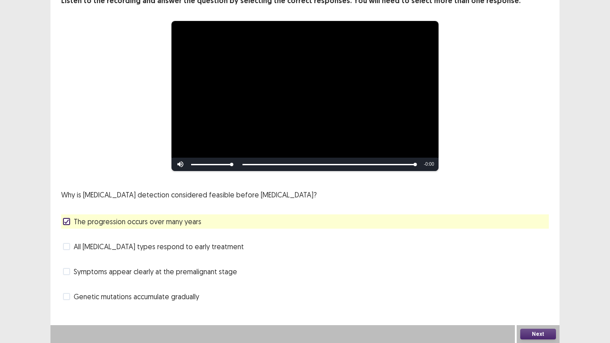
click at [8, 185] on div "**********" at bounding box center [305, 141] width 610 height 403
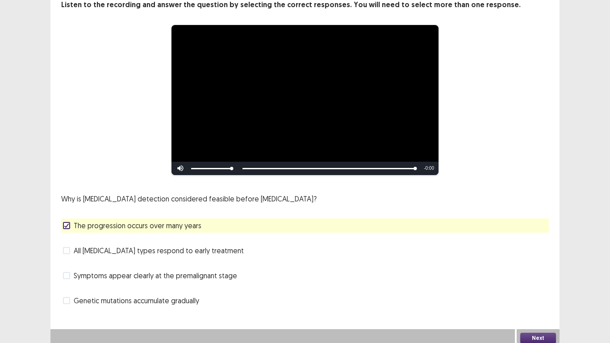
click at [83, 246] on span "All [MEDICAL_DATA] types respond to early treatment" at bounding box center [159, 250] width 170 height 11
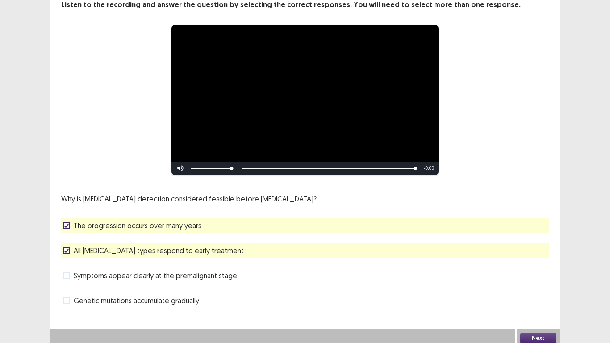
click at [134, 252] on span "All [MEDICAL_DATA] types respond to early treatment" at bounding box center [159, 250] width 170 height 11
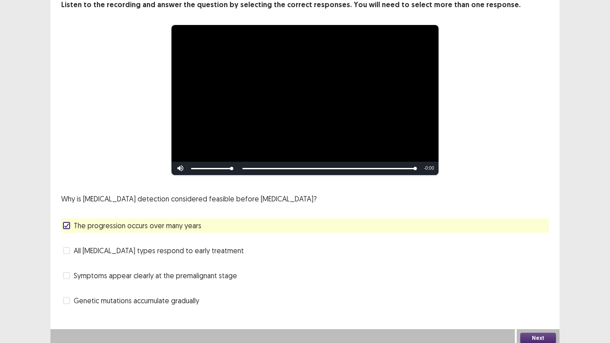
click at [169, 271] on span "Symptoms appear clearly at the premalignant stage" at bounding box center [156, 275] width 164 height 11
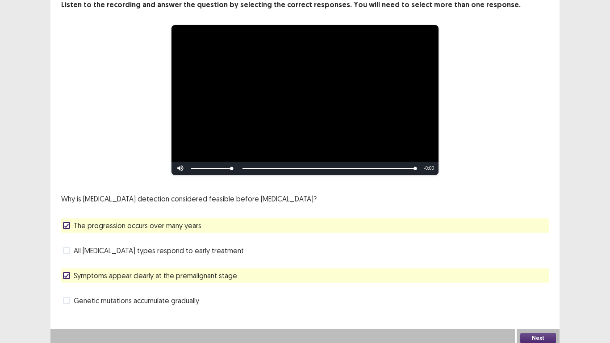
click at [546, 333] on button "Next" at bounding box center [539, 338] width 36 height 11
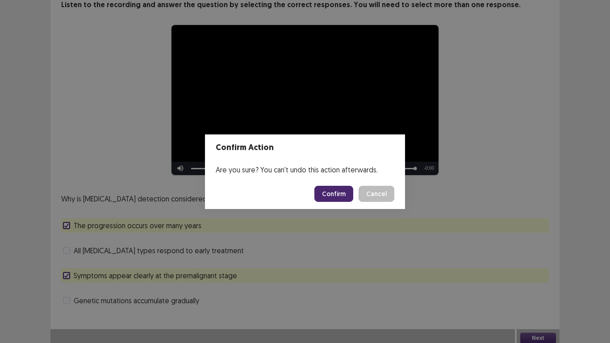
click at [340, 197] on button "Confirm" at bounding box center [334, 194] width 39 height 16
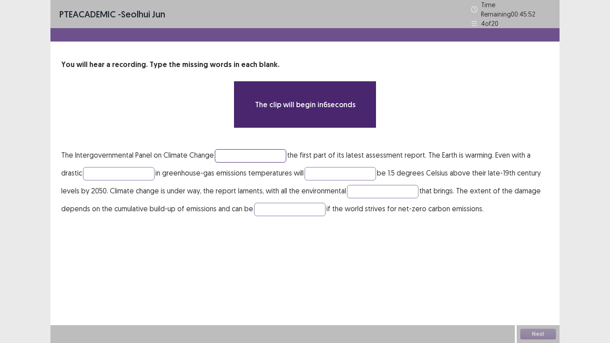
click at [268, 149] on input "text" at bounding box center [250, 155] width 71 height 13
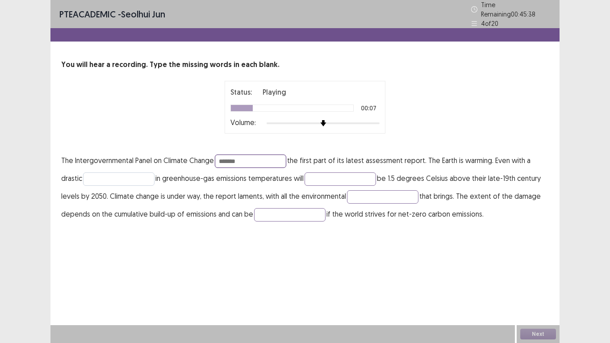
type input "*******"
click at [141, 175] on input "text" at bounding box center [118, 178] width 71 height 13
type input "*********"
click at [322, 175] on input "text" at bounding box center [340, 178] width 71 height 13
type input "********"
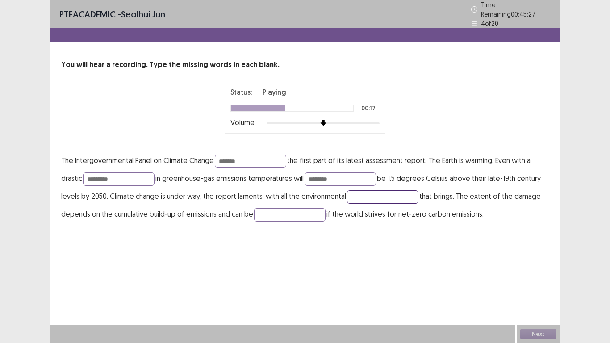
click at [388, 190] on input "text" at bounding box center [382, 196] width 71 height 13
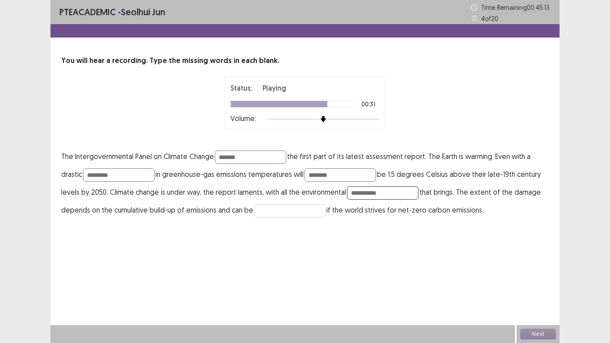
type input "**********"
click at [305, 206] on input "text" at bounding box center [289, 210] width 71 height 13
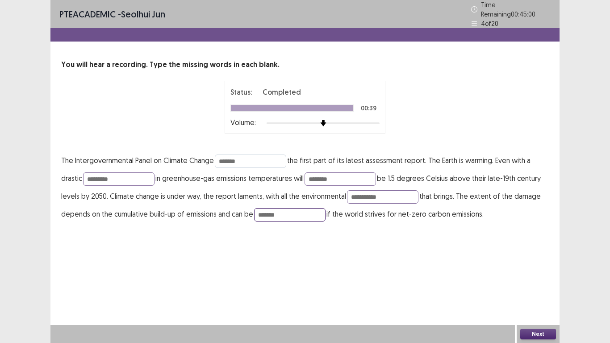
type input "*******"
click at [252, 155] on input "*******" at bounding box center [250, 161] width 71 height 13
type input "*"
type input "********"
click at [355, 174] on input "********" at bounding box center [340, 178] width 71 height 13
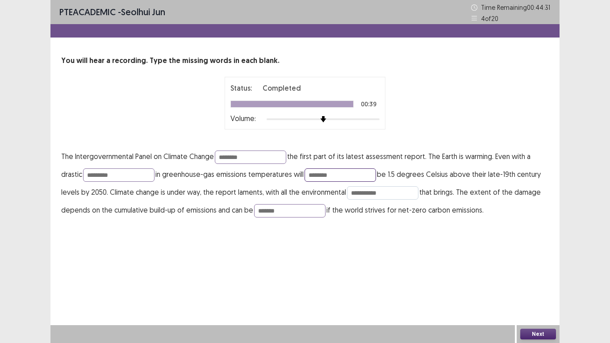
type input "********"
click at [378, 190] on input "**********" at bounding box center [382, 192] width 71 height 13
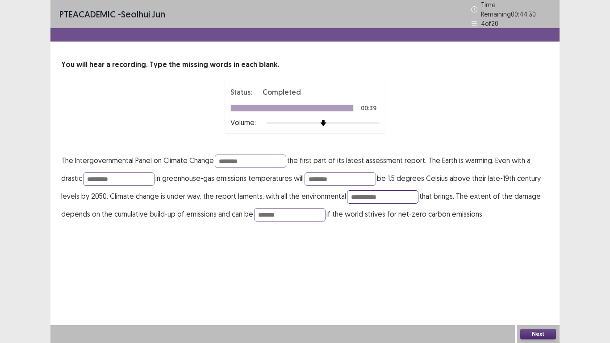
click at [394, 193] on input "**********" at bounding box center [382, 196] width 71 height 13
type input "*******"
click at [540, 334] on button "Next" at bounding box center [539, 334] width 36 height 11
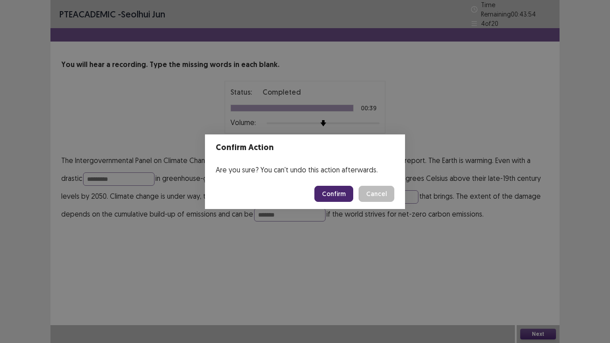
click at [334, 199] on button "Confirm" at bounding box center [334, 194] width 39 height 16
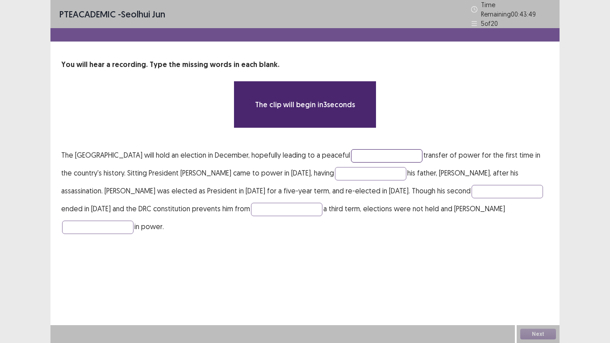
click at [423, 157] on input "text" at bounding box center [386, 155] width 71 height 13
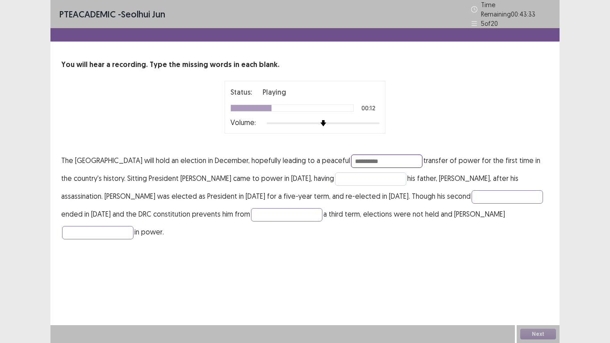
type input "**********"
click at [384, 176] on input "text" at bounding box center [370, 178] width 71 height 13
type input "*********"
click at [491, 198] on input "text" at bounding box center [507, 196] width 71 height 13
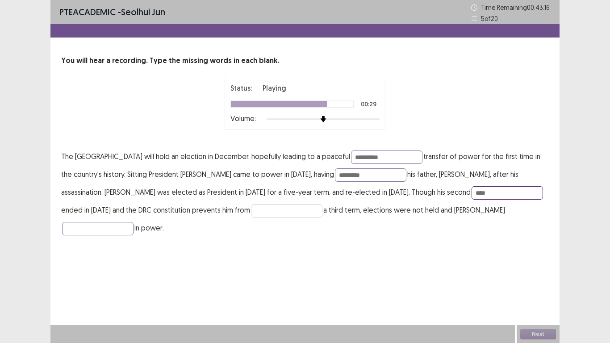
type input "****"
click at [292, 215] on input "text" at bounding box center [286, 210] width 71 height 13
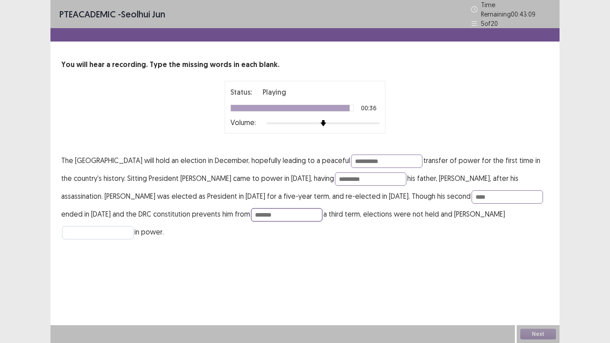
type input "*******"
click at [134, 226] on input "text" at bounding box center [97, 232] width 71 height 13
type input "********"
click at [423, 158] on input "**********" at bounding box center [386, 161] width 71 height 13
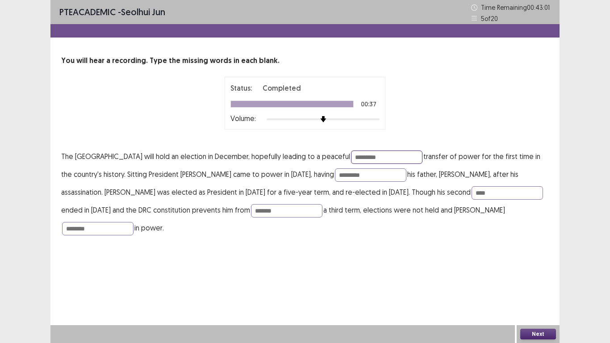
type input "**********"
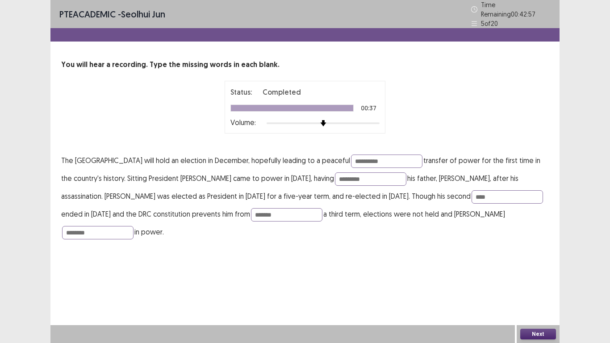
click at [529, 337] on button "Next" at bounding box center [539, 334] width 36 height 11
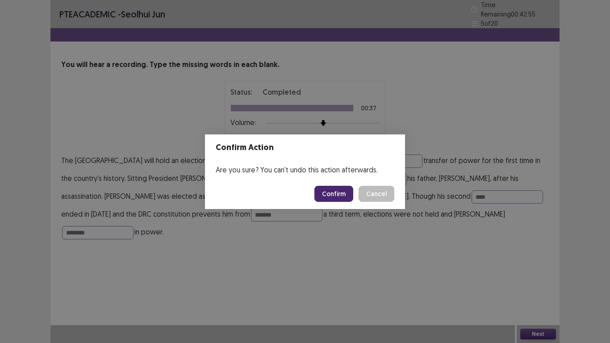
click at [335, 193] on button "Confirm" at bounding box center [334, 194] width 39 height 16
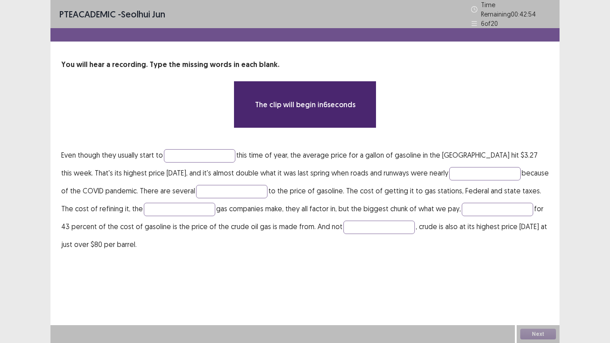
click at [181, 146] on p "Even though they usually start to this time of year, the average price for a ga…" at bounding box center [305, 199] width 488 height 107
click at [180, 149] on input "text" at bounding box center [199, 155] width 71 height 13
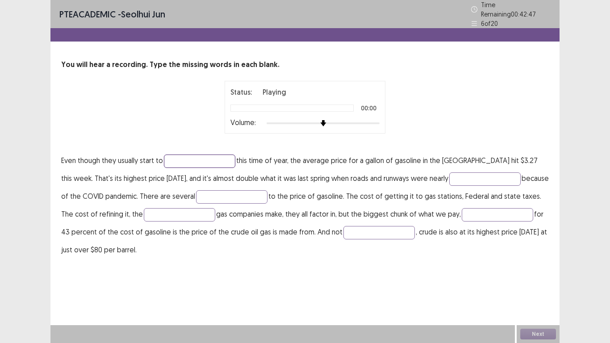
click at [181, 155] on input "text" at bounding box center [199, 161] width 71 height 13
type input "********"
click at [453, 178] on input "text" at bounding box center [484, 178] width 71 height 13
type input "******"
click at [241, 197] on input "text" at bounding box center [231, 196] width 71 height 13
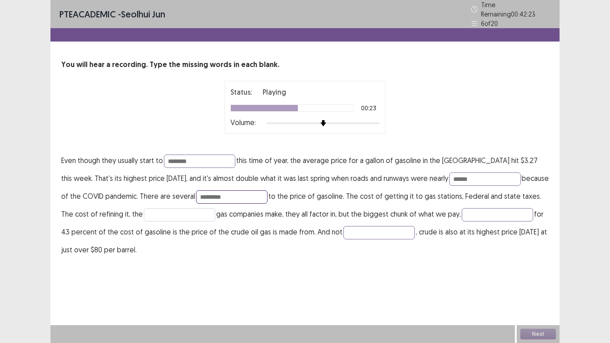
type input "*********"
click at [150, 211] on input "text" at bounding box center [179, 214] width 71 height 13
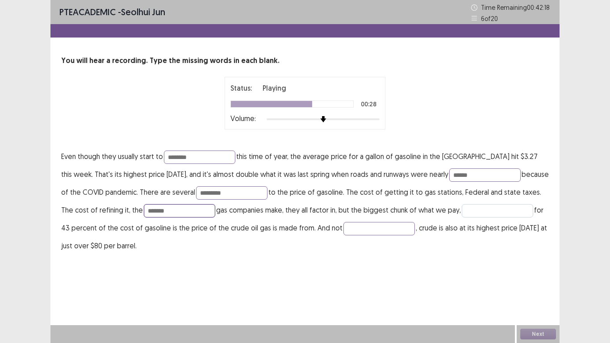
type input "*******"
click at [491, 213] on input "text" at bounding box center [497, 210] width 71 height 13
type input "**********"
click at [385, 227] on input "text" at bounding box center [379, 228] width 71 height 13
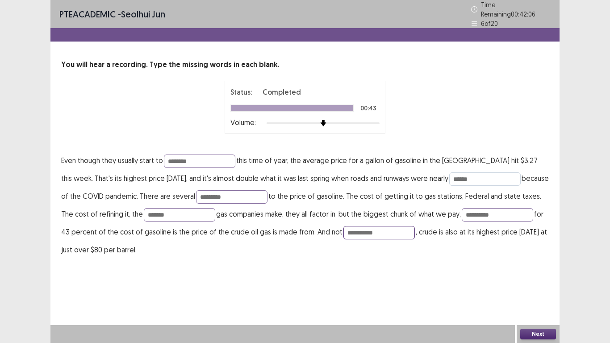
type input "**********"
click at [494, 176] on input "******" at bounding box center [484, 178] width 71 height 13
type input "*****"
click at [242, 191] on input "*********" at bounding box center [231, 196] width 71 height 13
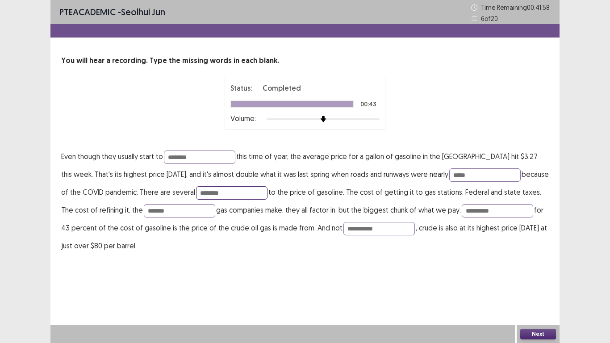
type input "*********"
click at [172, 206] on input "*******" at bounding box center [179, 210] width 71 height 13
type input "*******"
click at [531, 331] on button "Next" at bounding box center [539, 334] width 36 height 11
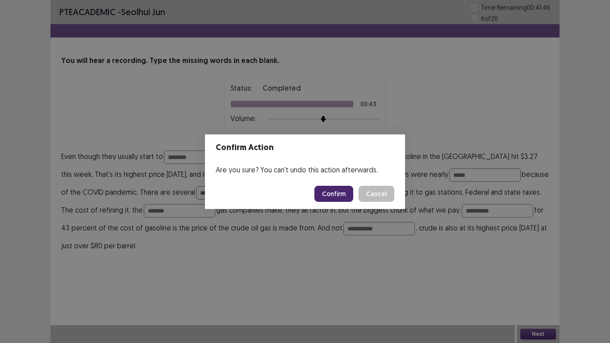
click at [375, 193] on button "Cancel" at bounding box center [377, 194] width 36 height 16
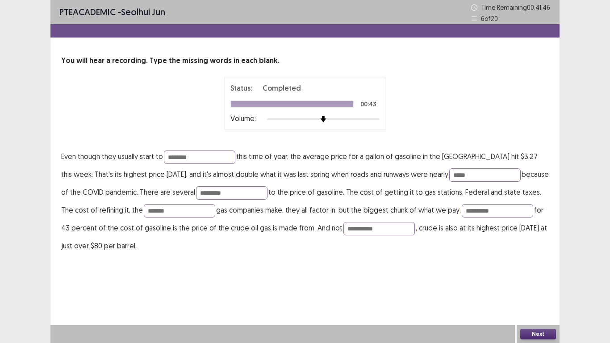
click at [367, 230] on div "Confirm Action Are you sure? You can't undo this action afterwards. Confirm Can…" at bounding box center [305, 171] width 610 height 343
click at [366, 228] on input "**********" at bounding box center [379, 228] width 71 height 13
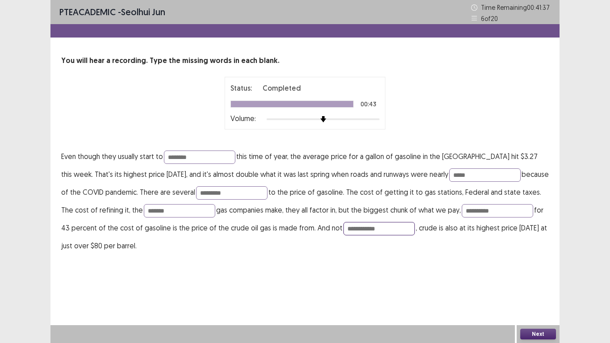
type input "**********"
click at [550, 334] on button "Next" at bounding box center [539, 334] width 36 height 11
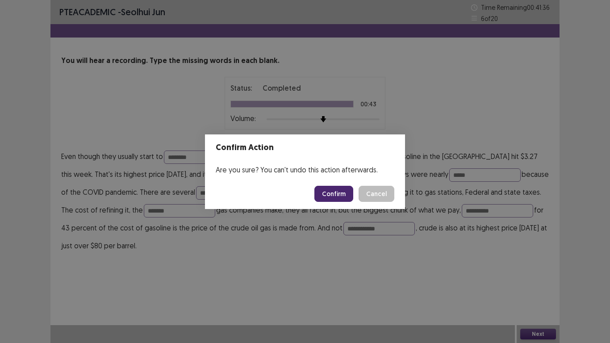
click at [336, 195] on button "Confirm" at bounding box center [334, 194] width 39 height 16
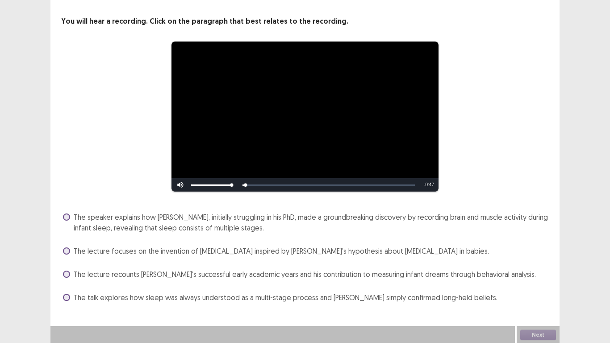
scroll to position [40, 0]
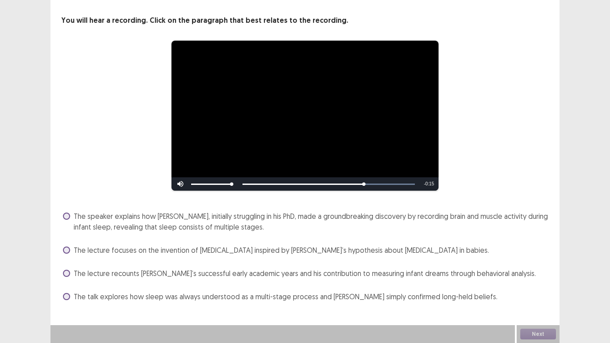
click at [270, 249] on span "The lecture focuses on the invention of [MEDICAL_DATA] inspired by [PERSON_NAME…" at bounding box center [282, 250] width 416 height 11
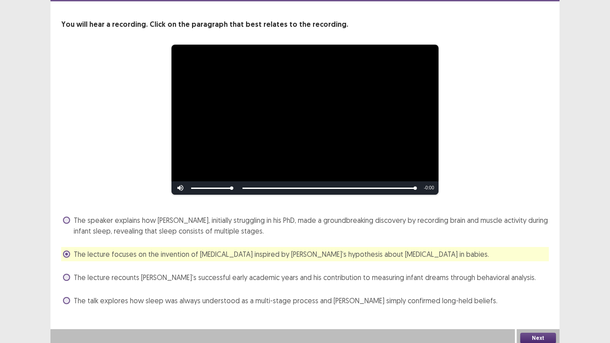
click at [218, 218] on span "The speaker explains how [PERSON_NAME], initially struggling in his PhD, made a…" at bounding box center [311, 225] width 475 height 21
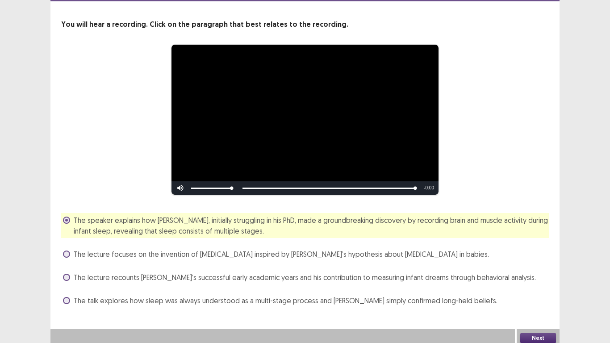
click at [530, 333] on button "Next" at bounding box center [539, 338] width 36 height 11
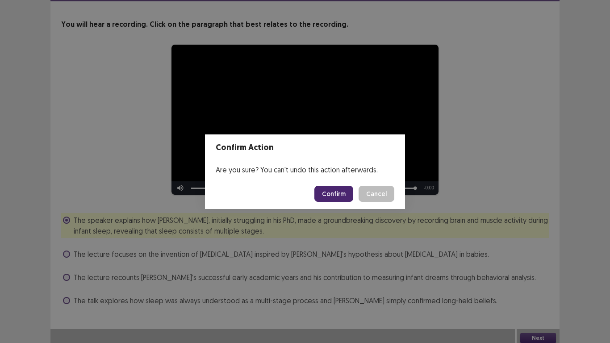
click at [331, 197] on button "Confirm" at bounding box center [334, 194] width 39 height 16
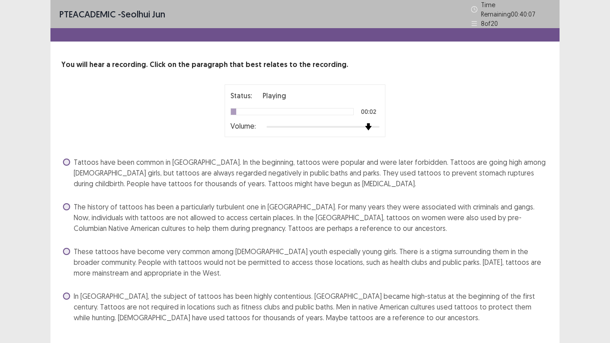
click at [367, 123] on div at bounding box center [323, 126] width 113 height 7
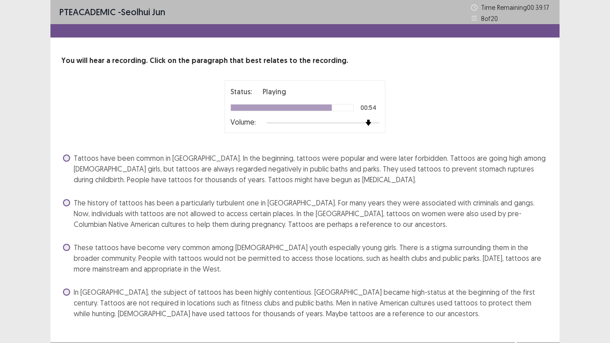
click at [263, 213] on span "The history of tattoos has been a particularly turbulent one in [GEOGRAPHIC_DAT…" at bounding box center [311, 213] width 475 height 32
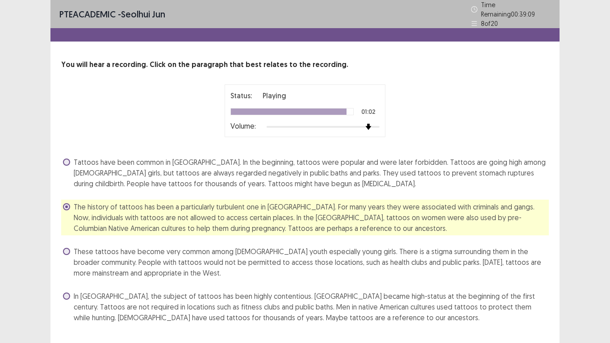
click at [35, 211] on div "PTE academic - [PERSON_NAME] Jun Time Remaining 00 : 39 : 09 8 of 20 You will h…" at bounding box center [305, 182] width 610 height 364
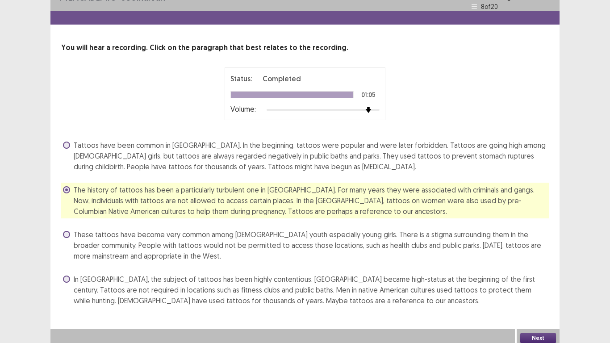
click at [539, 333] on button "Next" at bounding box center [539, 338] width 36 height 11
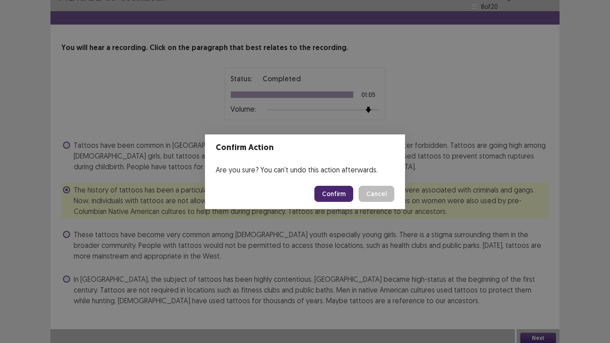
click at [331, 191] on button "Confirm" at bounding box center [334, 194] width 39 height 16
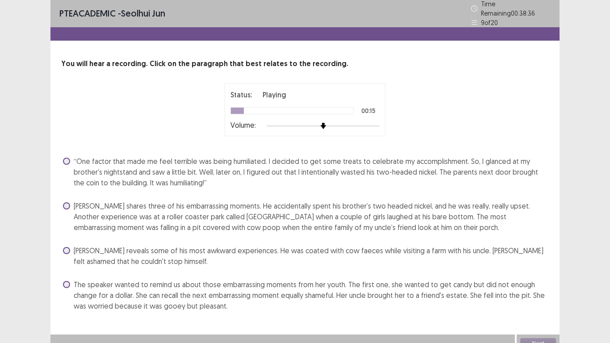
scroll to position [6, 0]
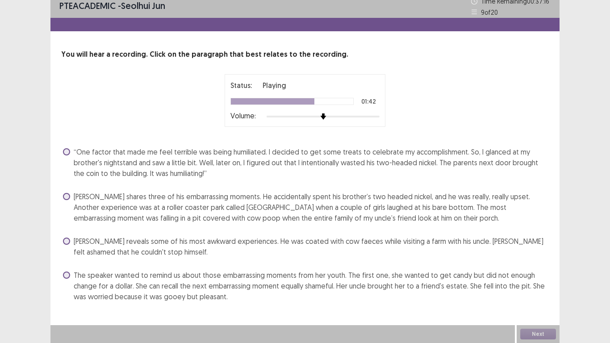
click at [328, 213] on span "[PERSON_NAME] shares three of his embarrassing moments. He accidentally spent h…" at bounding box center [311, 207] width 475 height 32
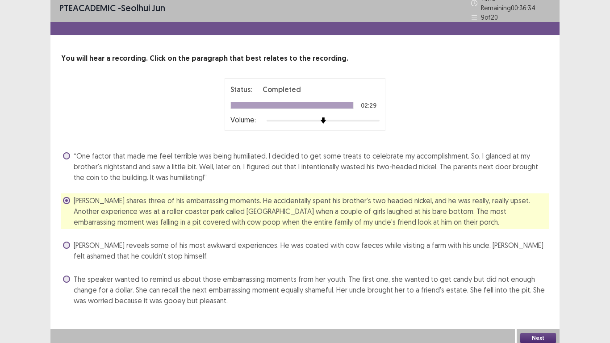
click at [535, 333] on button "Next" at bounding box center [539, 338] width 36 height 11
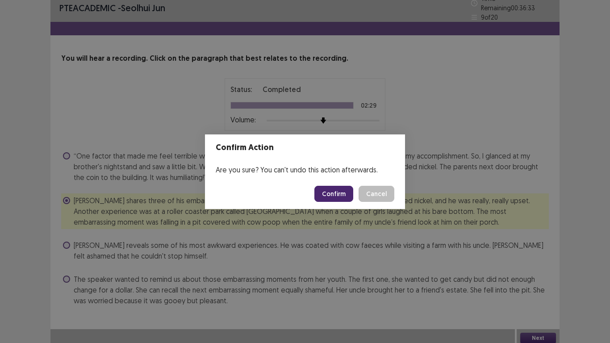
click at [328, 193] on button "Confirm" at bounding box center [334, 194] width 39 height 16
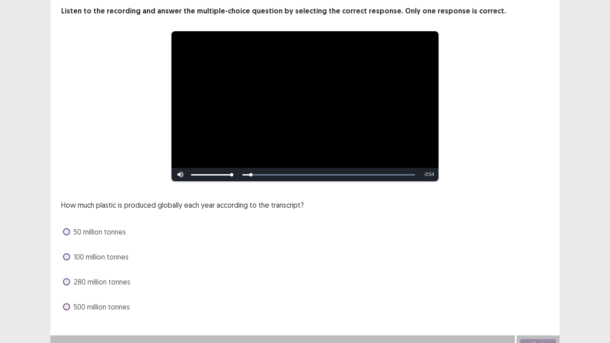
scroll to position [60, 0]
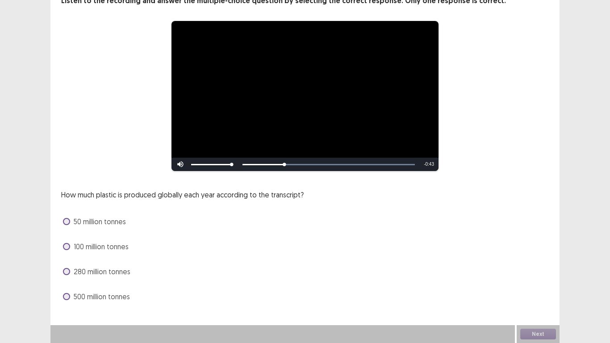
click at [114, 272] on span "280 million tonnes" at bounding box center [102, 271] width 57 height 11
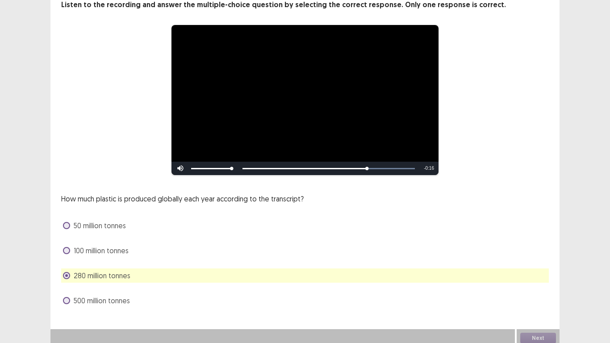
click at [392, 164] on div "Skip Backward Skip Forward Mute Current Time 0:40 / Duration 0:56 Loaded : 100.…" at bounding box center [305, 168] width 267 height 13
click at [491, 149] on div "**********" at bounding box center [305, 100] width 416 height 151
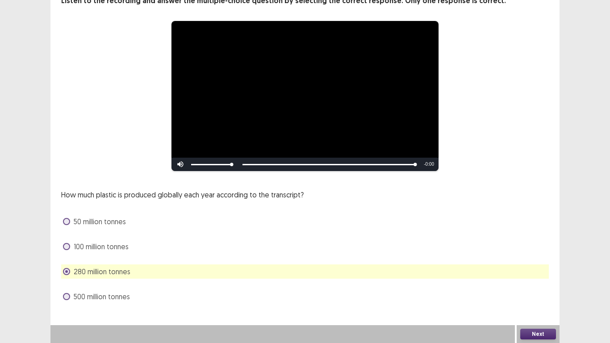
click at [529, 334] on button "Next" at bounding box center [539, 334] width 36 height 11
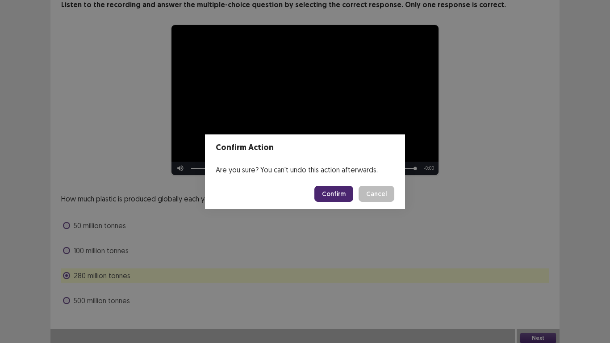
click at [344, 197] on button "Confirm" at bounding box center [334, 194] width 39 height 16
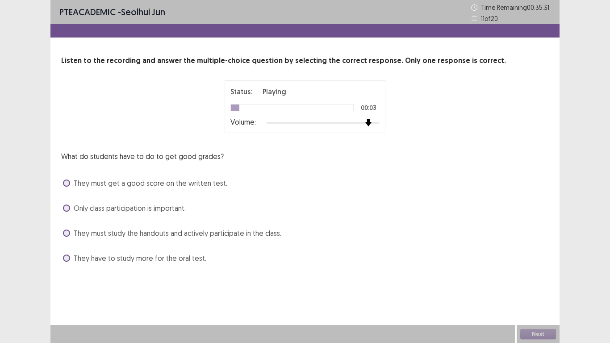
click at [370, 126] on div at bounding box center [323, 122] width 113 height 7
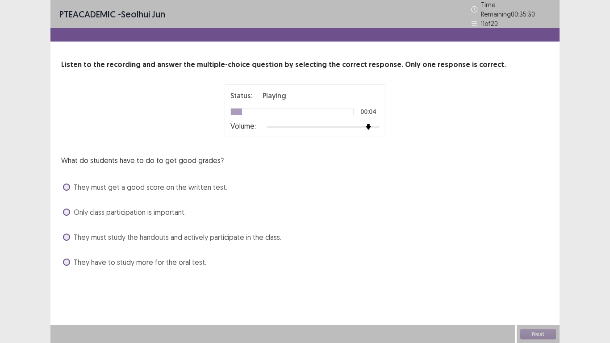
click at [201, 161] on p "What do students have to do to get good grades?" at bounding box center [142, 160] width 163 height 11
click at [210, 155] on p "What do students have to do to get good grades?" at bounding box center [142, 160] width 163 height 11
click at [149, 235] on span "They must study the handouts and actively participate in the class." at bounding box center [178, 237] width 208 height 11
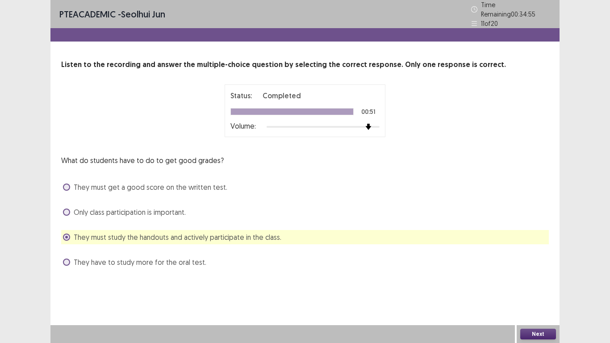
click at [543, 332] on button "Next" at bounding box center [539, 334] width 36 height 11
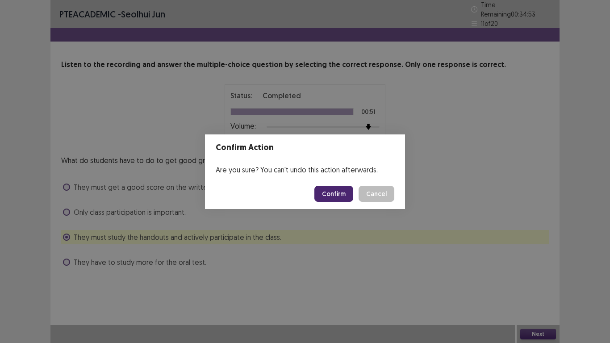
click at [338, 195] on button "Confirm" at bounding box center [334, 194] width 39 height 16
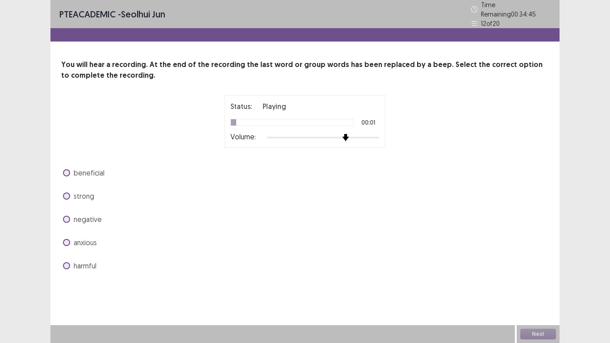
click at [348, 135] on div at bounding box center [323, 137] width 113 height 7
click at [366, 127] on div "Status: Playing 00:01 Volume:" at bounding box center [305, 121] width 149 height 41
click at [366, 135] on div at bounding box center [323, 137] width 113 height 7
click at [366, 135] on img at bounding box center [368, 137] width 6 height 6
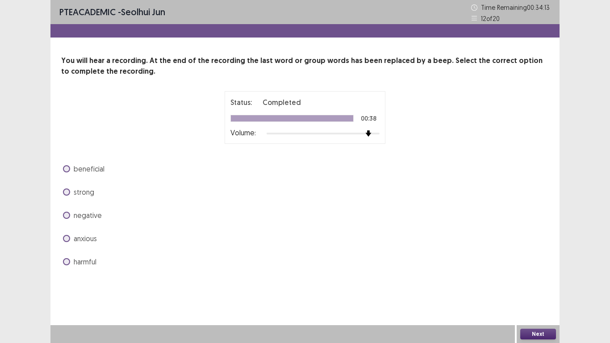
click at [68, 172] on span at bounding box center [66, 168] width 7 height 7
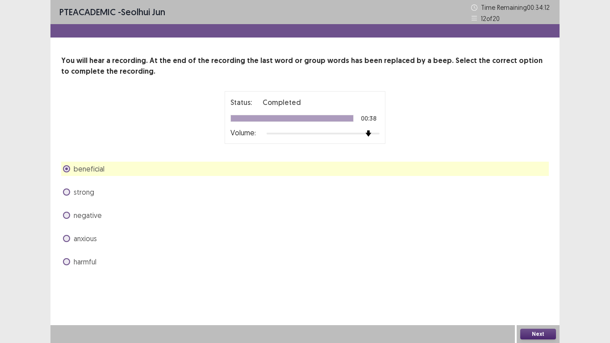
click at [539, 334] on button "Next" at bounding box center [539, 334] width 36 height 11
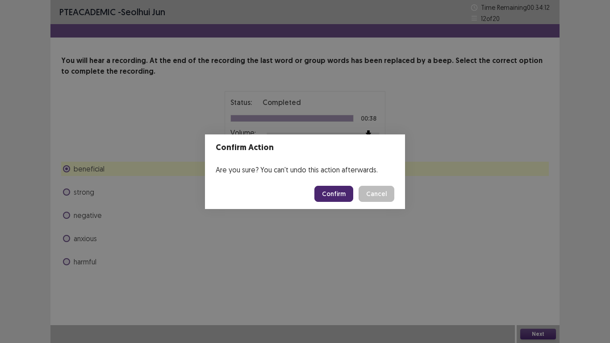
click at [334, 199] on button "Confirm" at bounding box center [334, 194] width 39 height 16
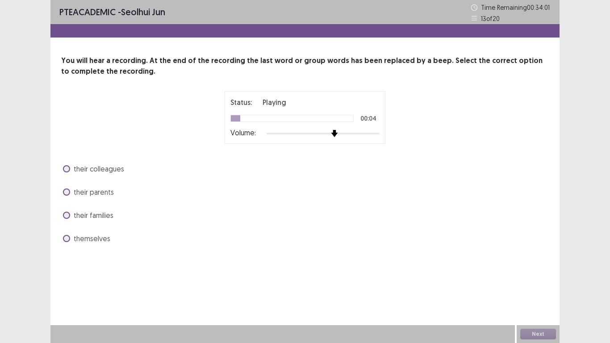
click at [337, 132] on div at bounding box center [323, 133] width 113 height 7
click at [76, 235] on span "themselves" at bounding box center [92, 238] width 37 height 11
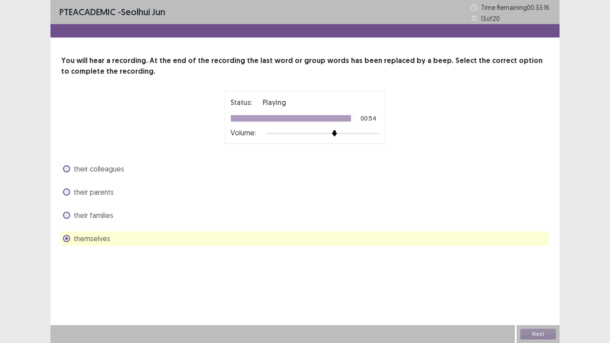
click at [534, 334] on div "Next" at bounding box center [538, 334] width 43 height 18
click at [534, 334] on button "Next" at bounding box center [539, 334] width 36 height 11
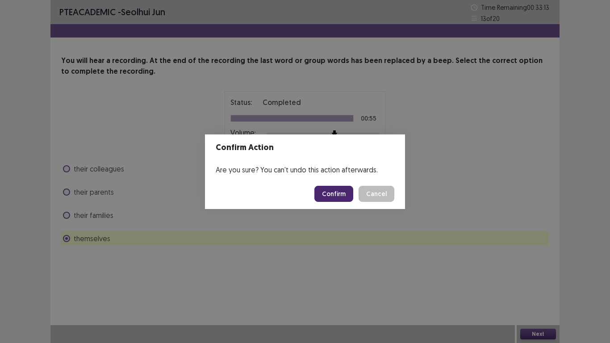
click at [342, 201] on button "Confirm" at bounding box center [334, 194] width 39 height 16
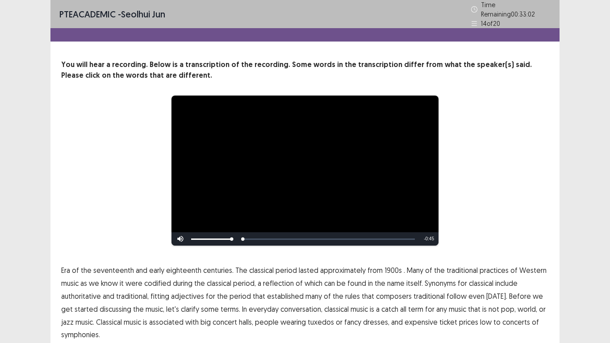
scroll to position [34, 0]
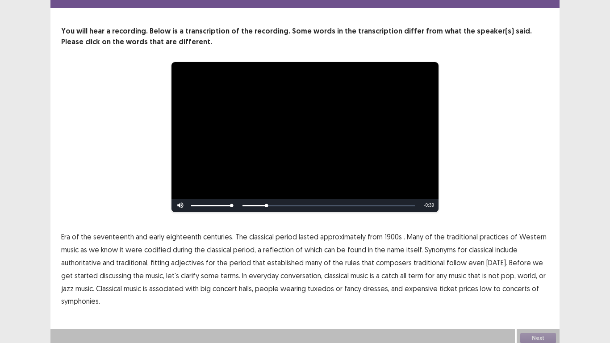
click at [391, 234] on span "1900s" at bounding box center [393, 236] width 17 height 11
click at [91, 259] on span "authoritative" at bounding box center [81, 262] width 40 height 11
click at [284, 285] on span "wearing" at bounding box center [293, 288] width 25 height 11
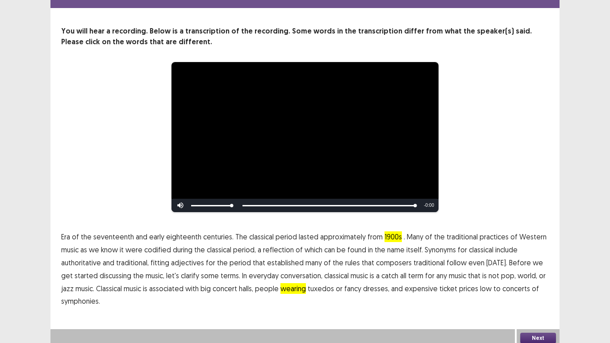
click at [537, 333] on button "Next" at bounding box center [539, 338] width 36 height 11
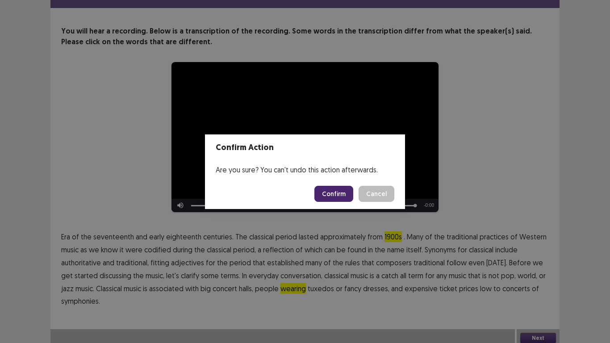
click at [334, 197] on button "Confirm" at bounding box center [334, 194] width 39 height 16
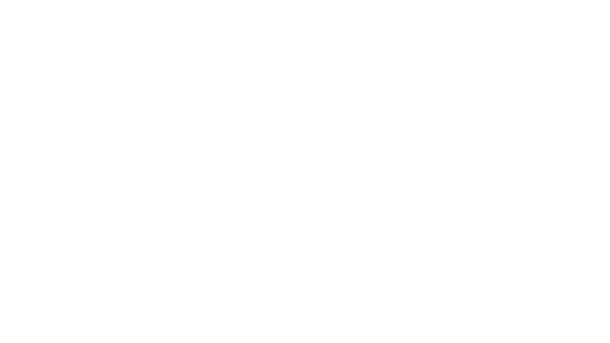
scroll to position [0, 0]
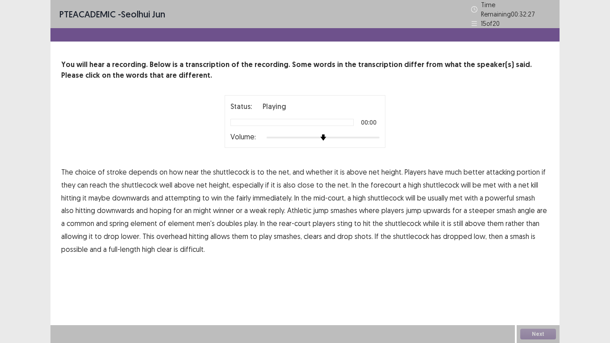
click at [361, 134] on div at bounding box center [323, 137] width 113 height 7
click at [374, 134] on div at bounding box center [323, 137] width 113 height 7
click at [517, 167] on span "portion" at bounding box center [528, 172] width 23 height 11
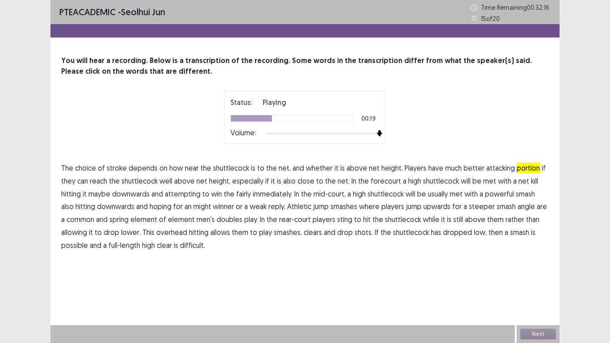
click at [99, 193] on span "maybe" at bounding box center [99, 194] width 22 height 11
click at [193, 206] on span "might" at bounding box center [202, 206] width 18 height 11
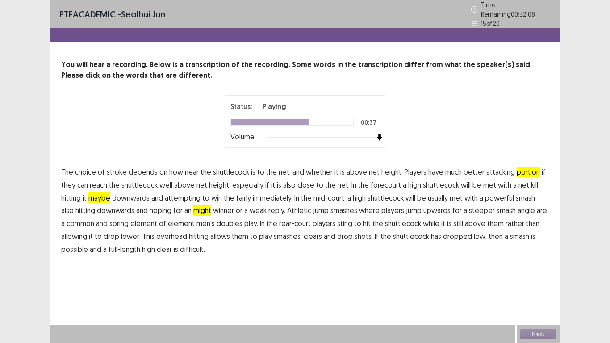
click at [77, 218] on span "common" at bounding box center [81, 223] width 28 height 11
click at [341, 219] on span "sting" at bounding box center [344, 223] width 15 height 11
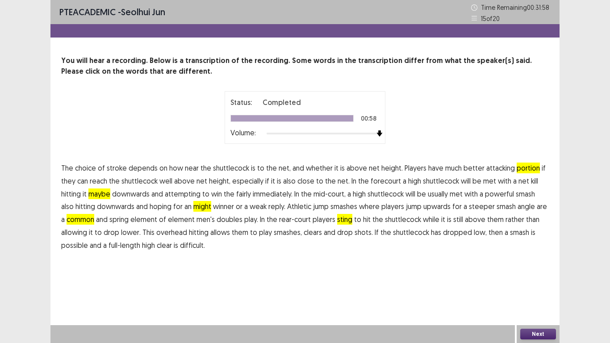
click at [544, 334] on button "Next" at bounding box center [539, 334] width 36 height 11
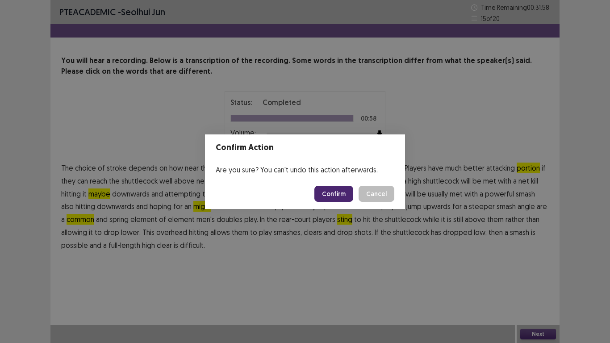
click at [340, 193] on button "Confirm" at bounding box center [334, 194] width 39 height 16
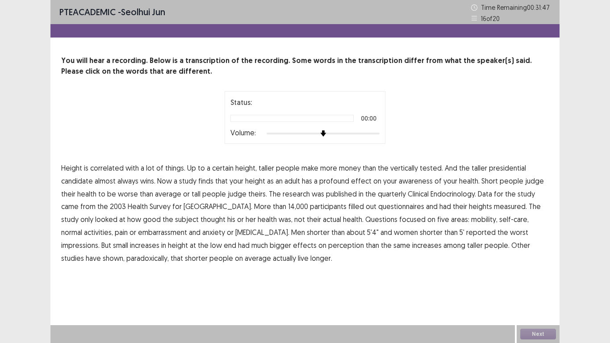
click at [374, 133] on div at bounding box center [323, 133] width 113 height 7
click at [420, 164] on span "tested." at bounding box center [431, 168] width 23 height 11
click at [424, 181] on span "awareness" at bounding box center [416, 181] width 34 height 11
click at [298, 193] on span "research" at bounding box center [296, 194] width 27 height 11
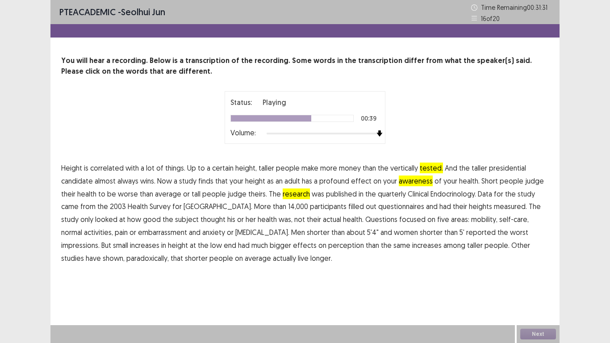
click at [138, 232] on span "embarrassment" at bounding box center [162, 232] width 49 height 11
click at [126, 258] on span "paradoxically," at bounding box center [147, 258] width 42 height 11
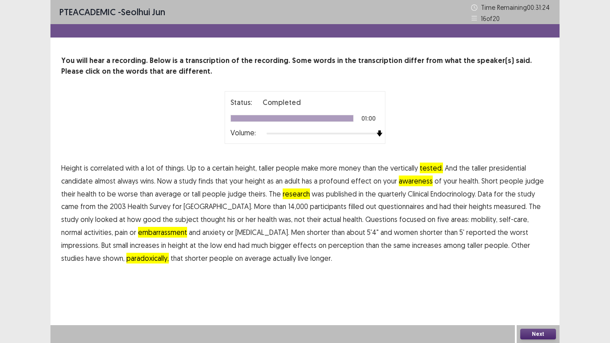
click at [535, 334] on button "Next" at bounding box center [539, 334] width 36 height 11
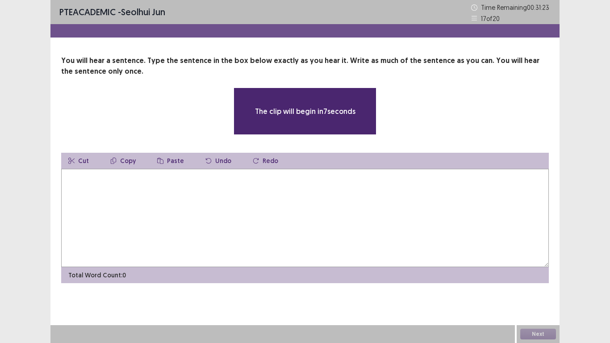
click at [246, 200] on textarea at bounding box center [305, 218] width 488 height 98
type textarea "*"
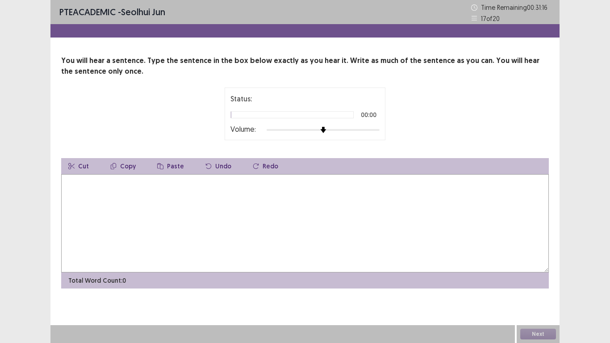
click at [378, 132] on div at bounding box center [323, 129] width 113 height 7
click at [172, 187] on textarea at bounding box center [305, 223] width 488 height 98
click at [171, 190] on textarea "****" at bounding box center [305, 223] width 488 height 98
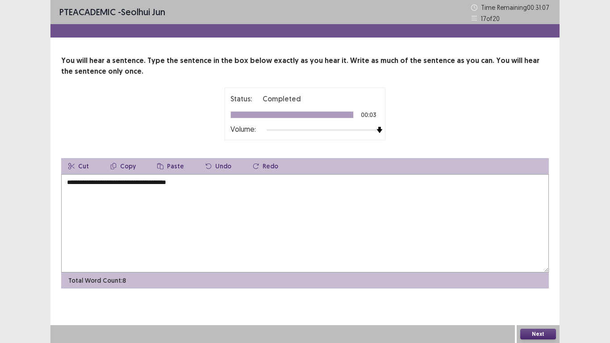
type textarea "**********"
click at [523, 330] on button "Next" at bounding box center [539, 334] width 36 height 11
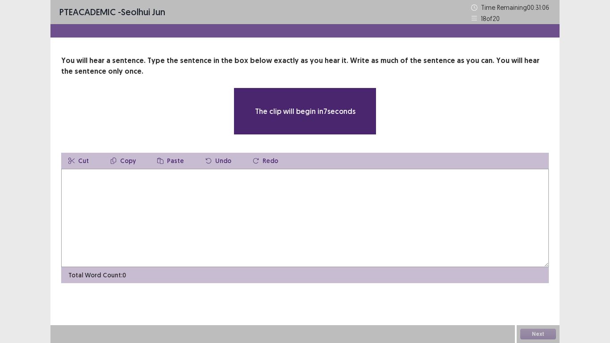
drag, startPoint x: 523, startPoint y: 330, endPoint x: 333, endPoint y: 196, distance: 232.4
click at [333, 196] on textarea at bounding box center [305, 218] width 488 height 98
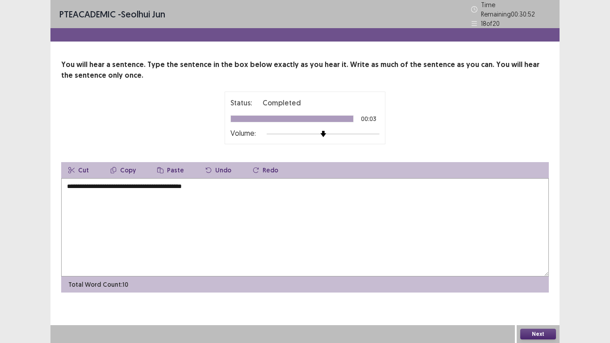
type textarea "**********"
click at [528, 331] on button "Next" at bounding box center [539, 334] width 36 height 11
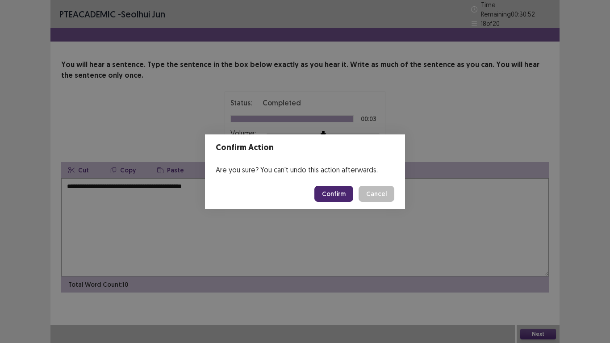
click at [329, 193] on button "Confirm" at bounding box center [334, 194] width 39 height 16
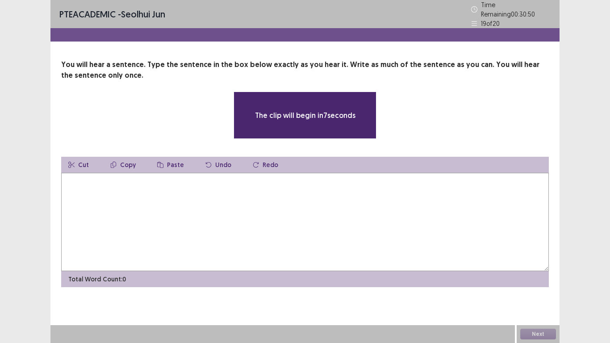
click at [329, 193] on textarea at bounding box center [305, 222] width 488 height 98
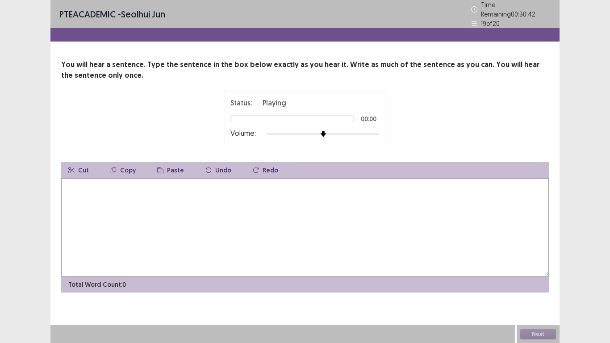
click at [193, 118] on div "Status: Playing 00:00 Volume:" at bounding box center [305, 118] width 488 height 53
click at [124, 192] on textarea at bounding box center [305, 227] width 488 height 98
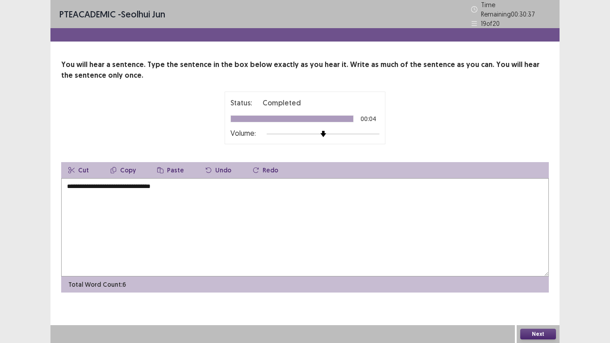
type textarea "**********"
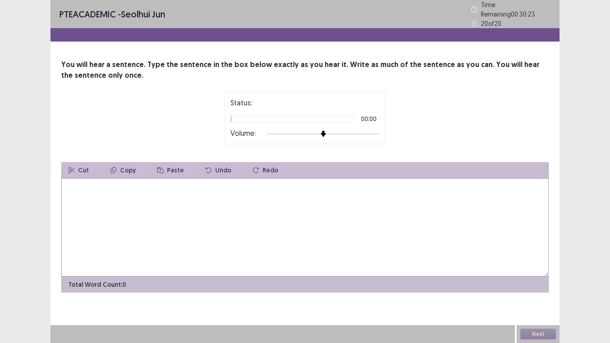
click at [363, 136] on div "Status: 00:00 Volume:" at bounding box center [305, 118] width 161 height 53
click at [363, 130] on div at bounding box center [323, 133] width 113 height 7
click at [86, 193] on textarea at bounding box center [305, 227] width 488 height 98
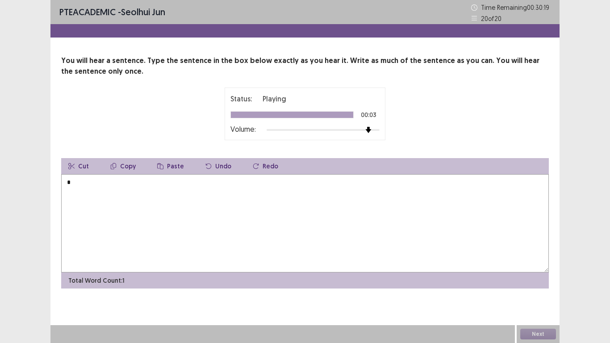
click at [88, 188] on textarea "*" at bounding box center [305, 223] width 488 height 98
click at [184, 185] on textarea "**********" at bounding box center [305, 223] width 488 height 98
type textarea "**********"
click at [530, 334] on button "Next" at bounding box center [539, 334] width 36 height 11
